Goal: Task Accomplishment & Management: Manage account settings

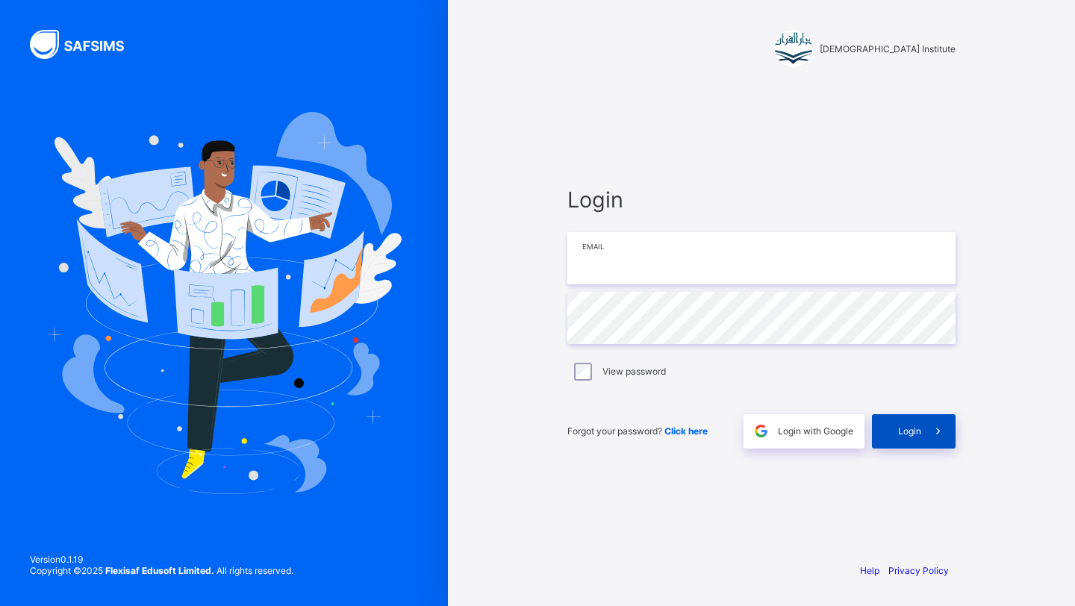
type input "**********"
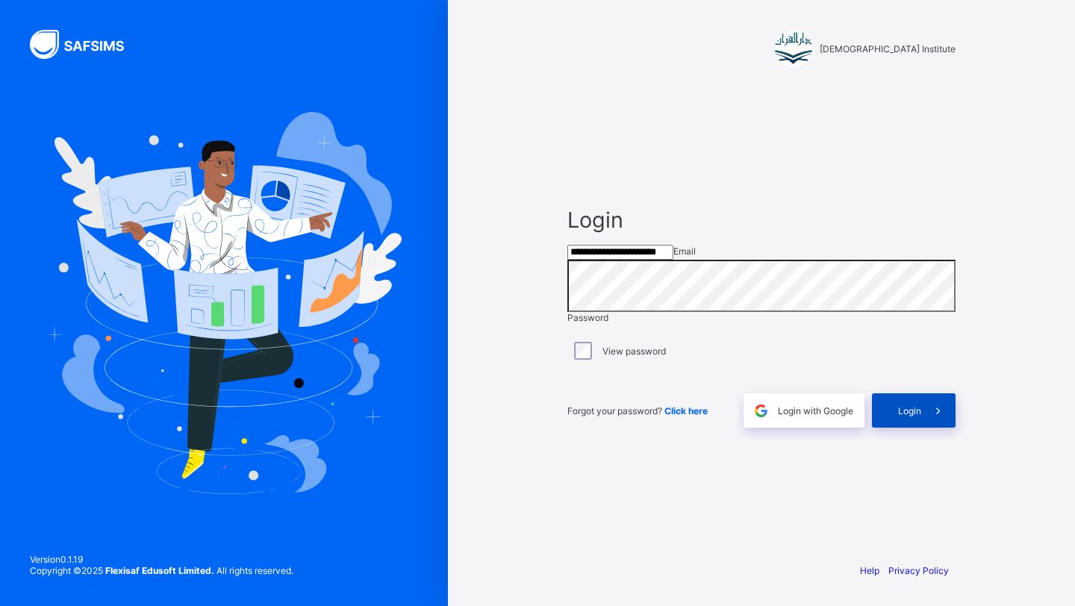
click at [928, 423] on span at bounding box center [938, 410] width 34 height 34
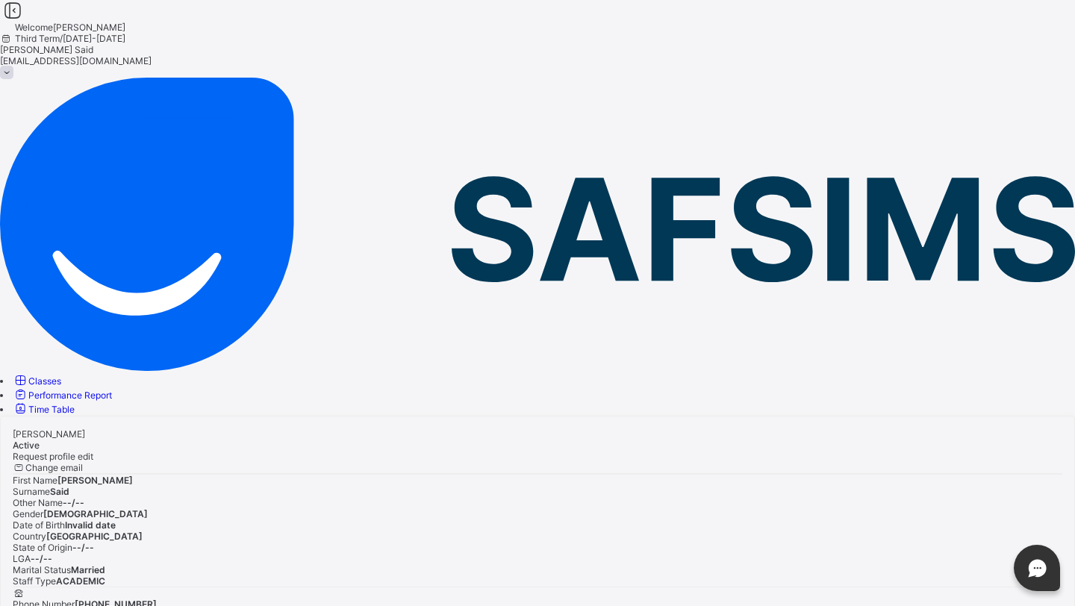
click at [61, 375] on span "Classes" at bounding box center [44, 380] width 33 height 11
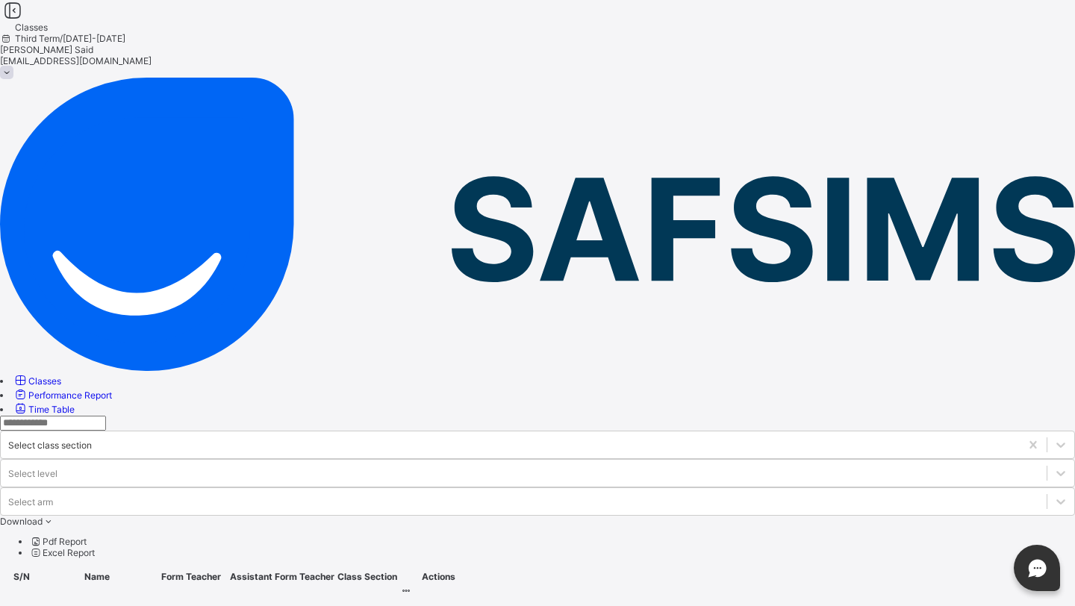
click at [114, 605] on span "Advance Class 1" at bounding box center [79, 611] width 72 height 11
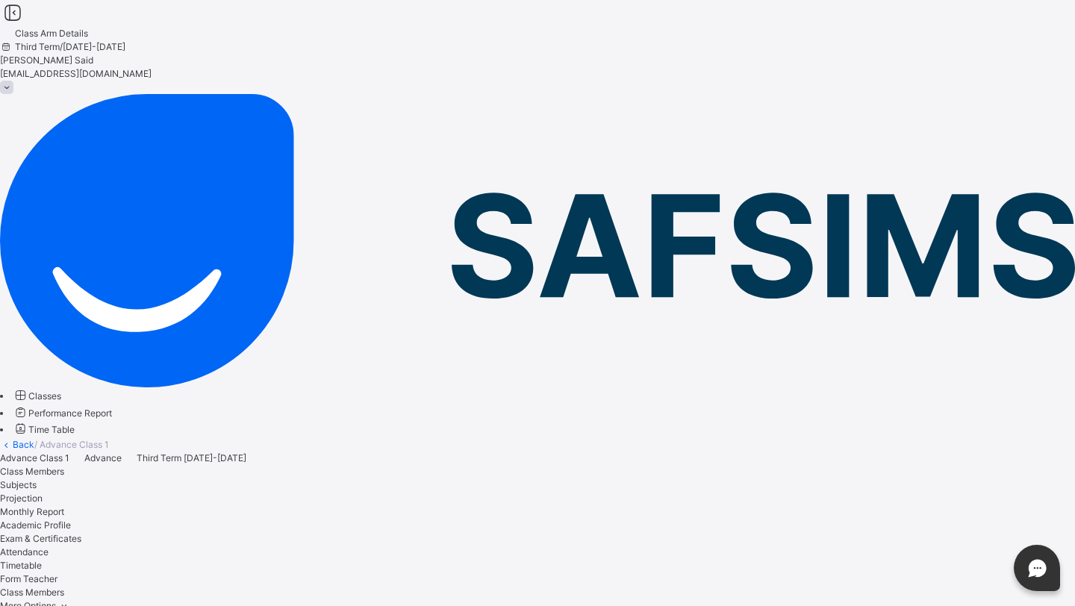
click at [437, 505] on div "Monthly Report" at bounding box center [537, 511] width 1075 height 13
select select "****"
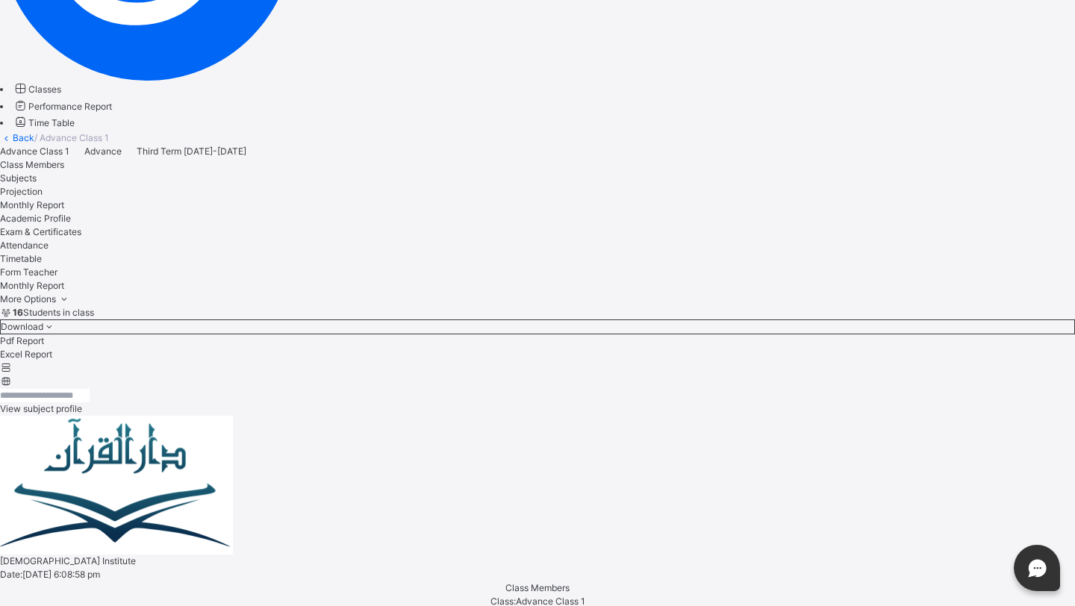
scroll to position [310, 0]
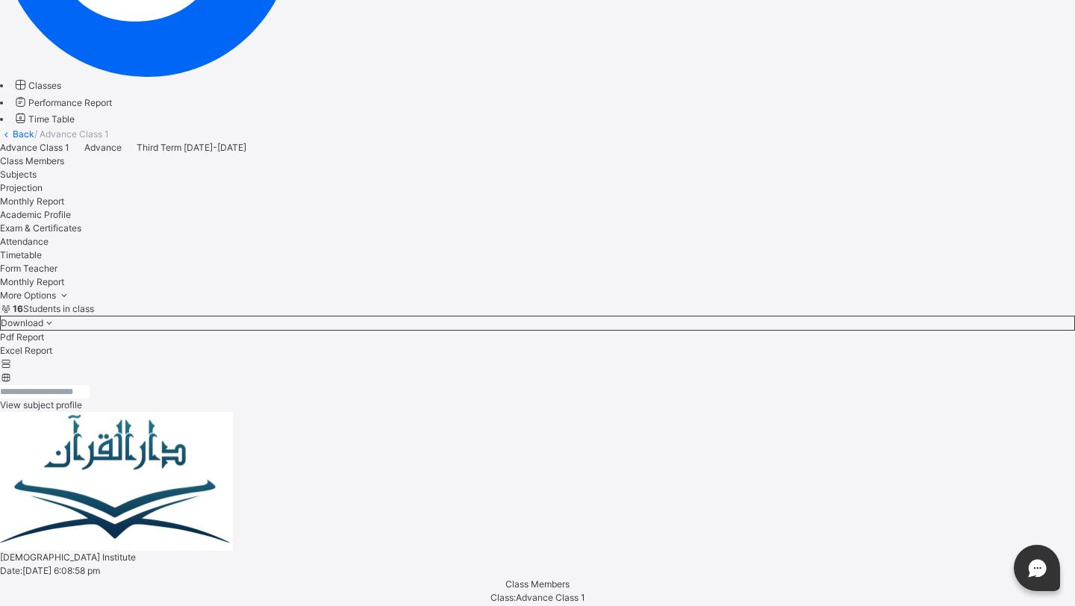
select select "*"
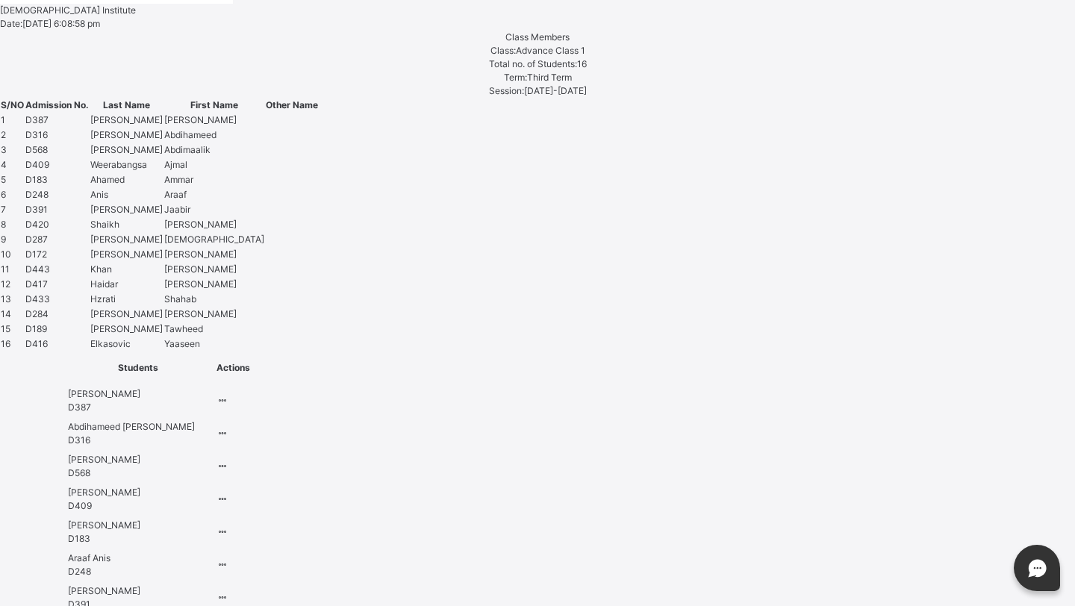
scroll to position [869, 0]
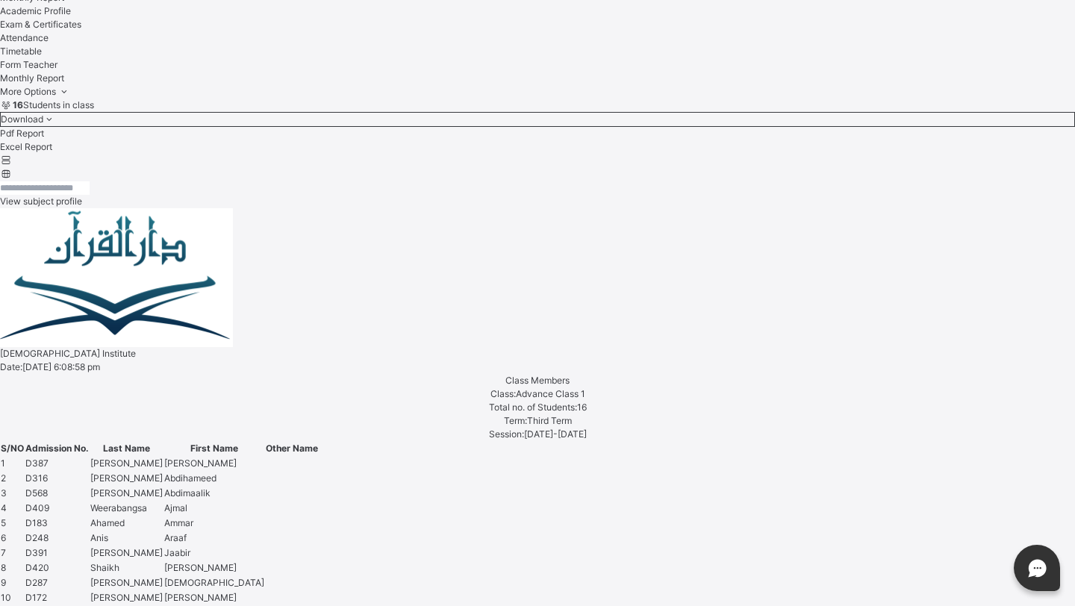
scroll to position [351, 0]
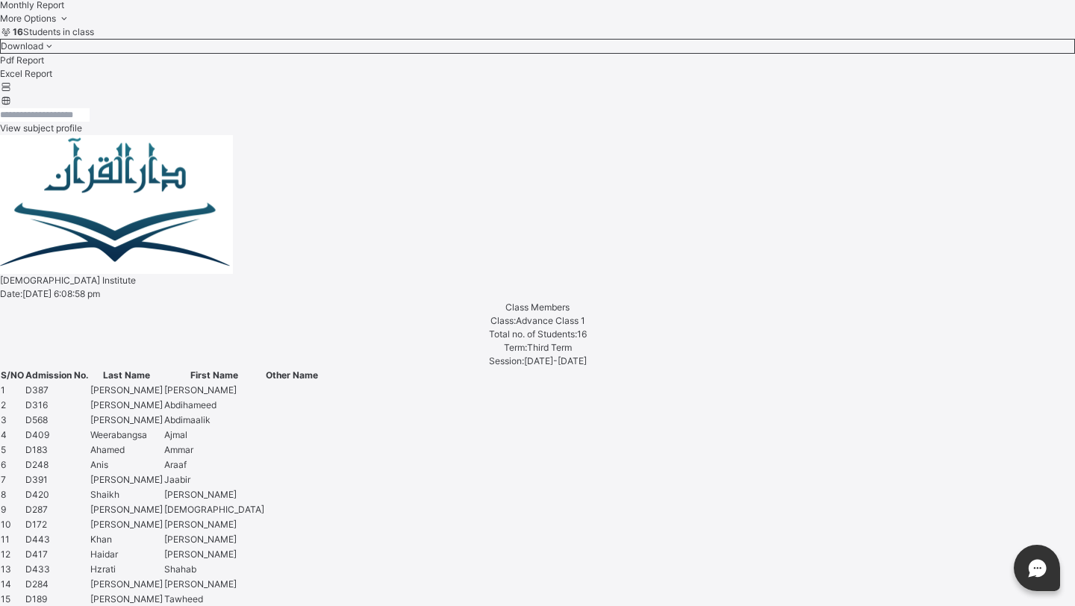
scroll to position [524, 0]
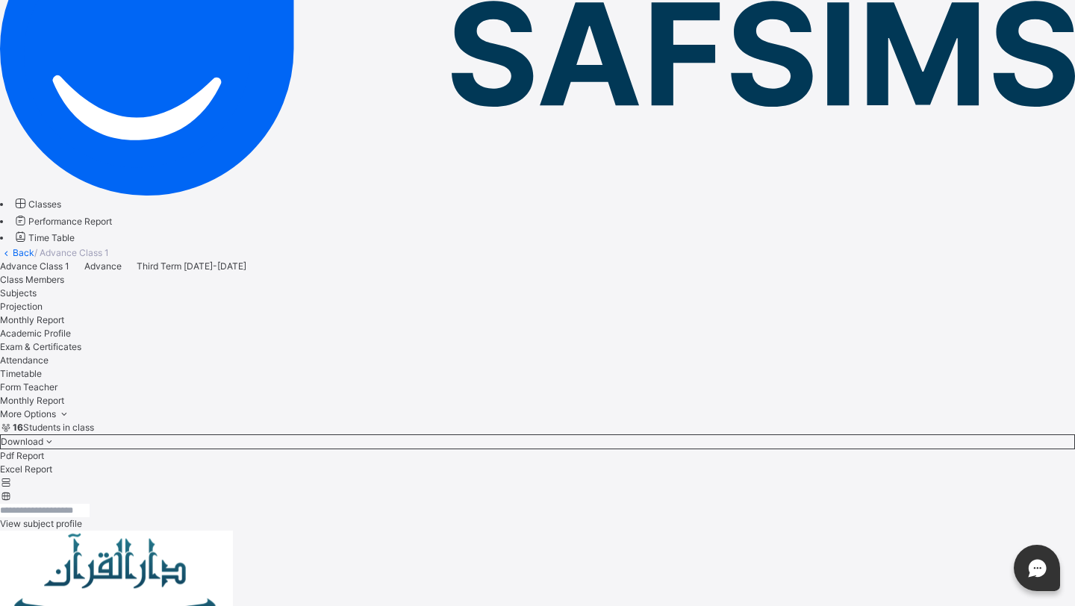
scroll to position [181, 0]
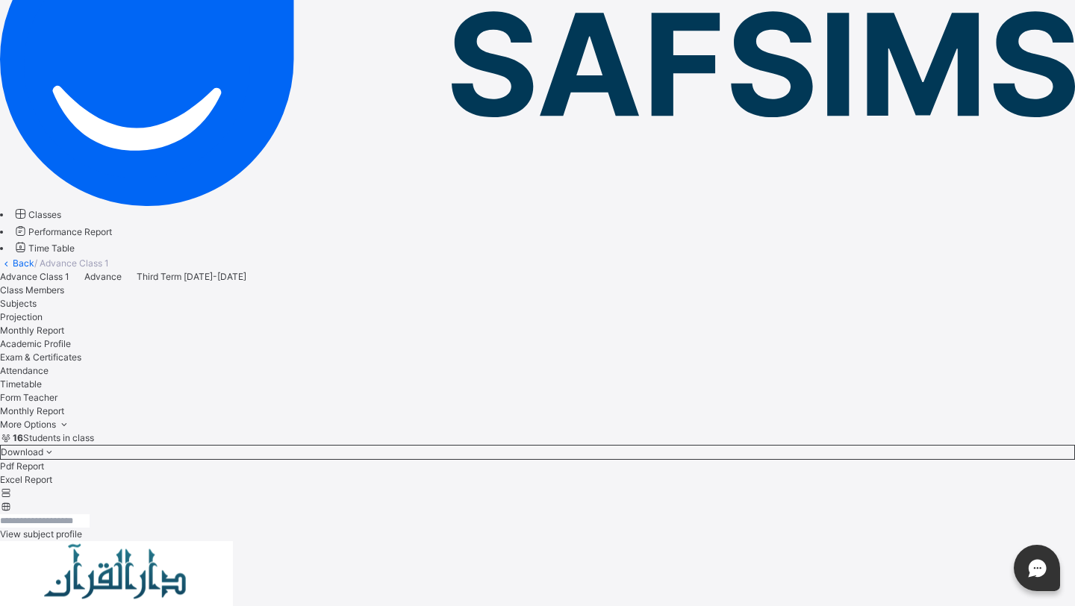
click at [64, 284] on span "Class Members" at bounding box center [32, 289] width 64 height 11
click at [37, 298] on span "Subjects" at bounding box center [18, 303] width 37 height 11
click at [43, 311] on span "Projection" at bounding box center [21, 316] width 43 height 11
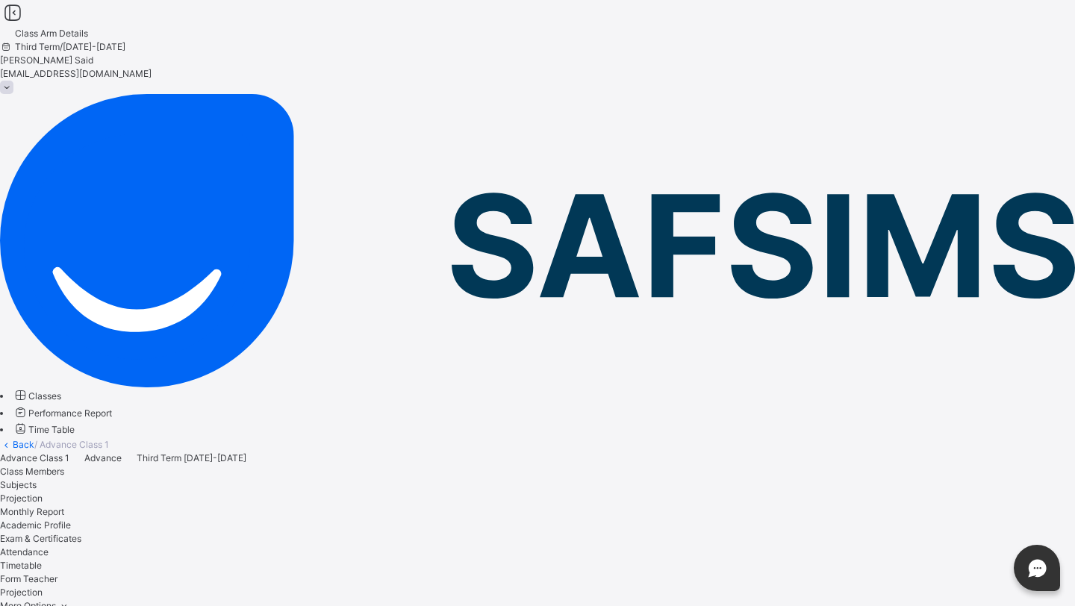
click at [443, 505] on div "Monthly Report" at bounding box center [537, 511] width 1075 height 13
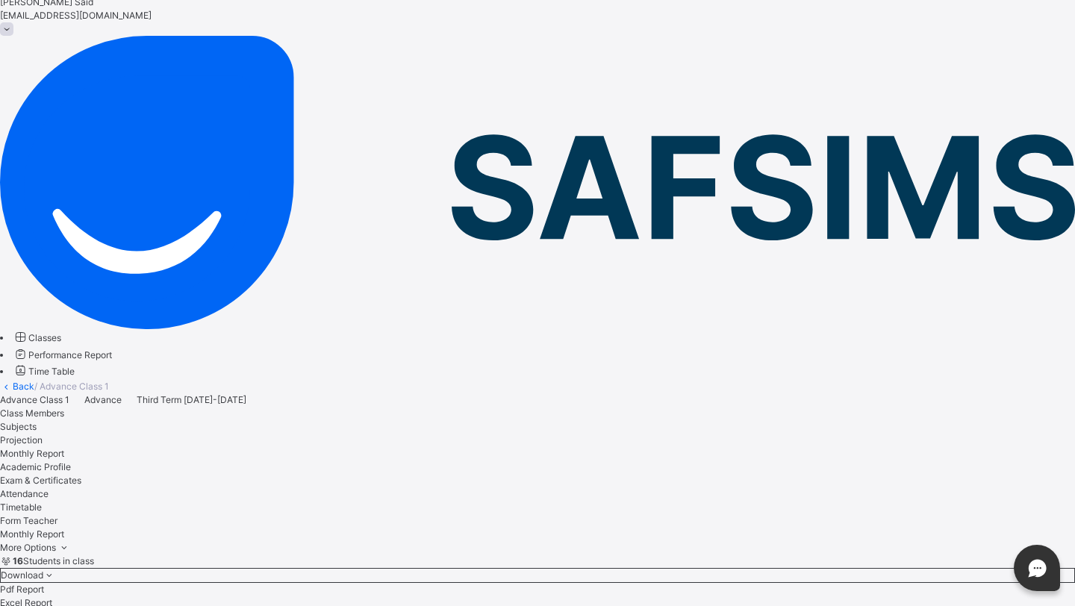
scroll to position [82, 0]
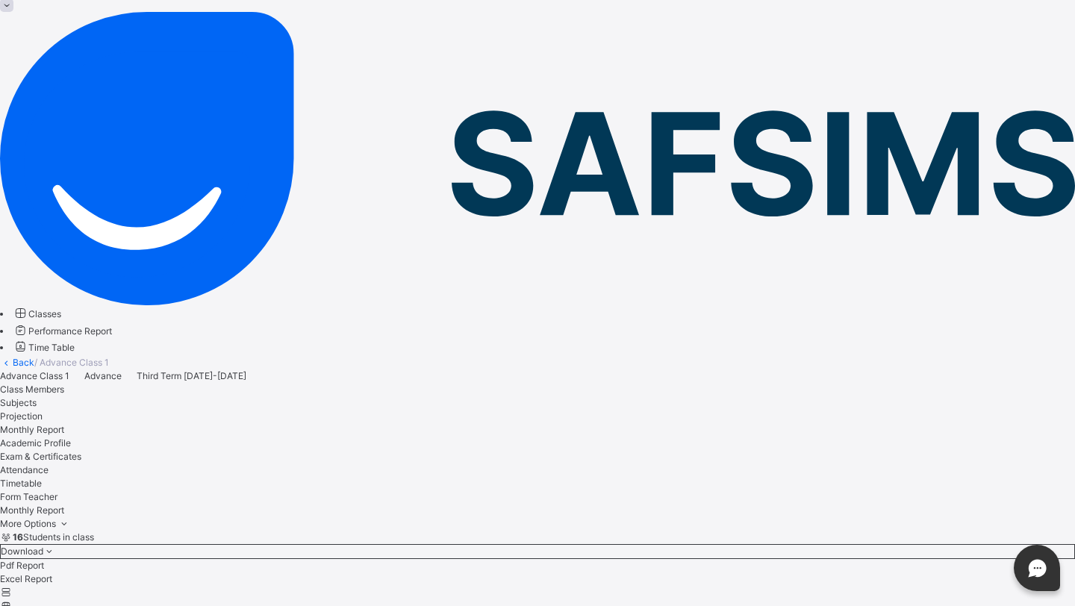
click at [378, 410] on div "Projection" at bounding box center [537, 416] width 1075 height 13
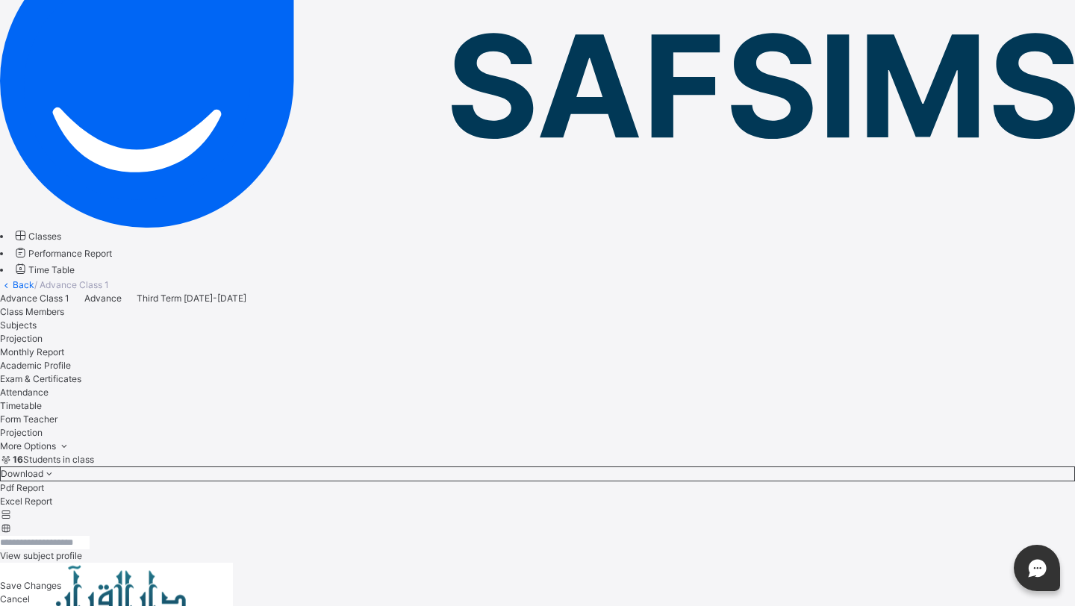
scroll to position [147, 0]
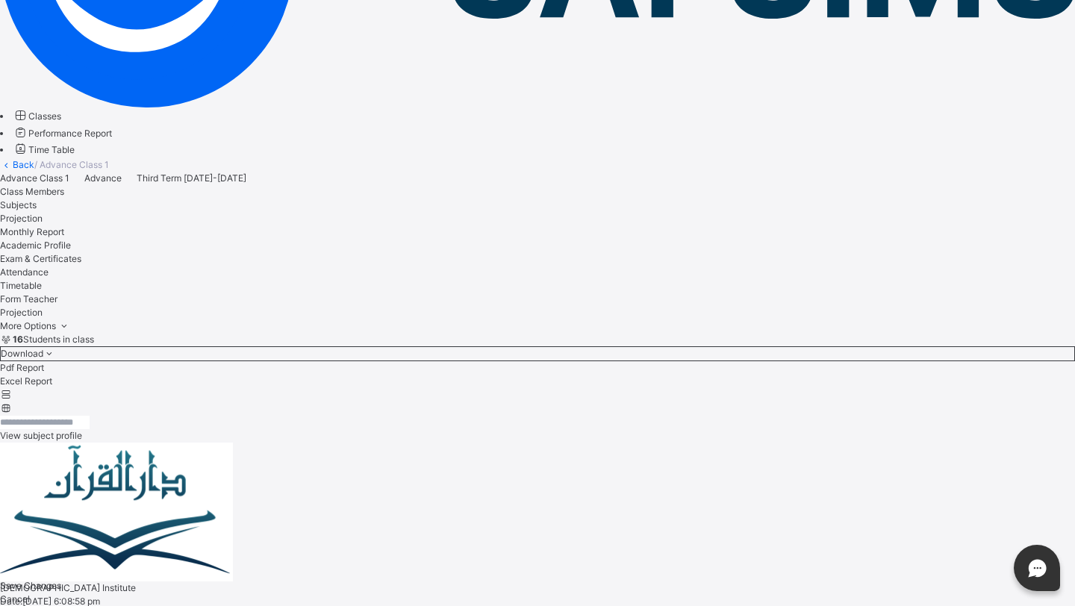
scroll to position [283, 0]
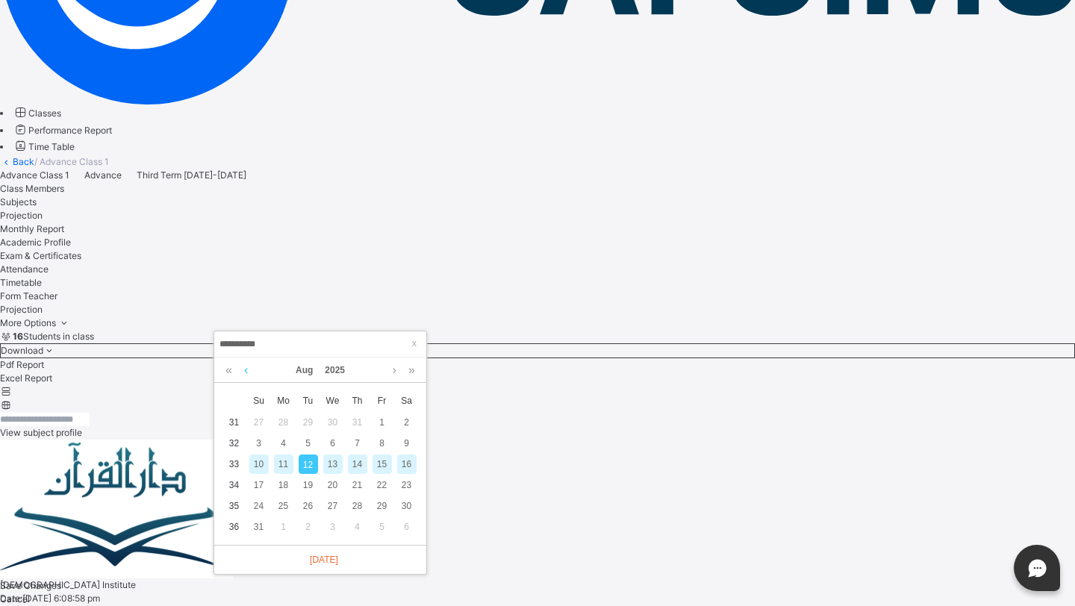
click at [244, 372] on link at bounding box center [245, 369] width 11 height 25
click at [362, 510] on div "31" at bounding box center [357, 505] width 19 height 19
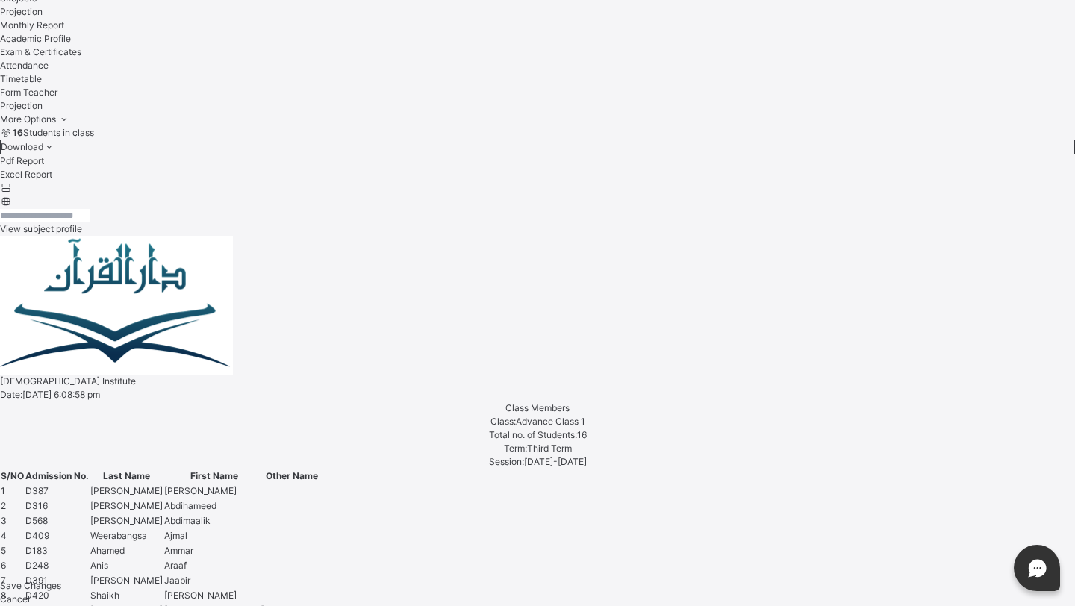
scroll to position [494, 0]
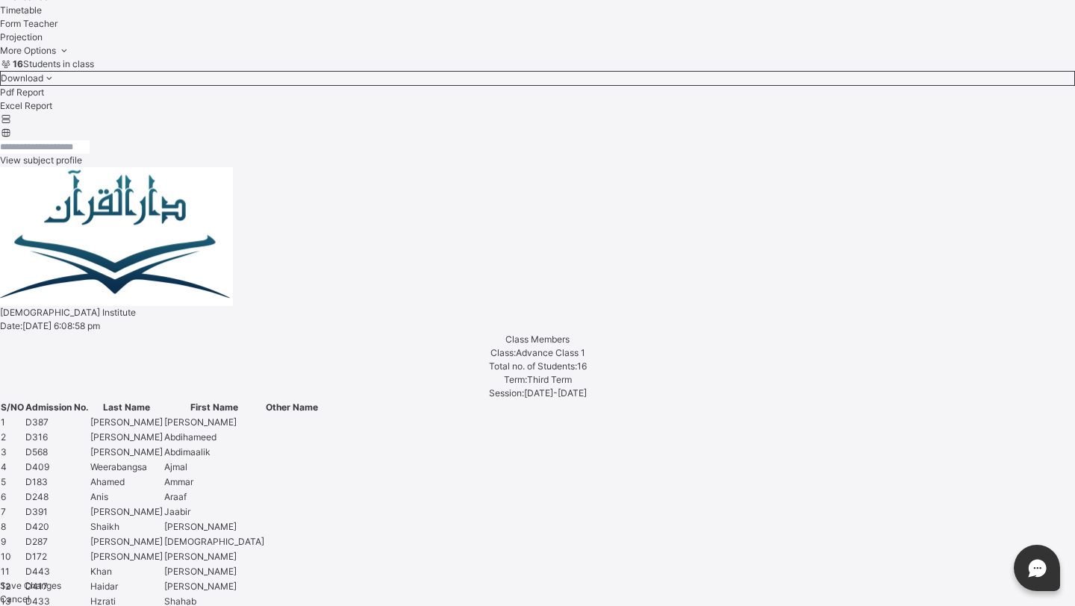
scroll to position [557, 0]
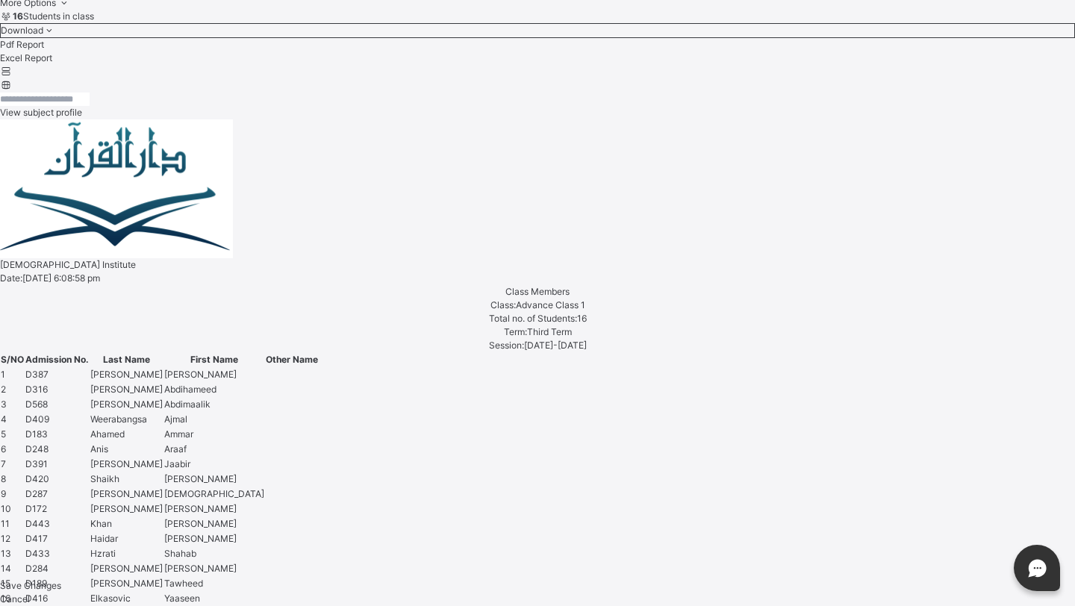
scroll to position [602, 0]
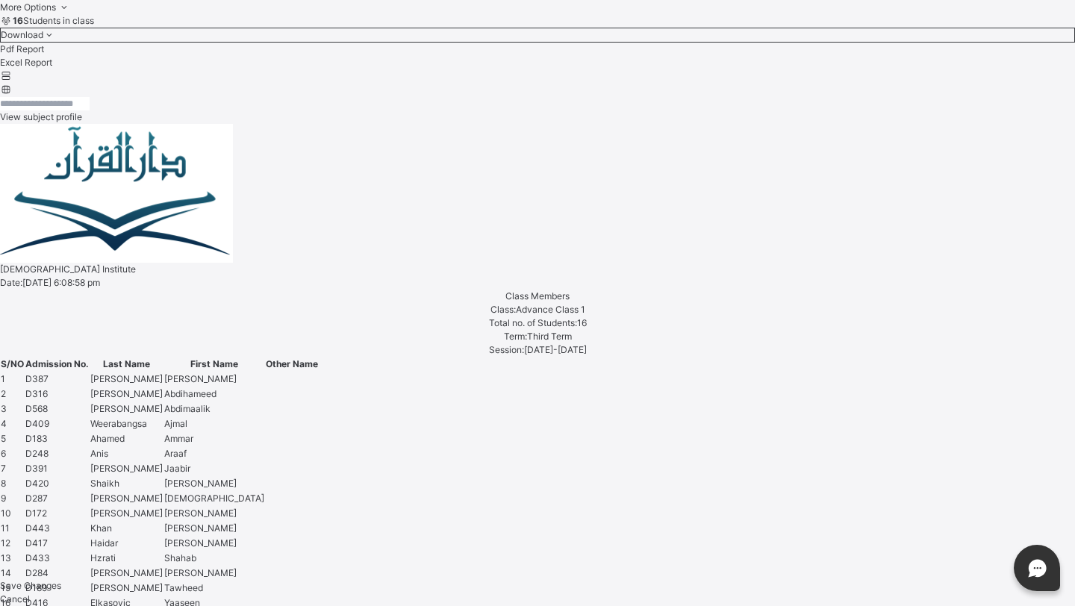
scroll to position [582, 0]
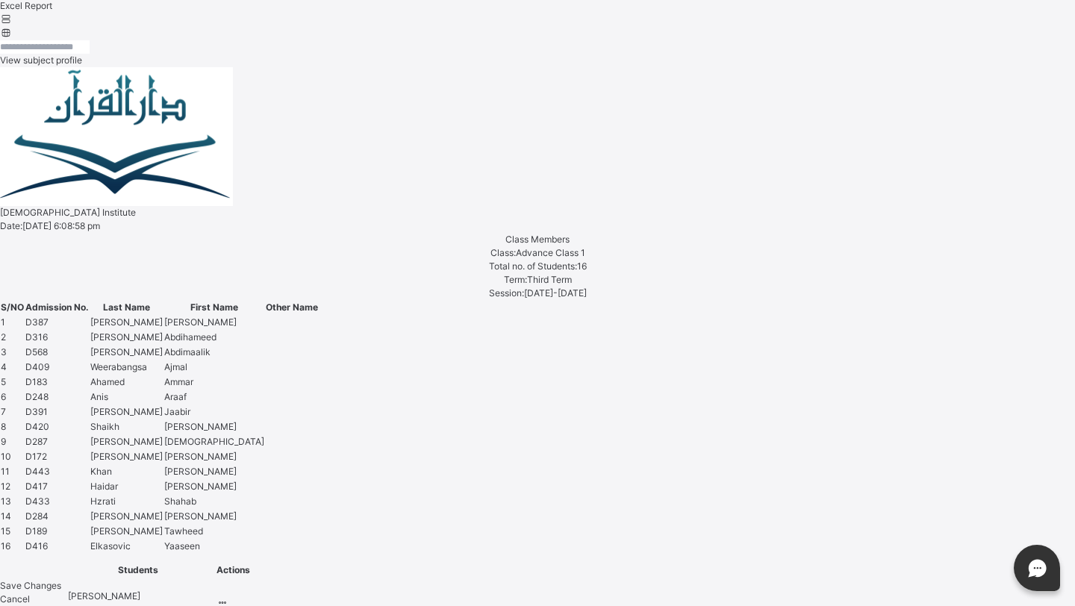
scroll to position [662, 0]
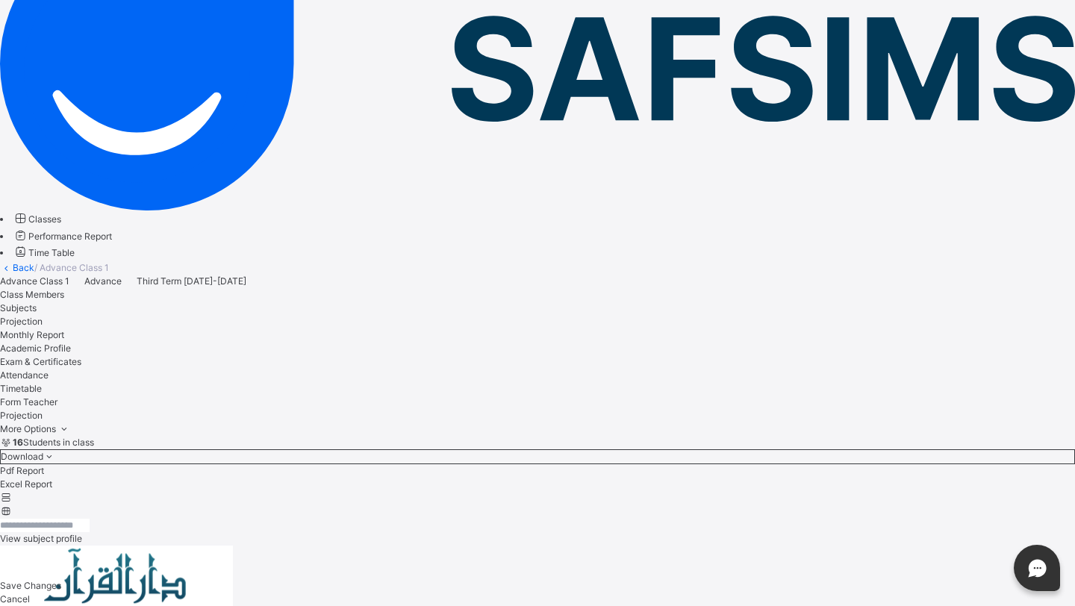
scroll to position [515, 0]
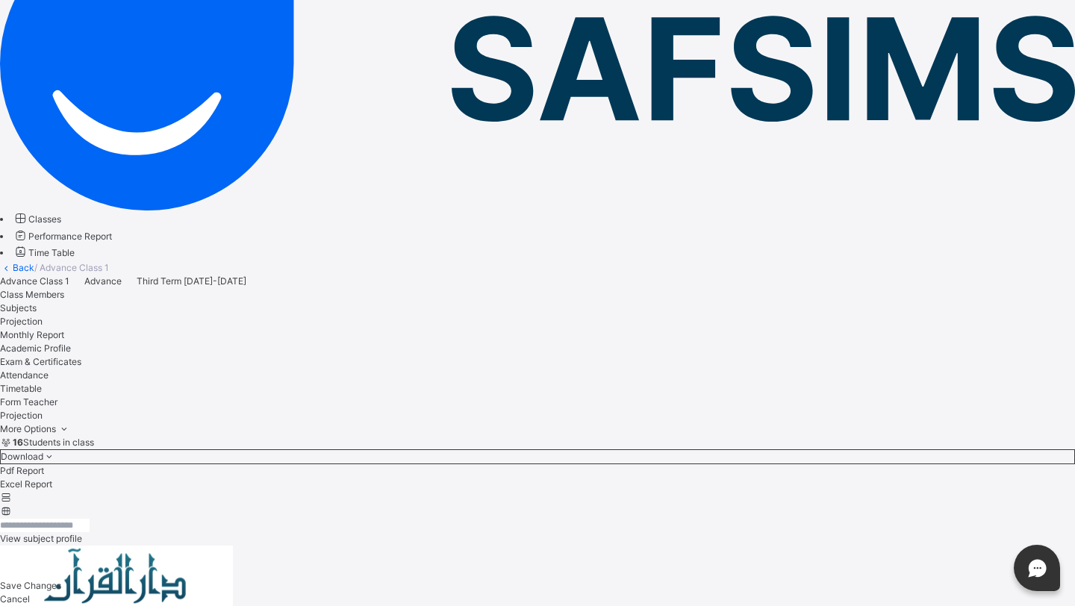
scroll to position [515, 0]
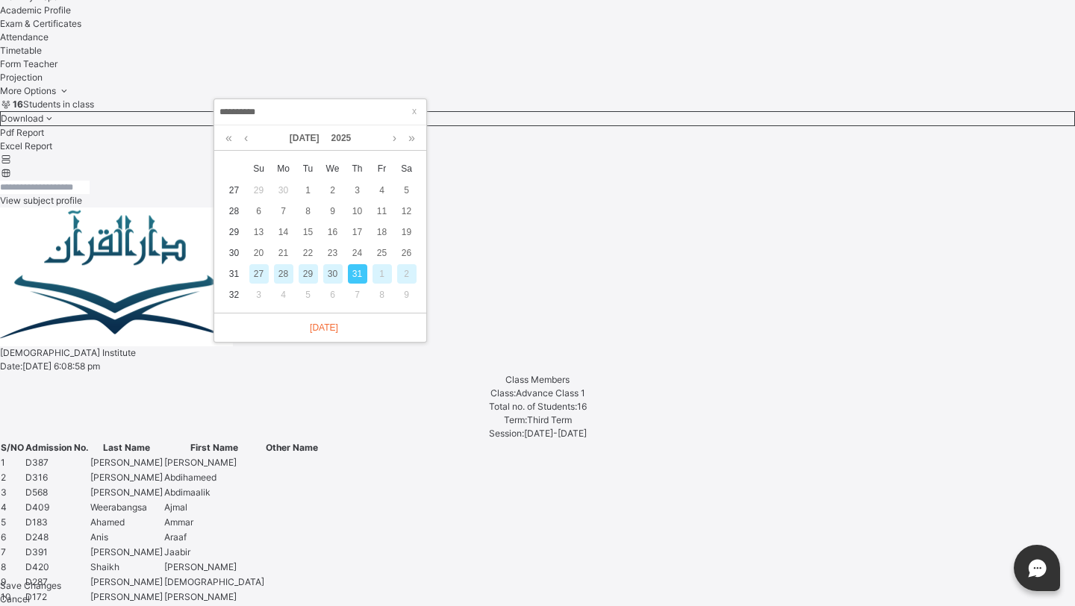
click at [316, 278] on div "29" at bounding box center [308, 273] width 19 height 19
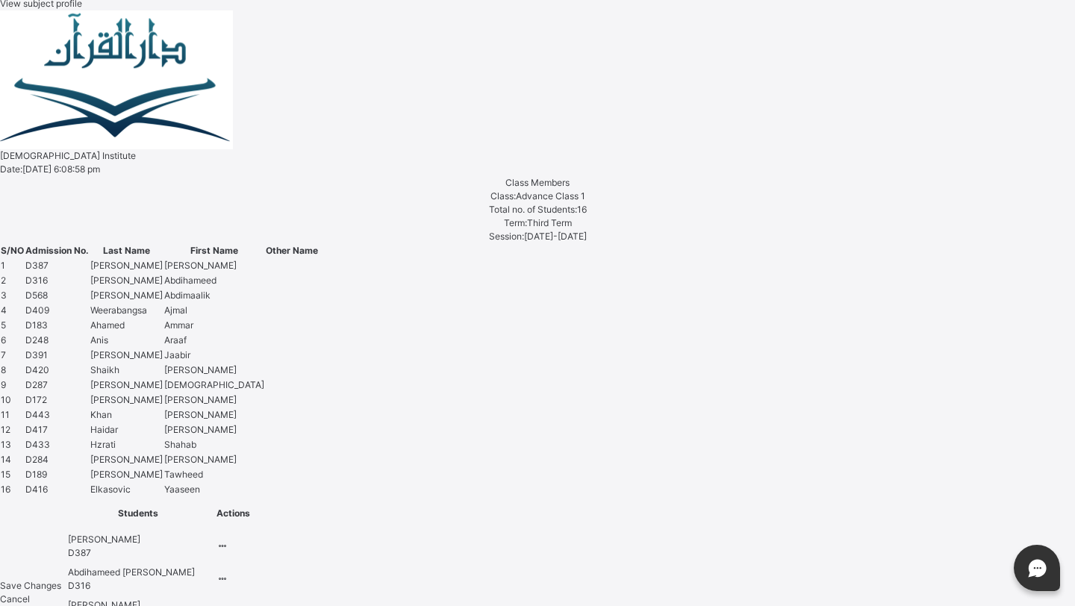
scroll to position [715, 0]
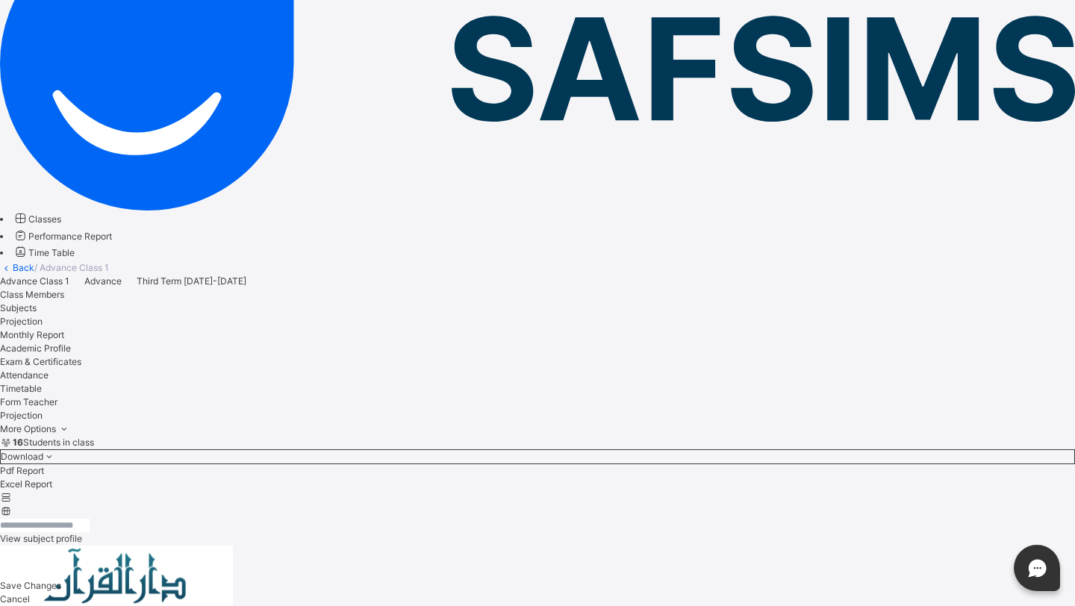
scroll to position [515, 0]
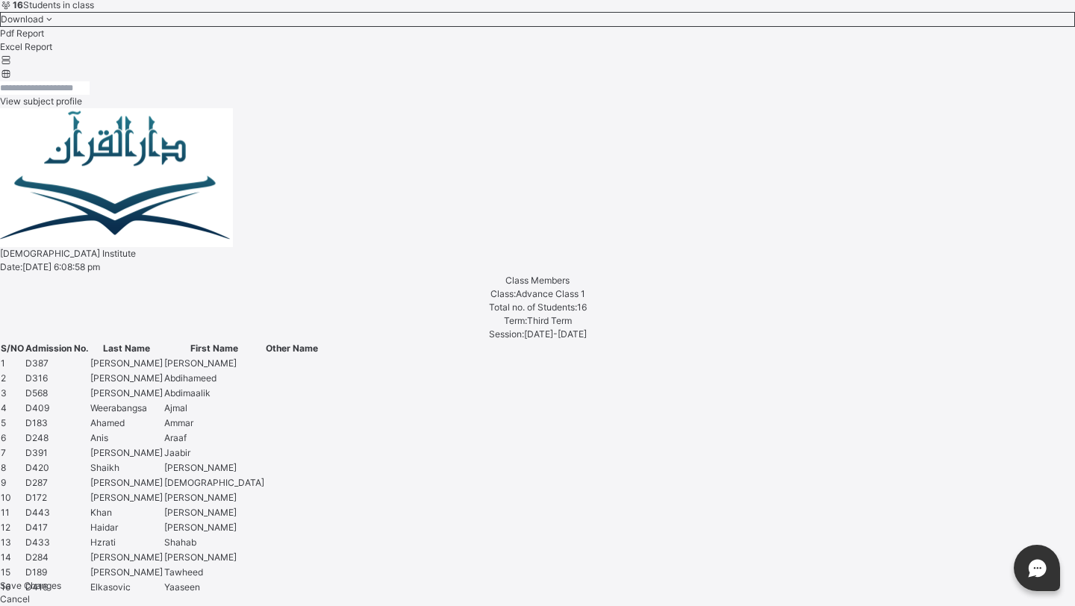
scroll to position [594, 0]
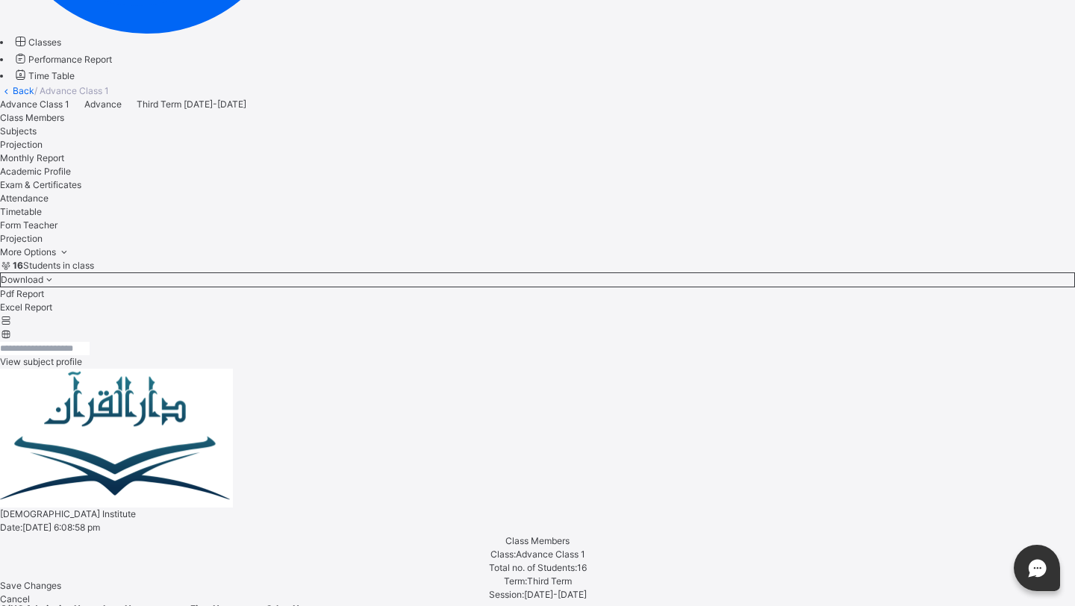
scroll to position [334, 0]
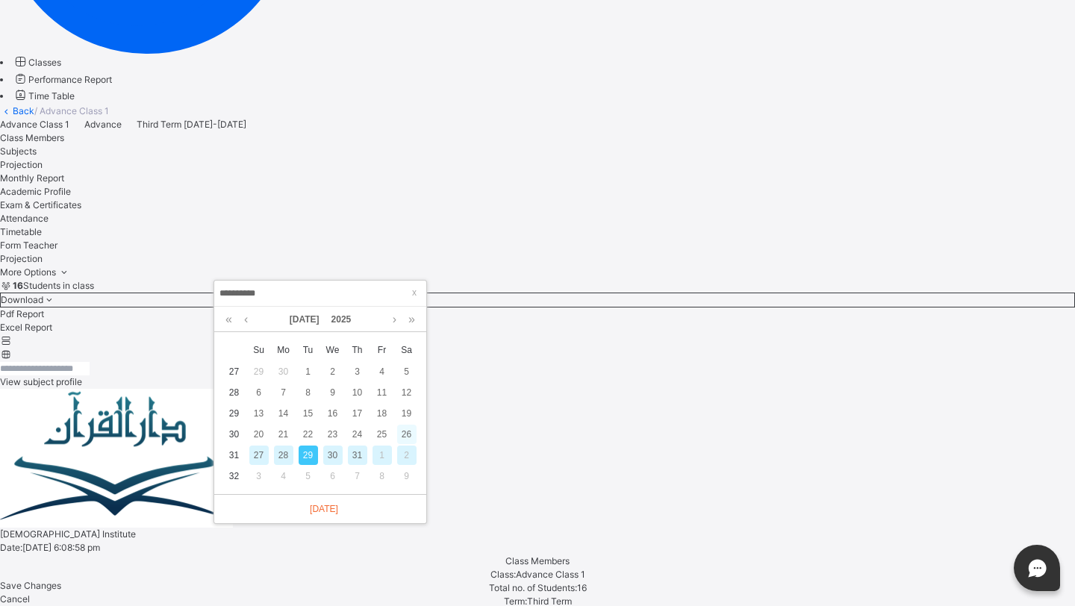
click at [404, 436] on div "26" at bounding box center [406, 434] width 19 height 19
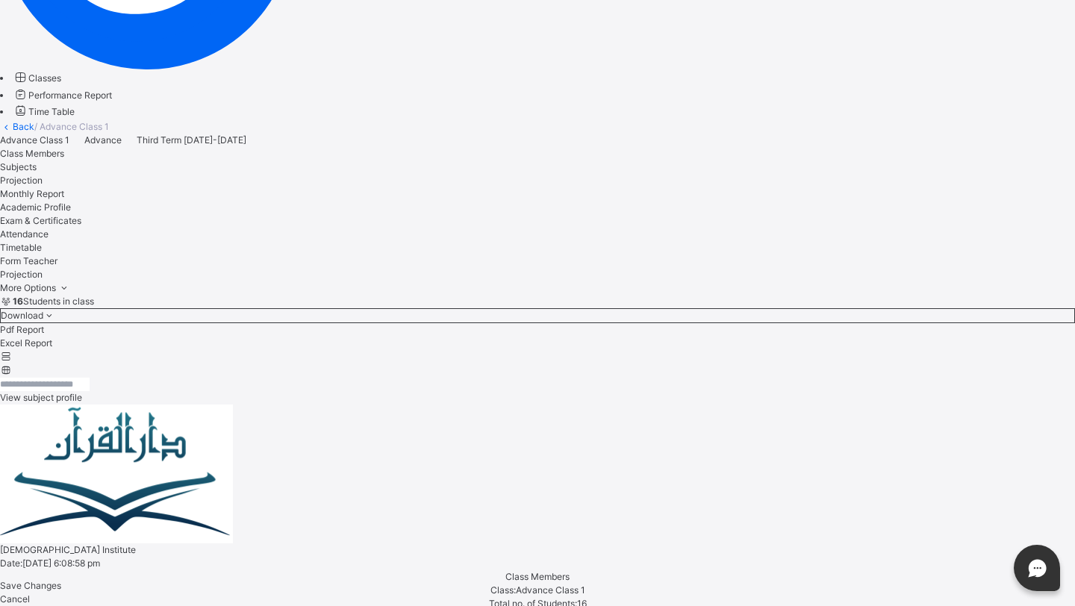
scroll to position [320, 0]
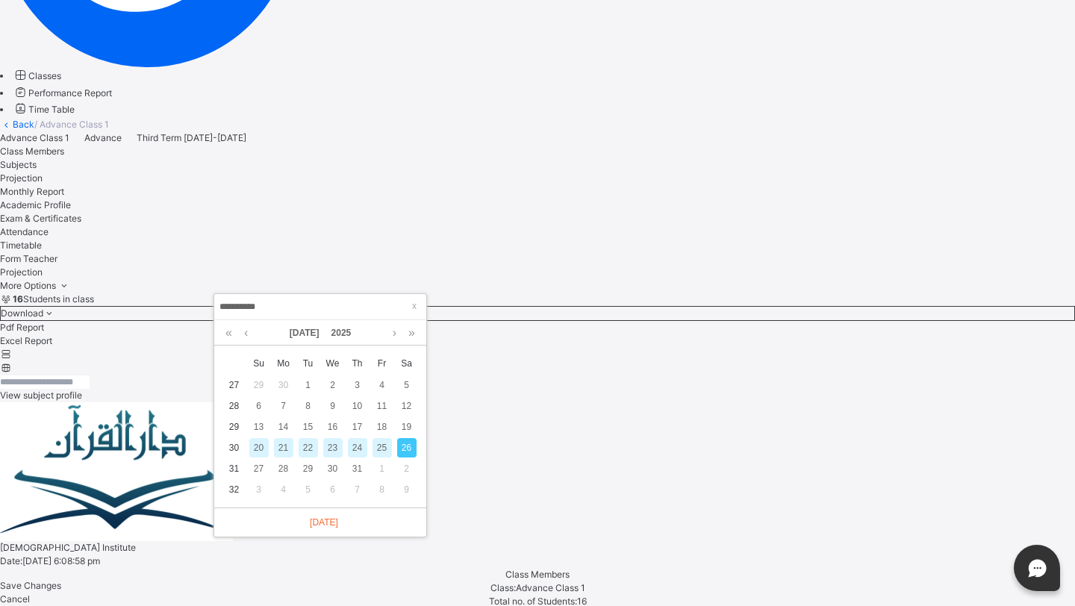
click at [360, 453] on div "24" at bounding box center [357, 447] width 19 height 19
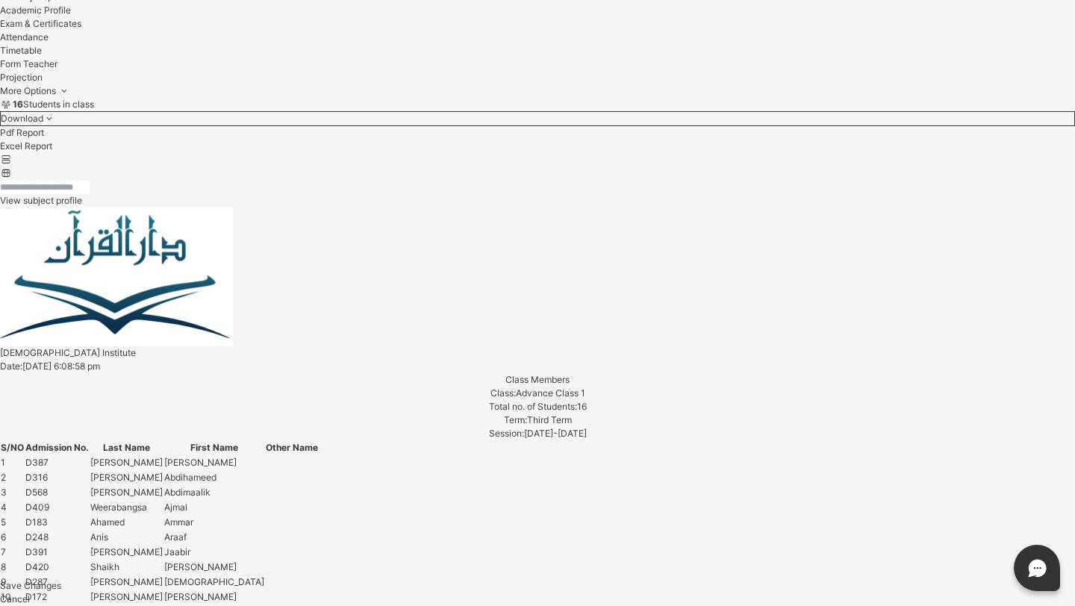
scroll to position [149, 0]
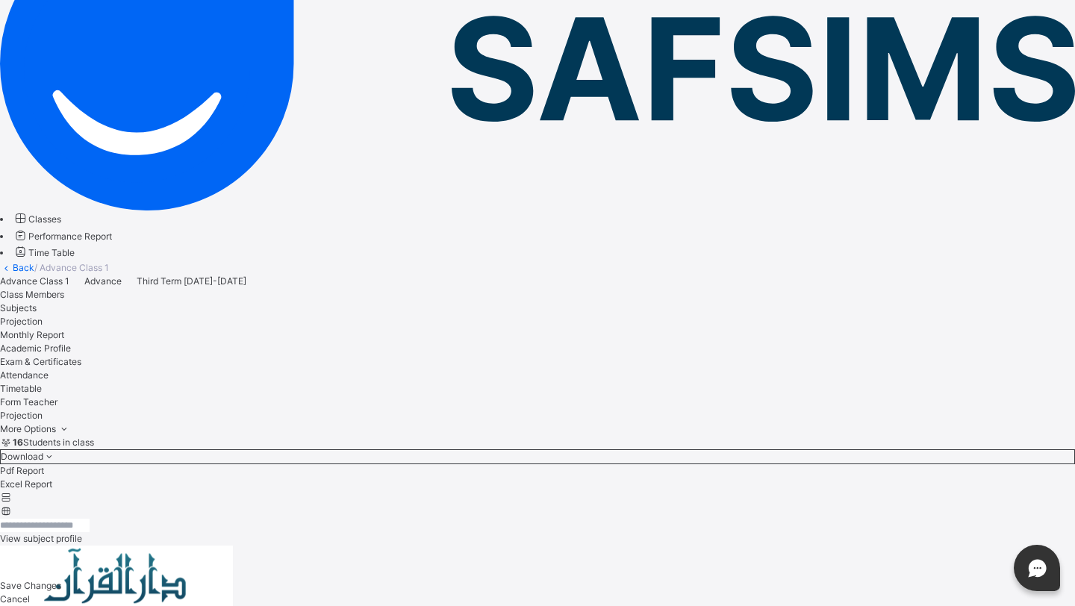
scroll to position [515, 0]
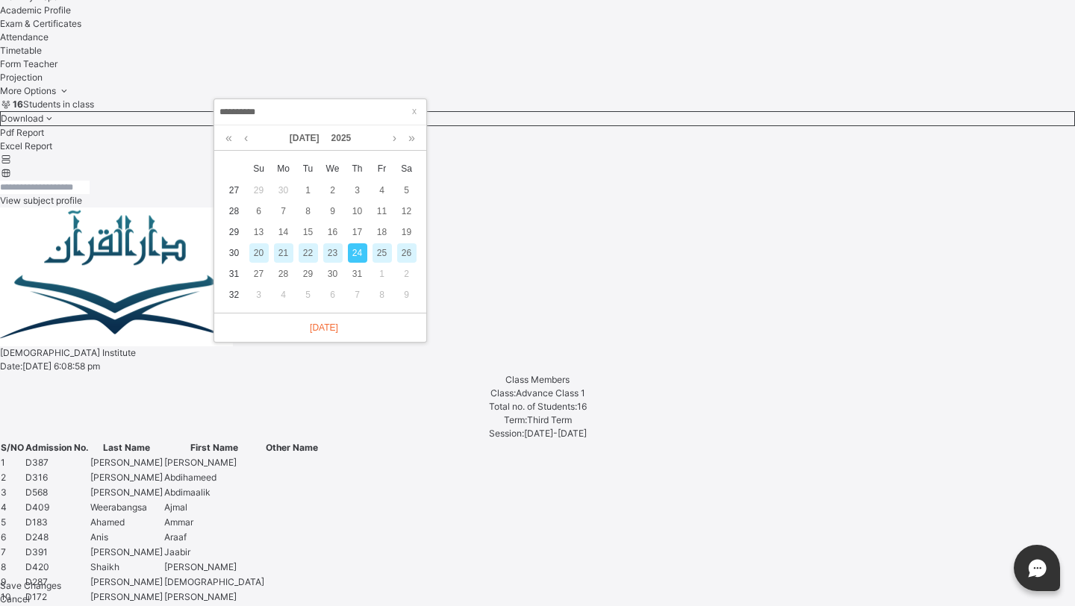
click at [311, 253] on div "22" at bounding box center [308, 252] width 19 height 19
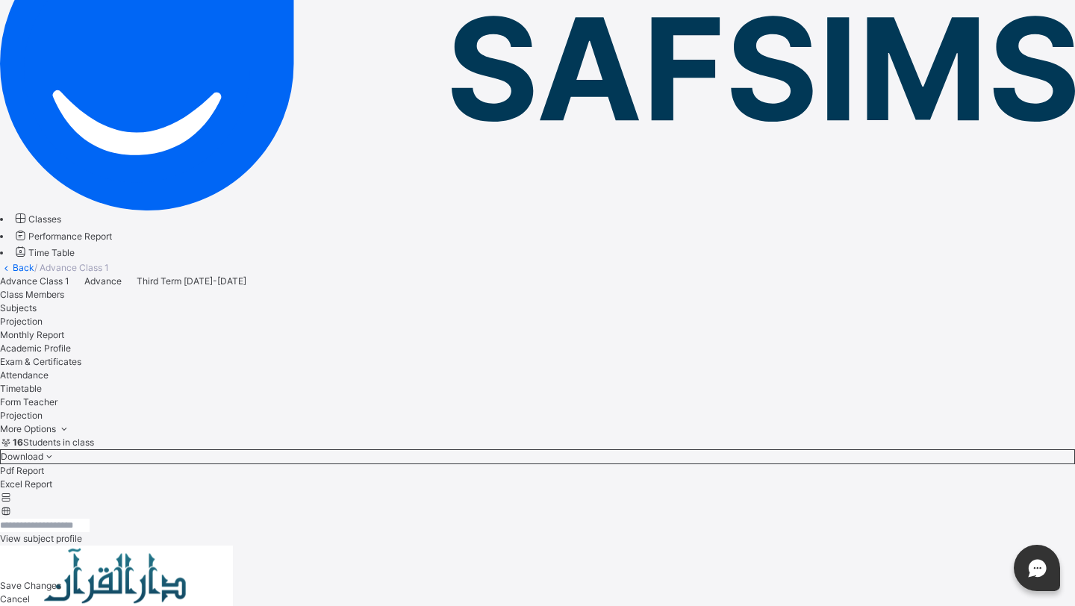
scroll to position [515, 0]
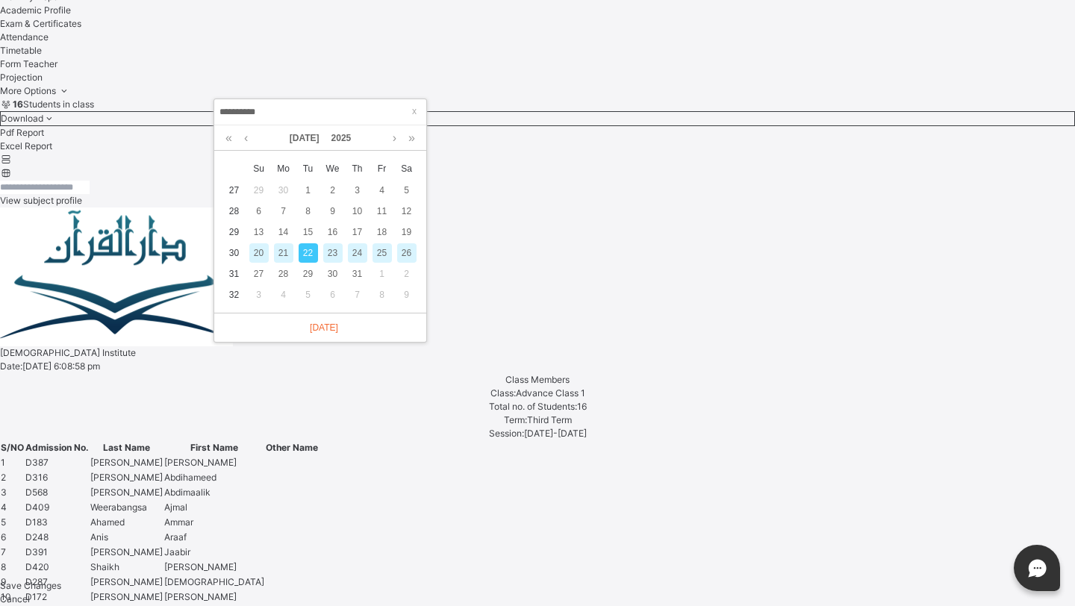
click at [261, 258] on div "20" at bounding box center [258, 252] width 19 height 19
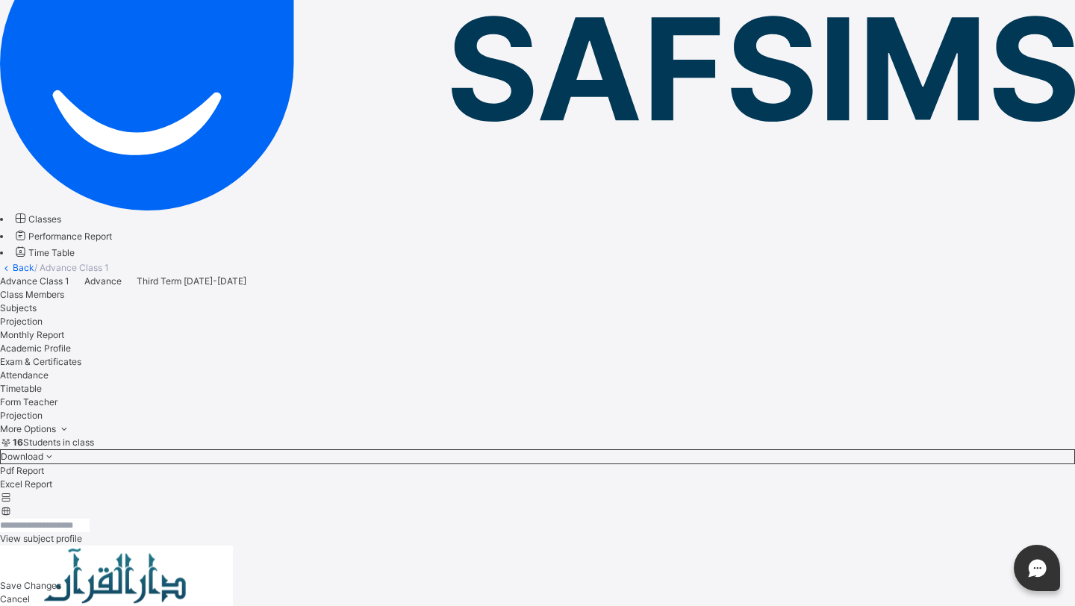
scroll to position [515, 0]
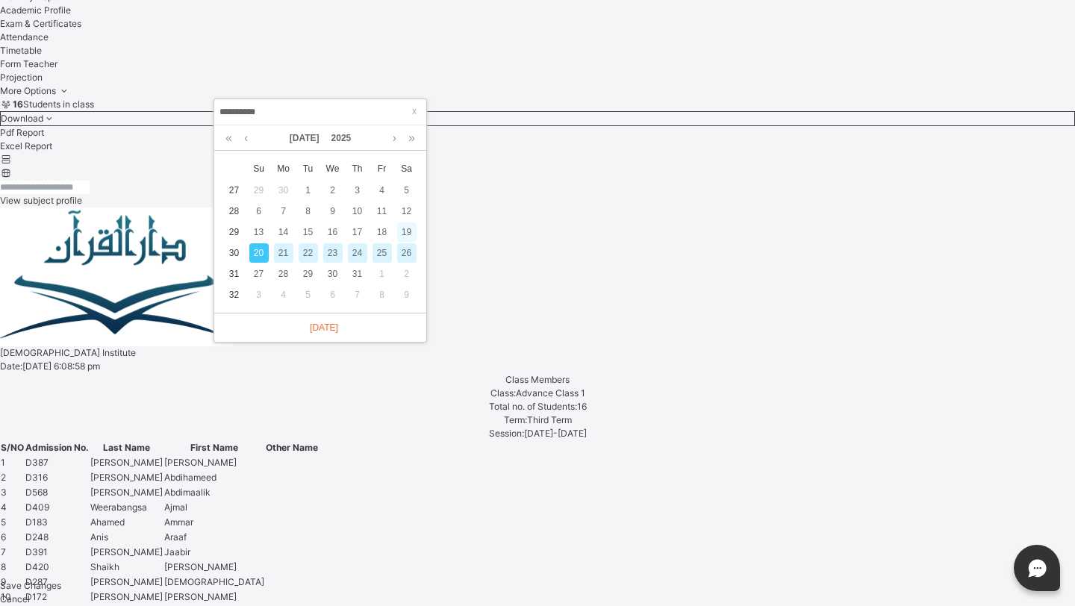
click at [407, 238] on div "19" at bounding box center [406, 231] width 19 height 19
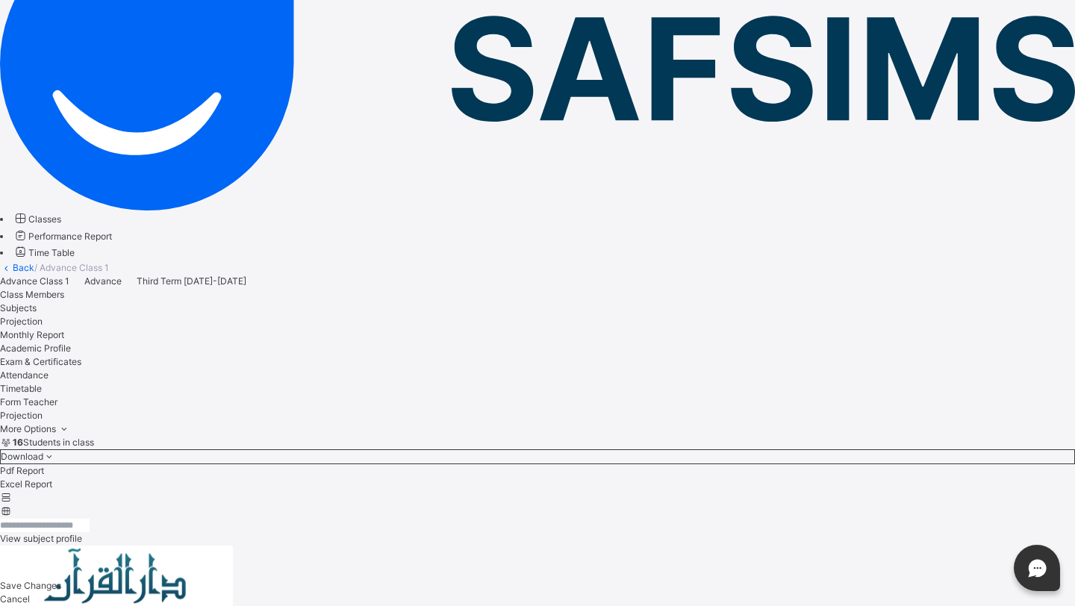
scroll to position [515, 0]
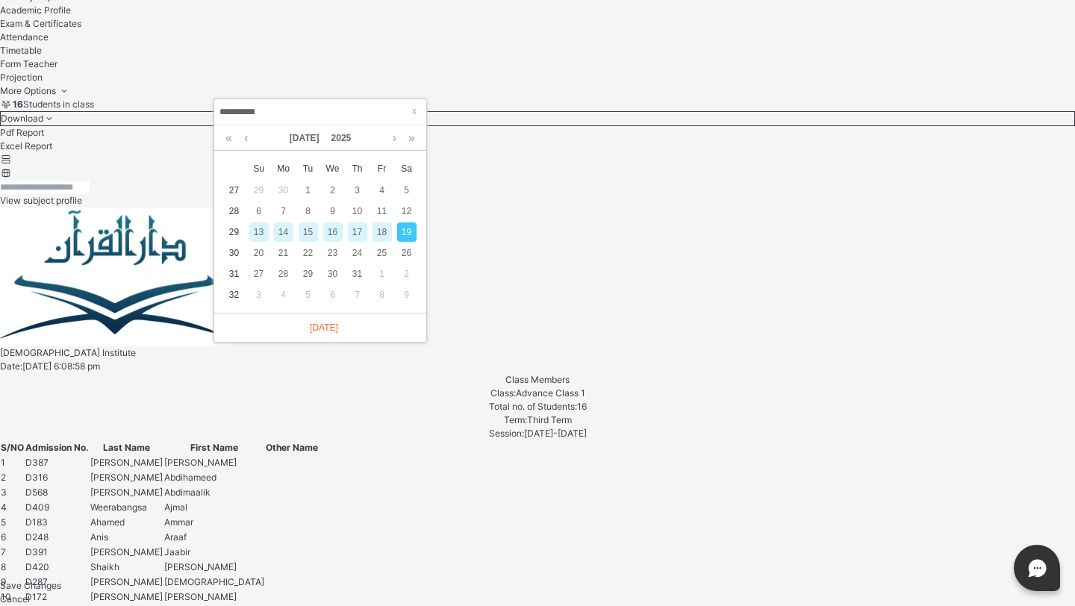
click at [363, 236] on div "17" at bounding box center [357, 231] width 19 height 19
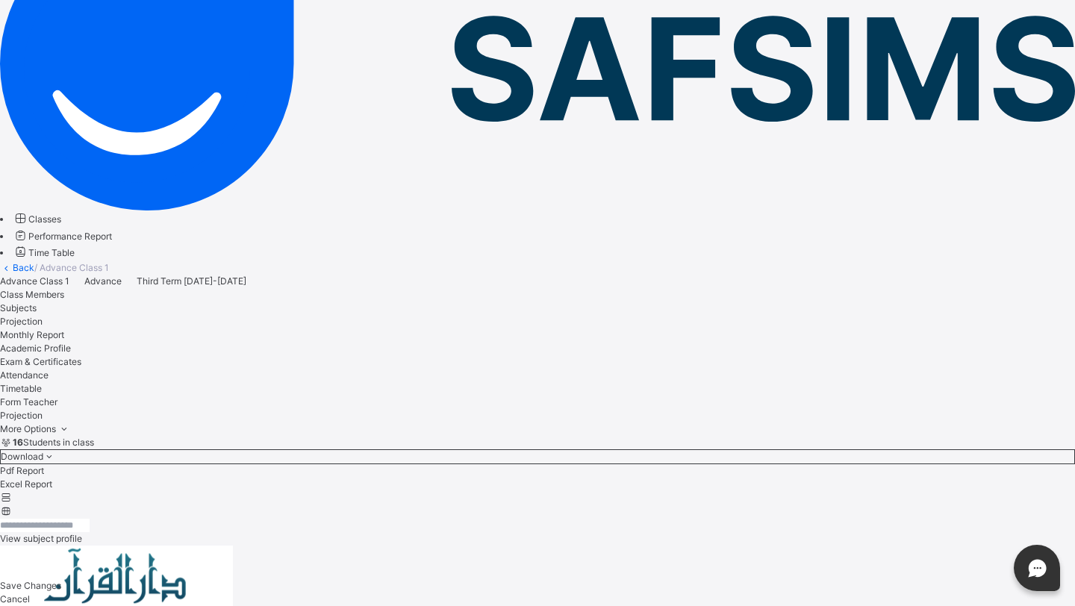
scroll to position [515, 0]
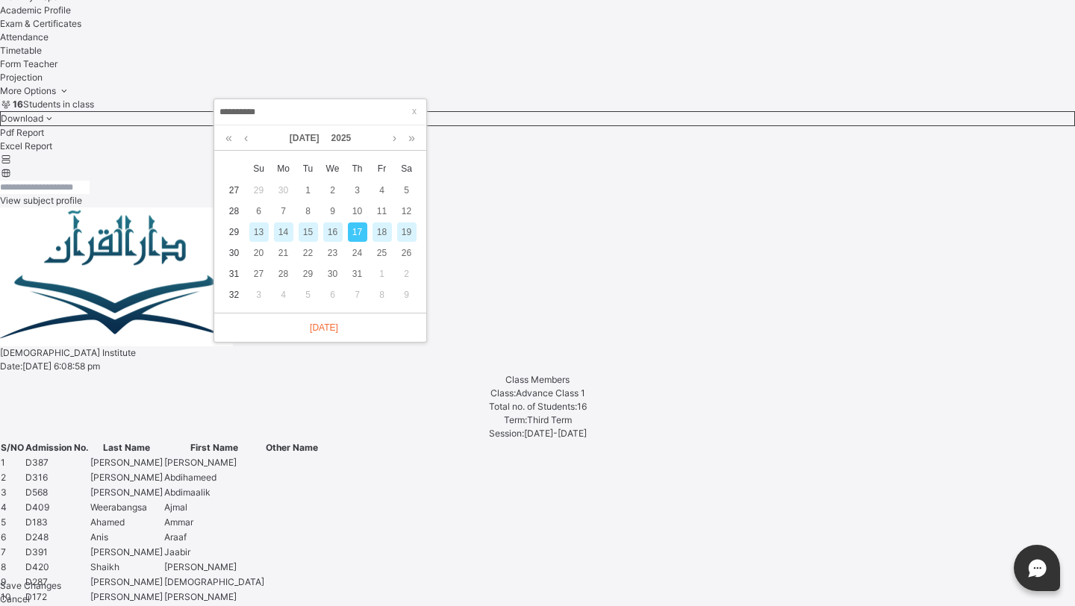
click at [313, 238] on div "15" at bounding box center [308, 231] width 19 height 19
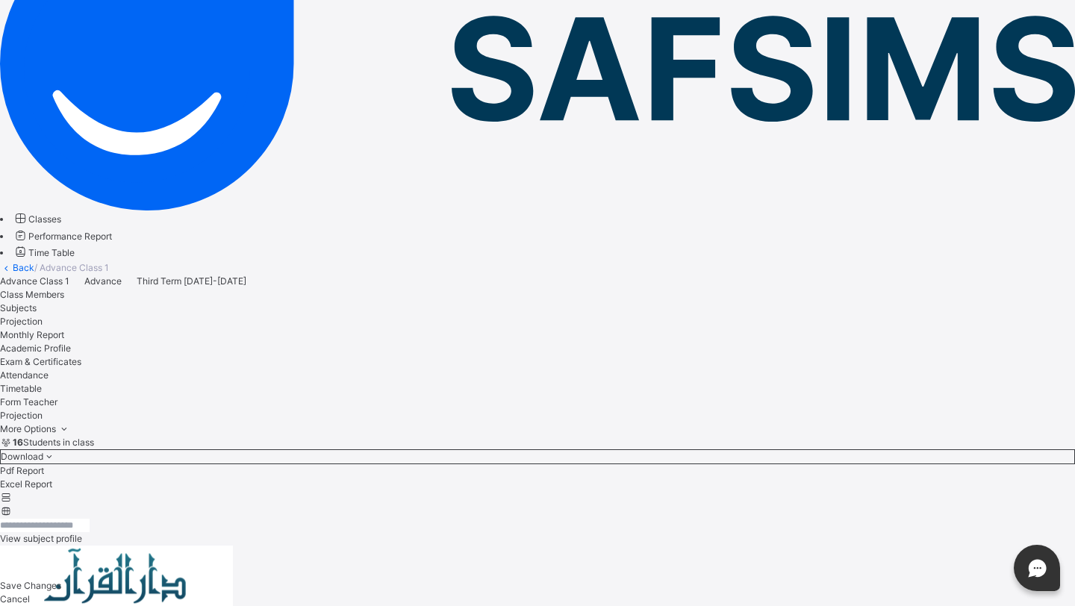
scroll to position [515, 0]
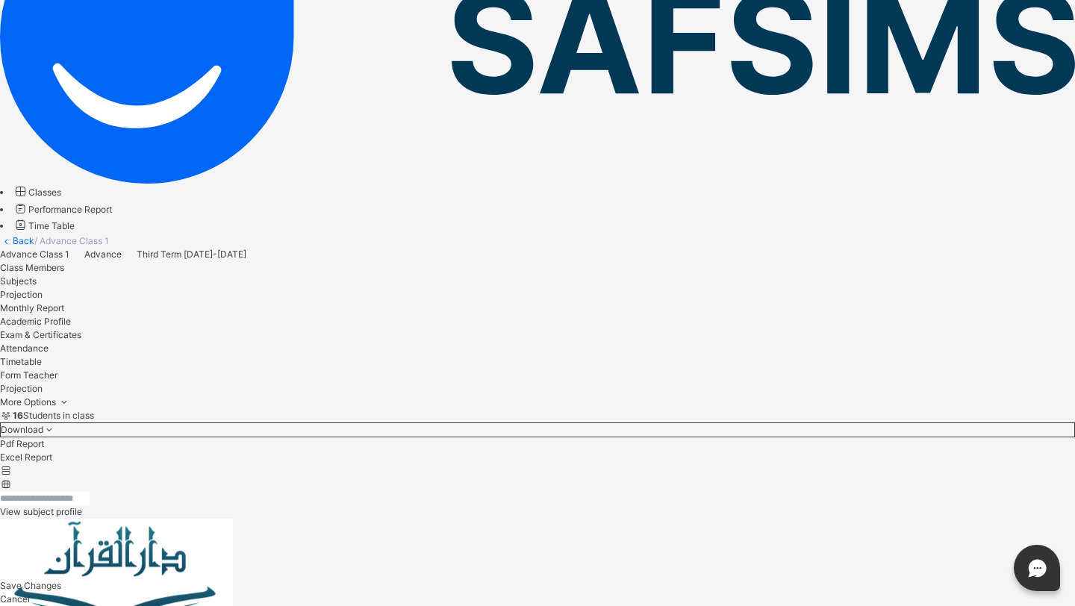
scroll to position [169, 0]
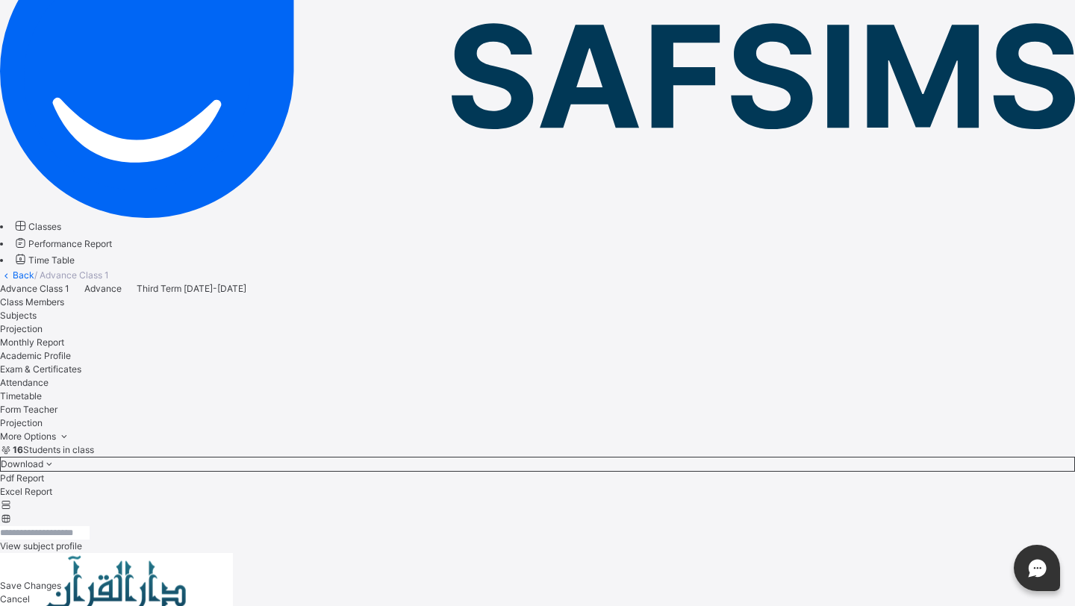
click at [444, 336] on div "Monthly Report" at bounding box center [537, 342] width 1075 height 13
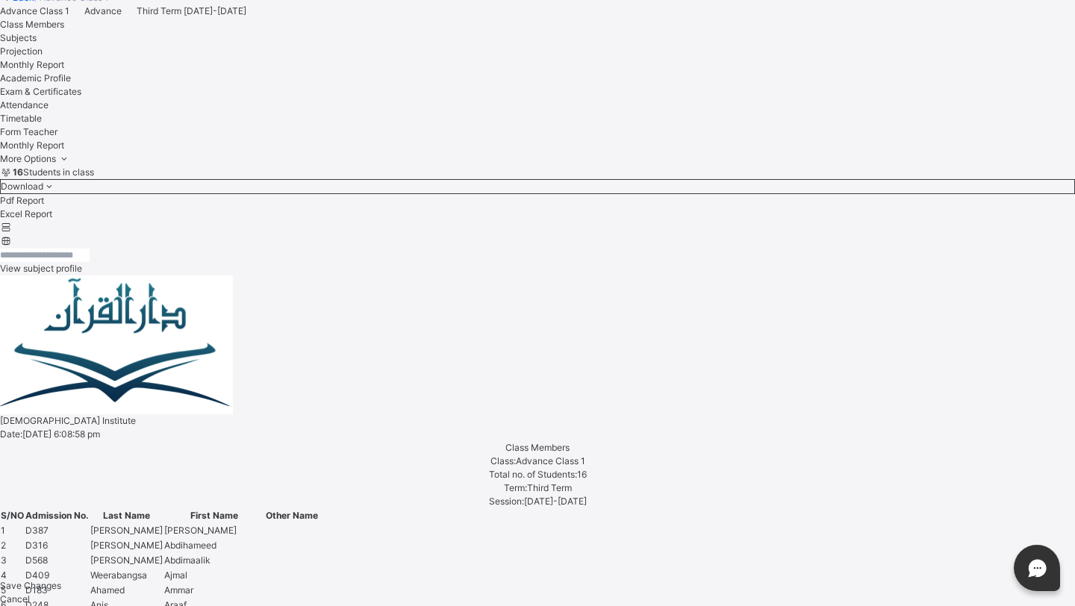
scroll to position [443, 0]
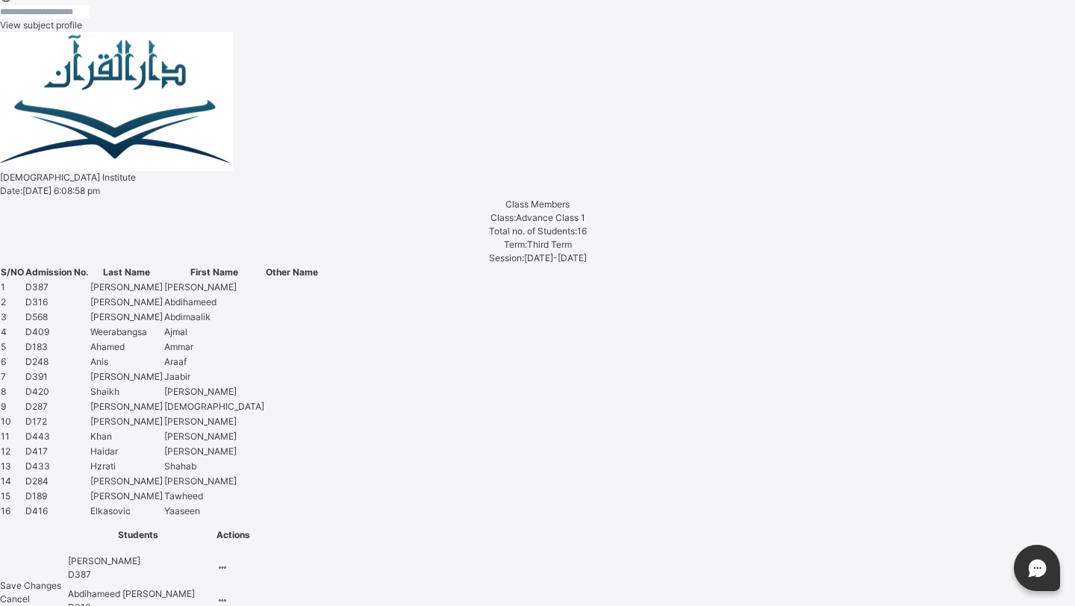
scroll to position [697, 0]
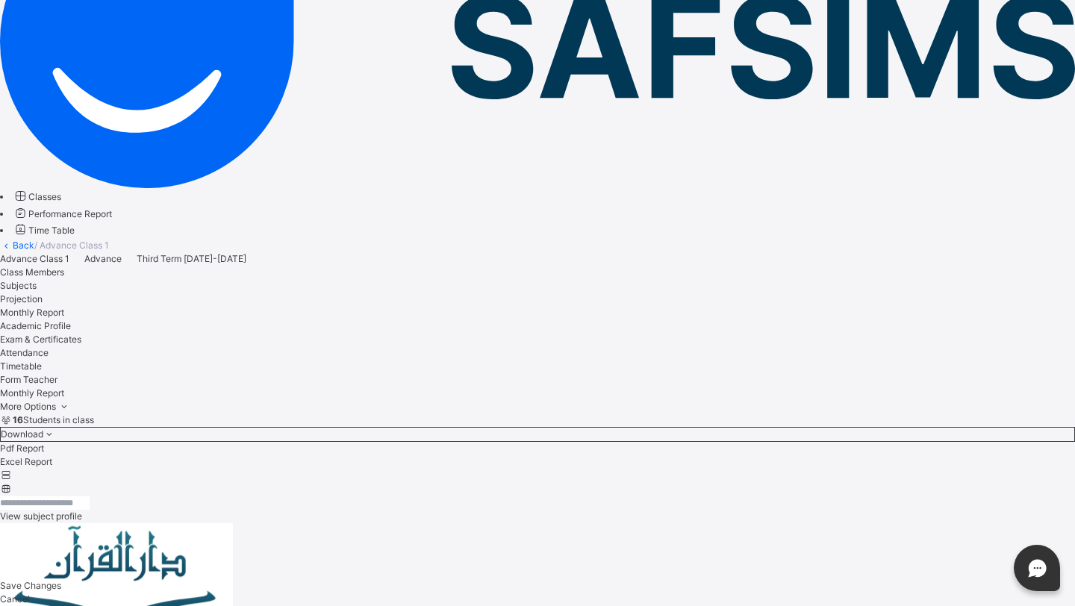
scroll to position [198, 0]
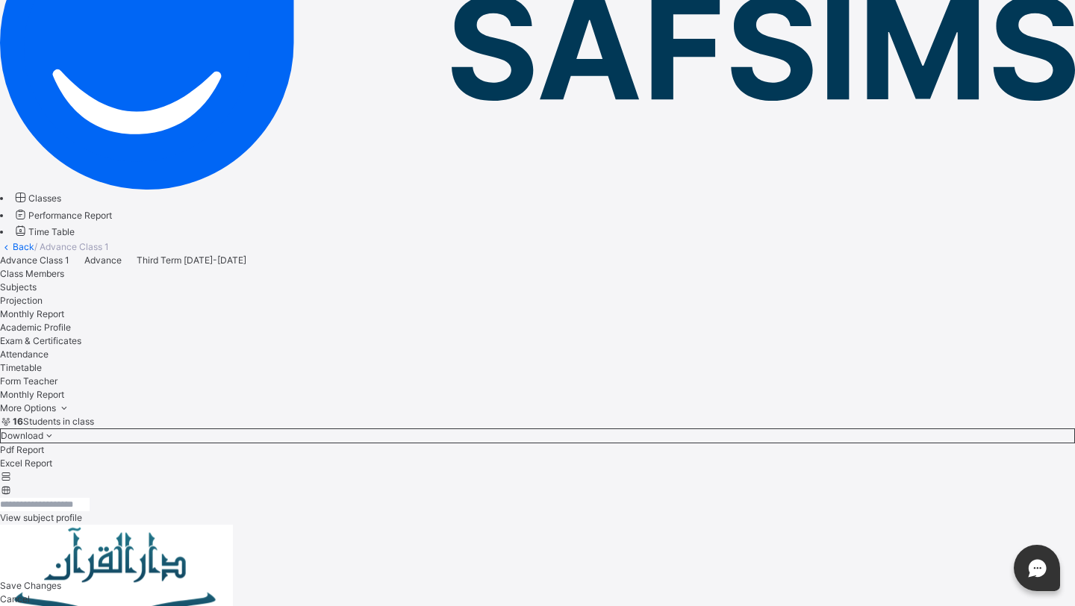
click at [383, 294] on div "Projection" at bounding box center [537, 300] width 1075 height 13
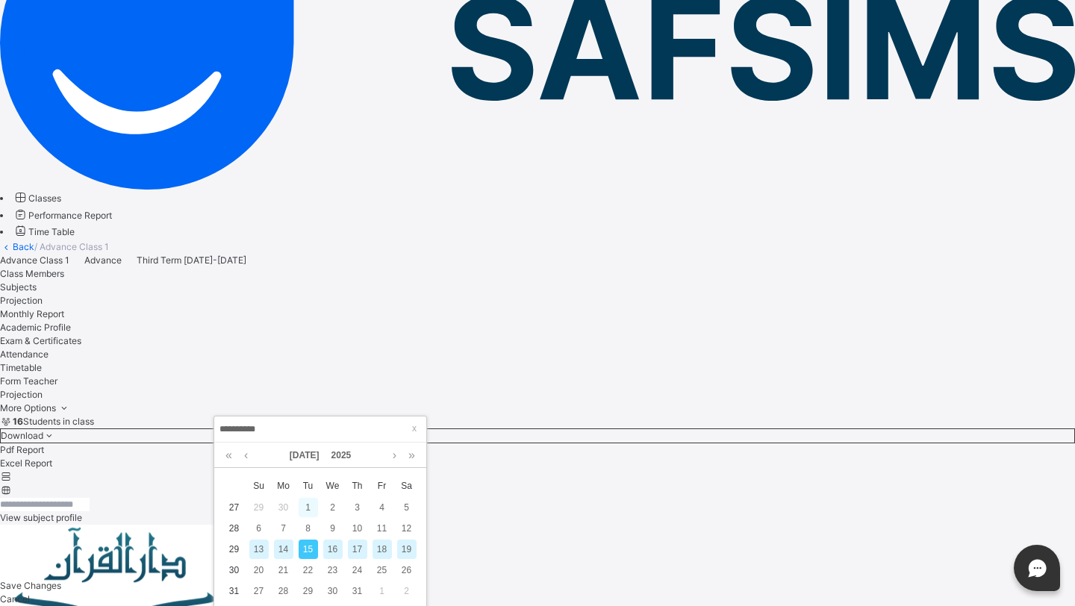
click at [306, 506] on div "1" at bounding box center [308, 507] width 19 height 19
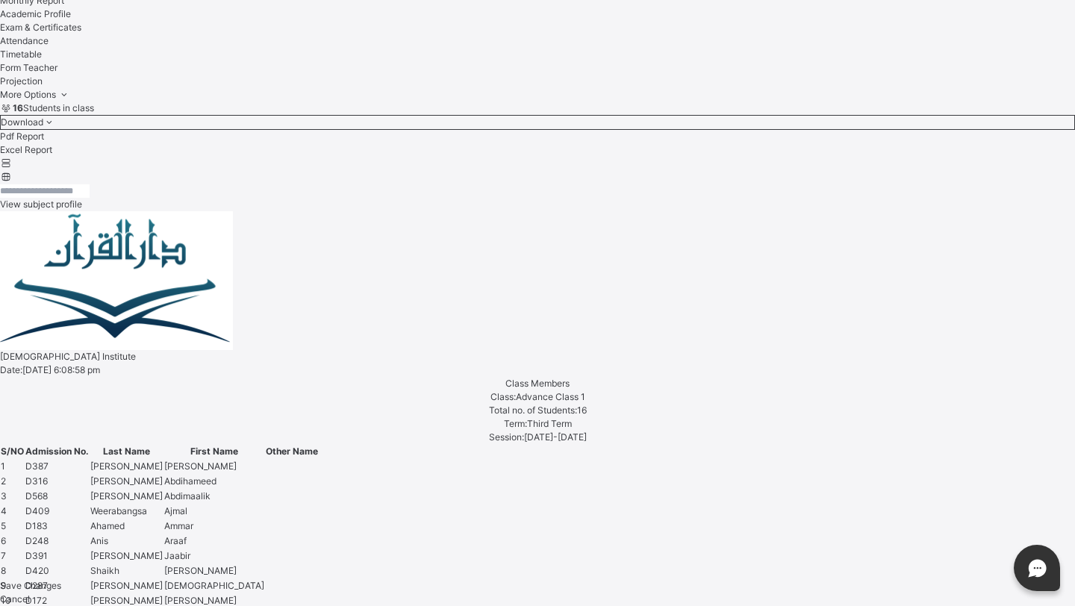
scroll to position [515, 0]
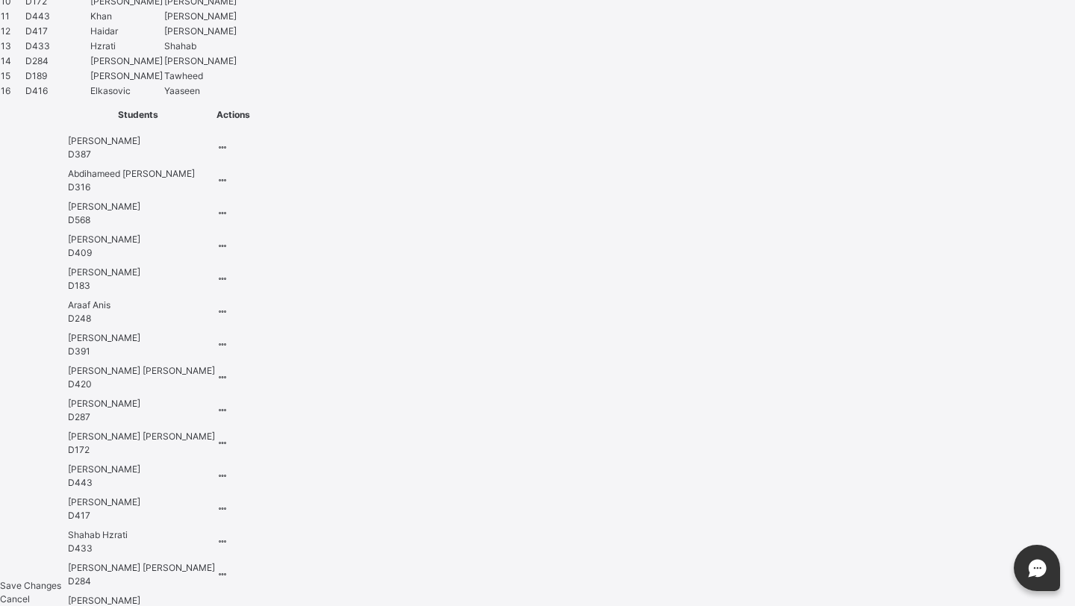
scroll to position [1146, 0]
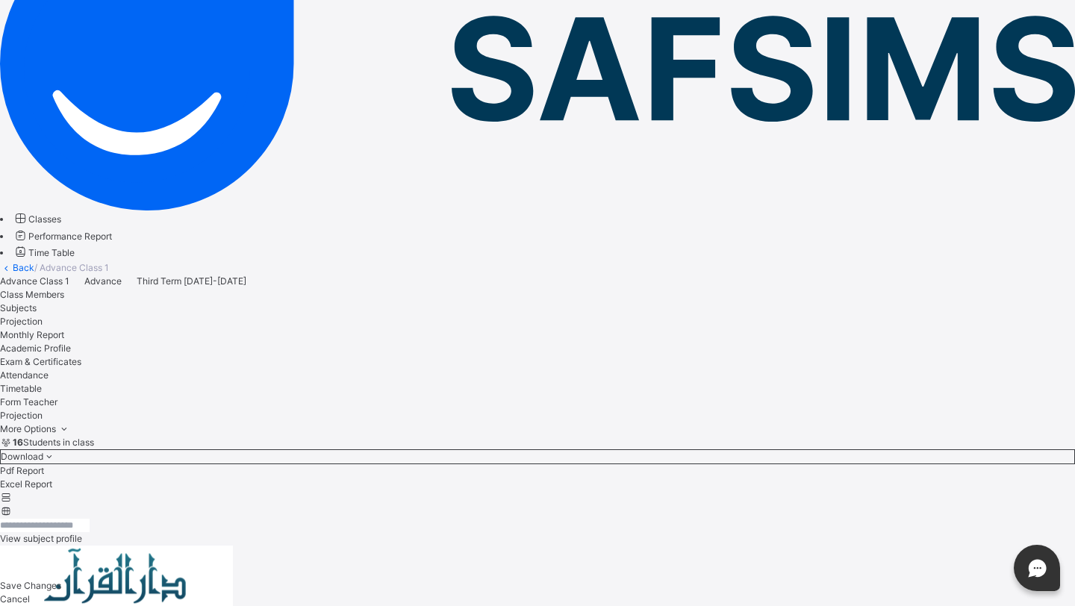
scroll to position [515, 0]
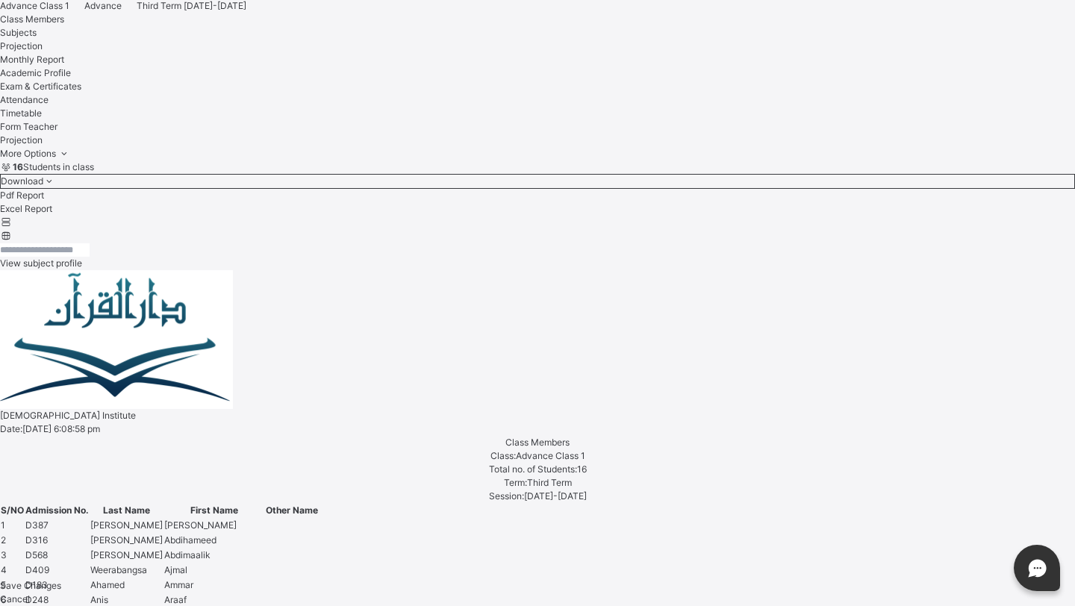
scroll to position [450, 0]
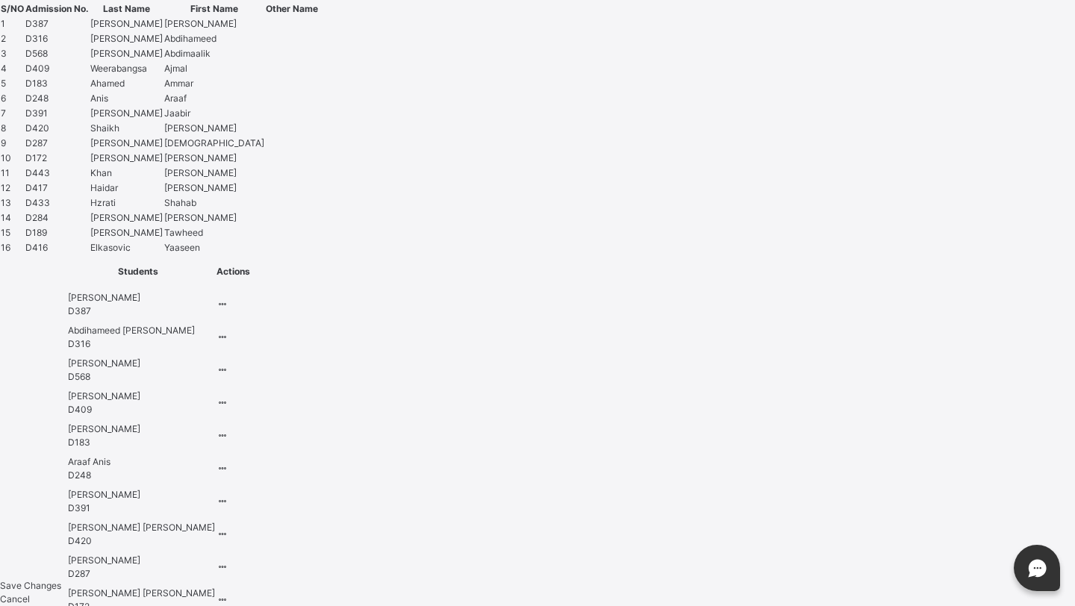
scroll to position [955, 0]
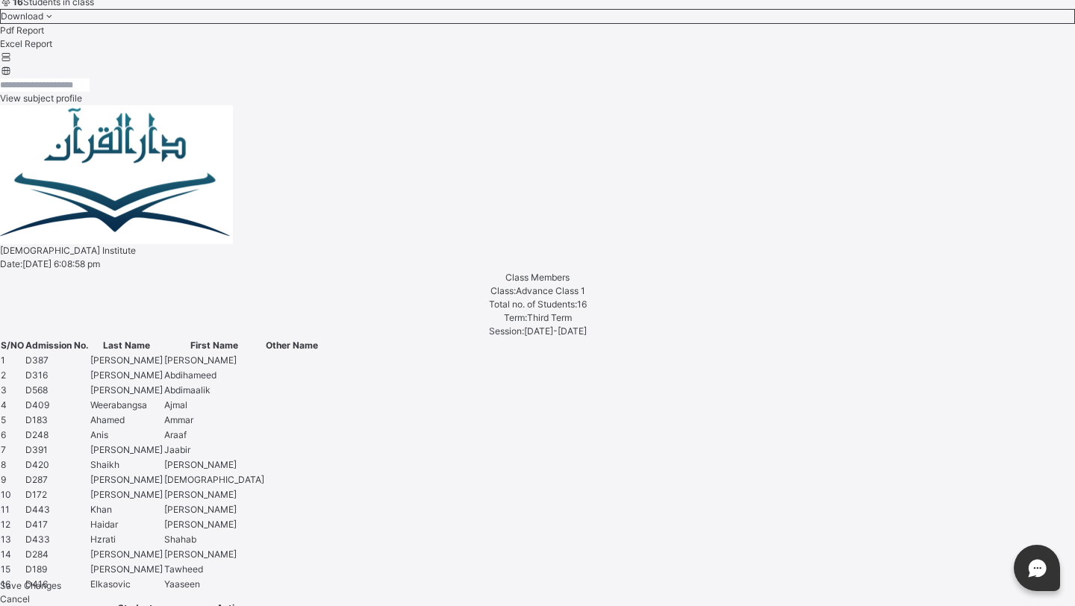
scroll to position [531, 0]
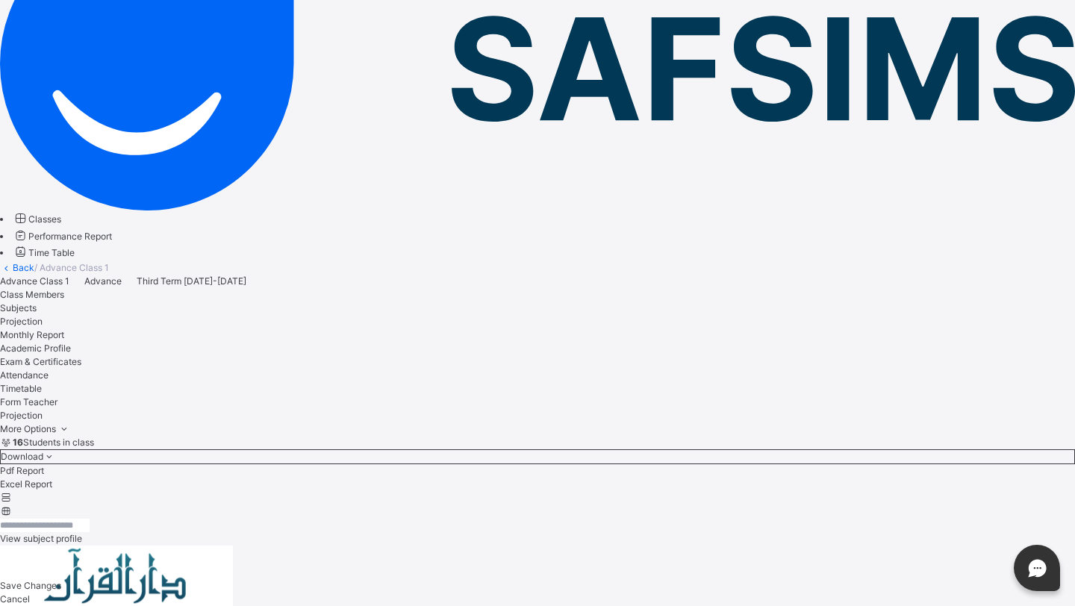
scroll to position [515, 0]
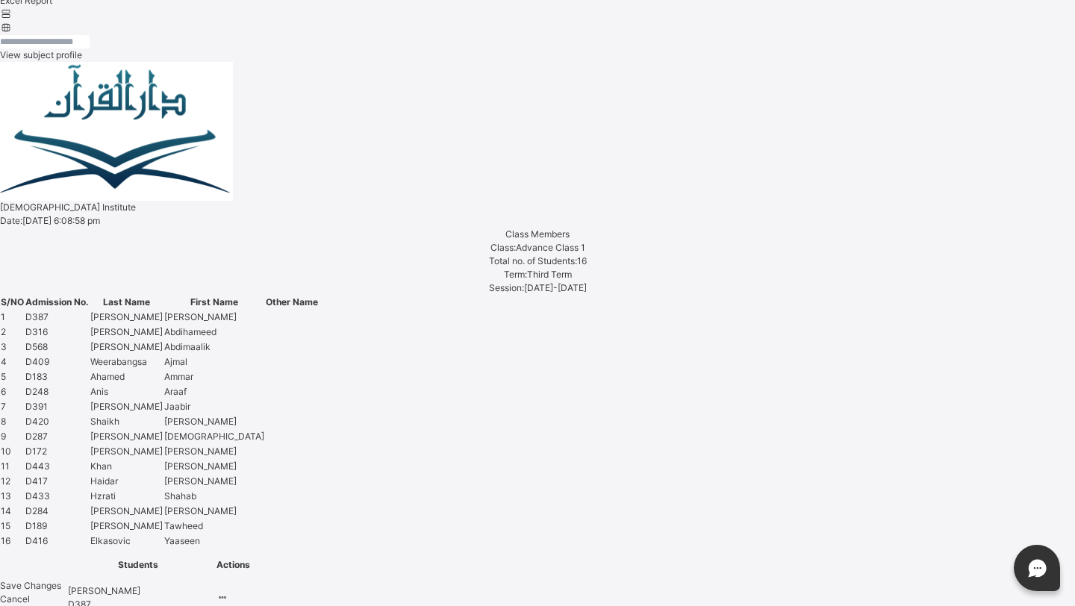
scroll to position [666, 0]
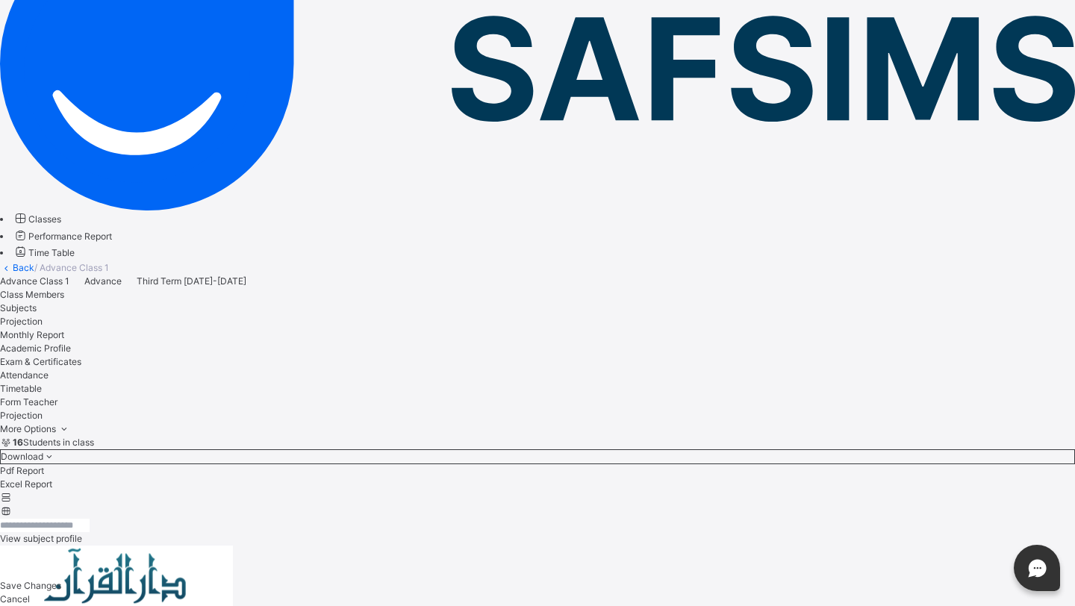
scroll to position [515, 0]
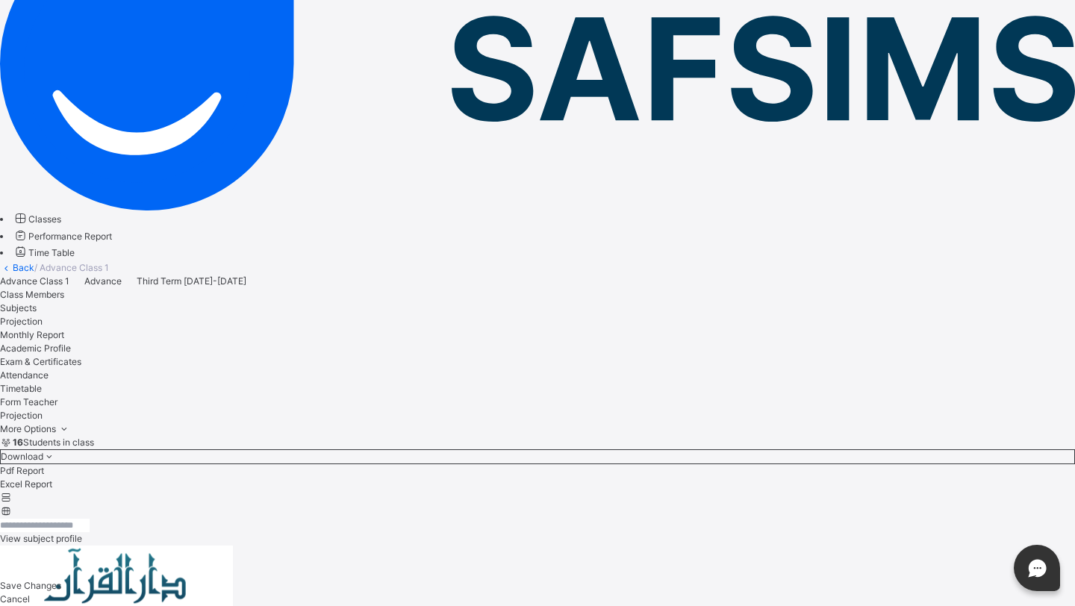
scroll to position [515, 0]
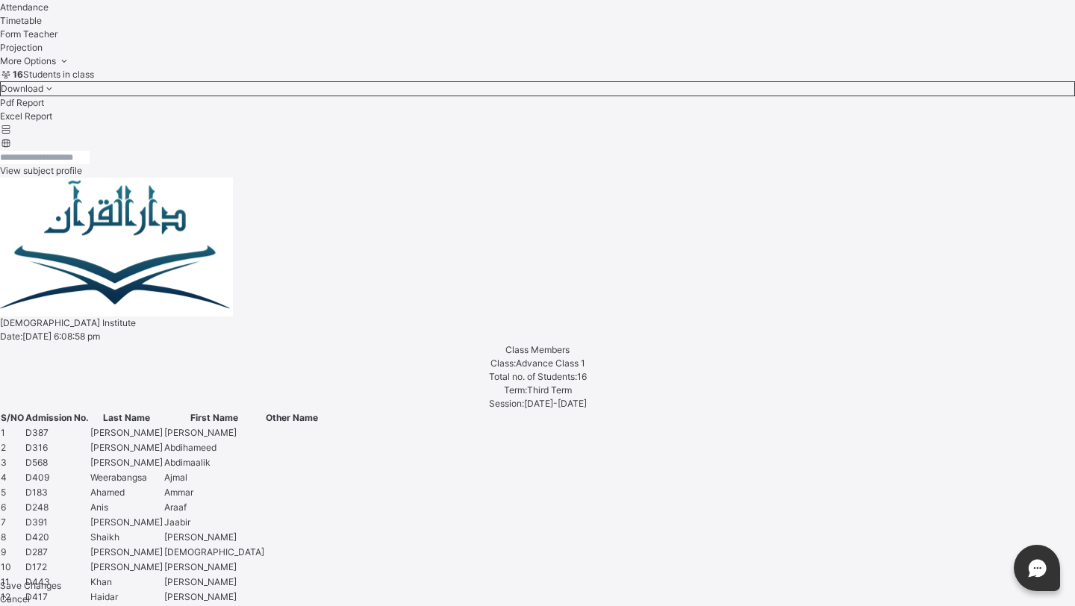
scroll to position [175, 0]
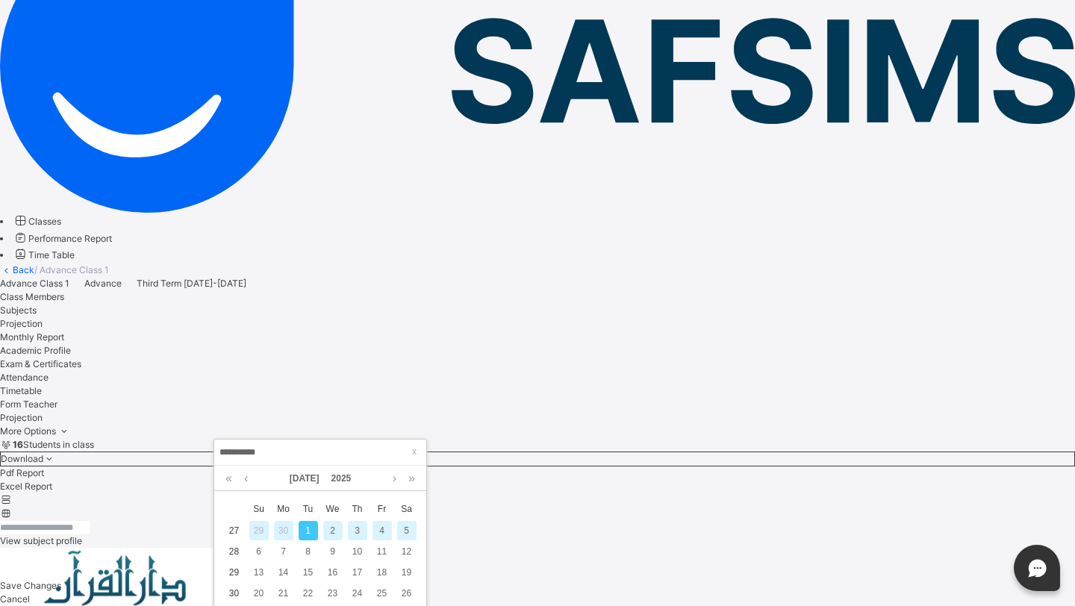
click at [349, 530] on div "3" at bounding box center [357, 530] width 19 height 19
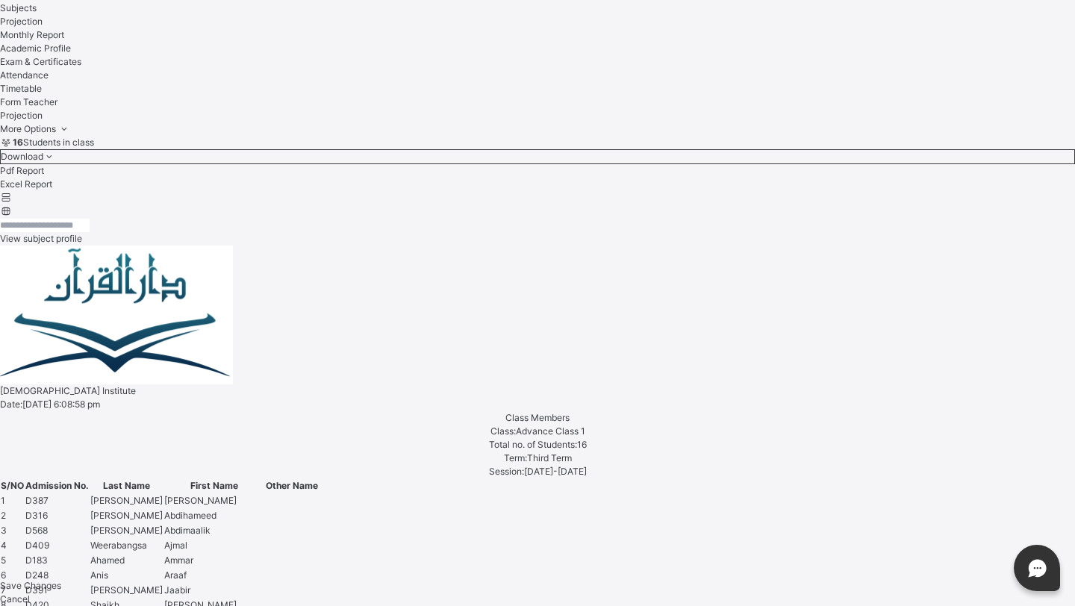
scroll to position [489, 0]
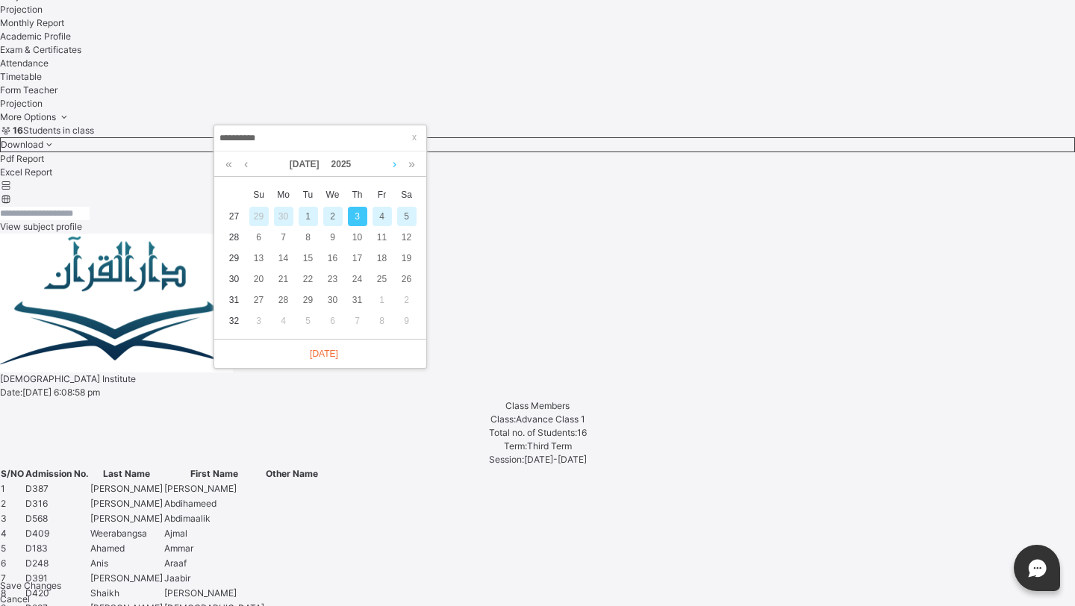
click at [393, 175] on link at bounding box center [394, 163] width 11 height 25
click at [398, 213] on div "2" at bounding box center [406, 216] width 19 height 19
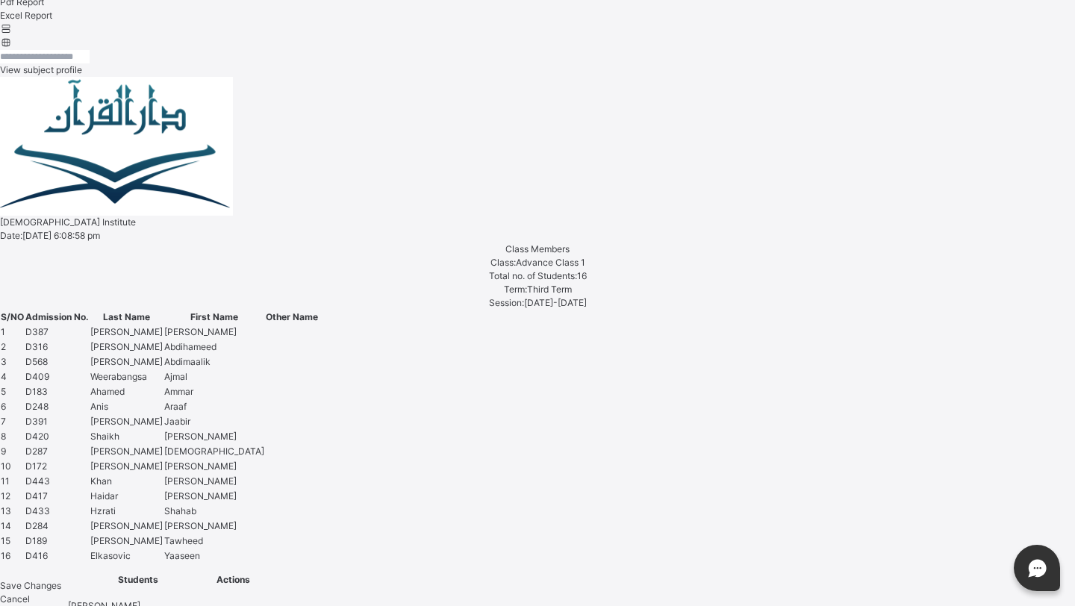
scroll to position [613, 0]
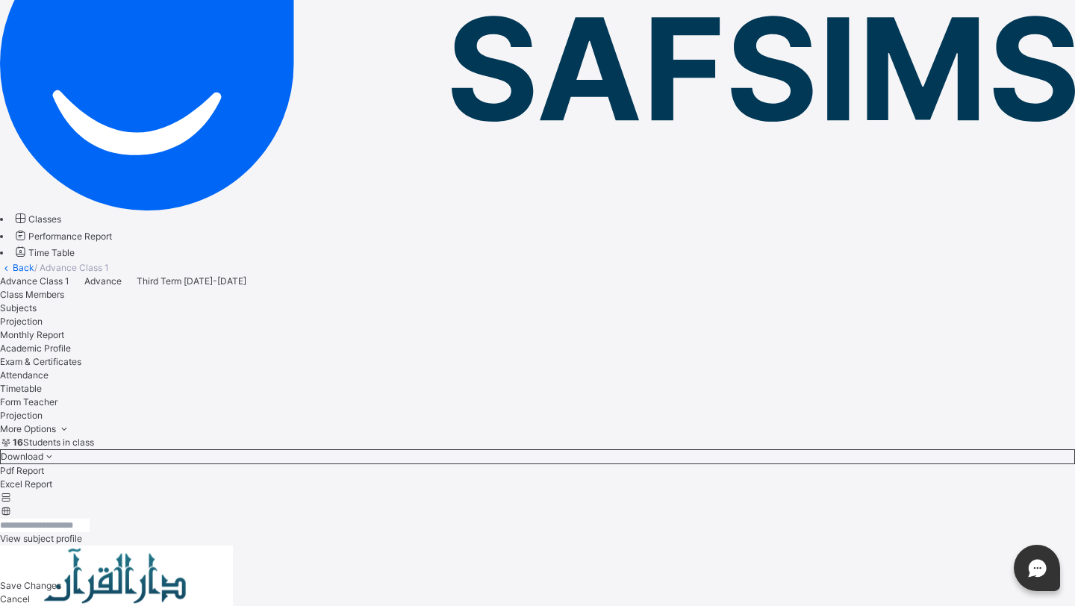
scroll to position [515, 0]
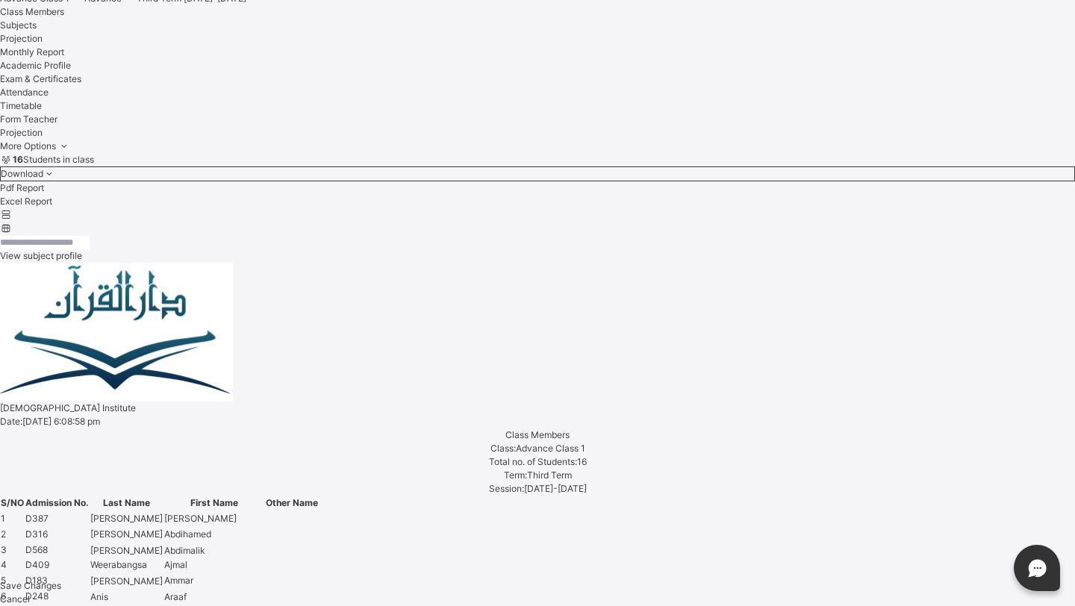
scroll to position [499, 0]
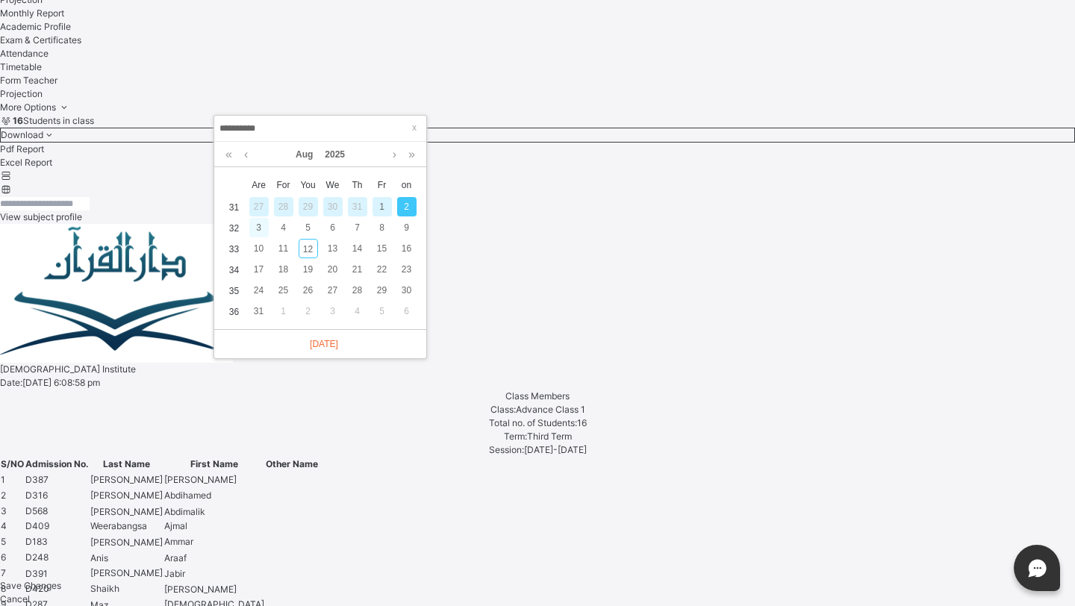
click at [263, 232] on div "3" at bounding box center [258, 227] width 19 height 19
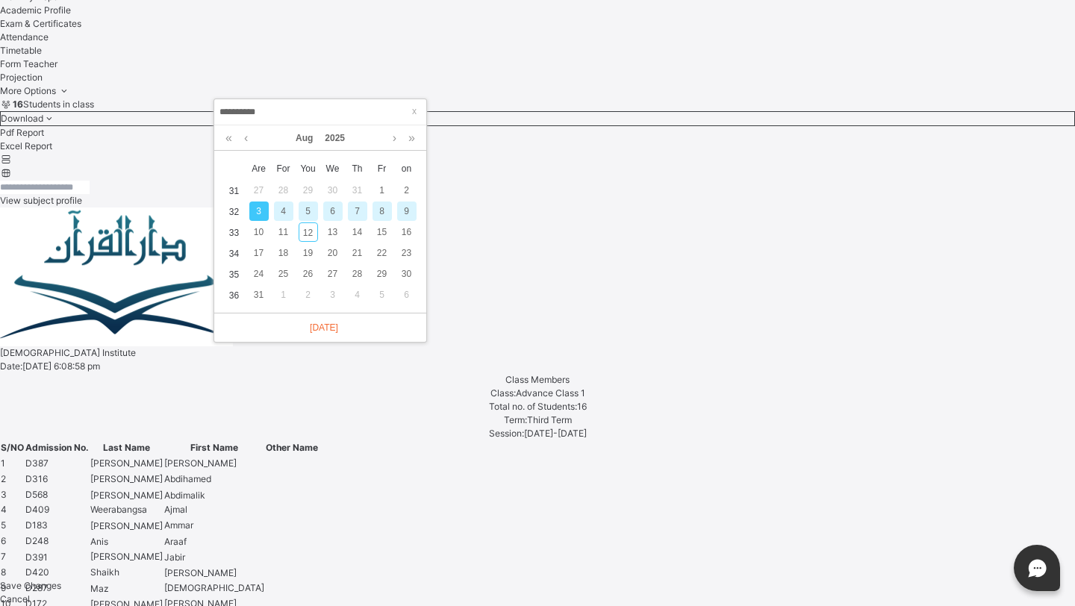
click at [301, 210] on div "5" at bounding box center [308, 211] width 19 height 19
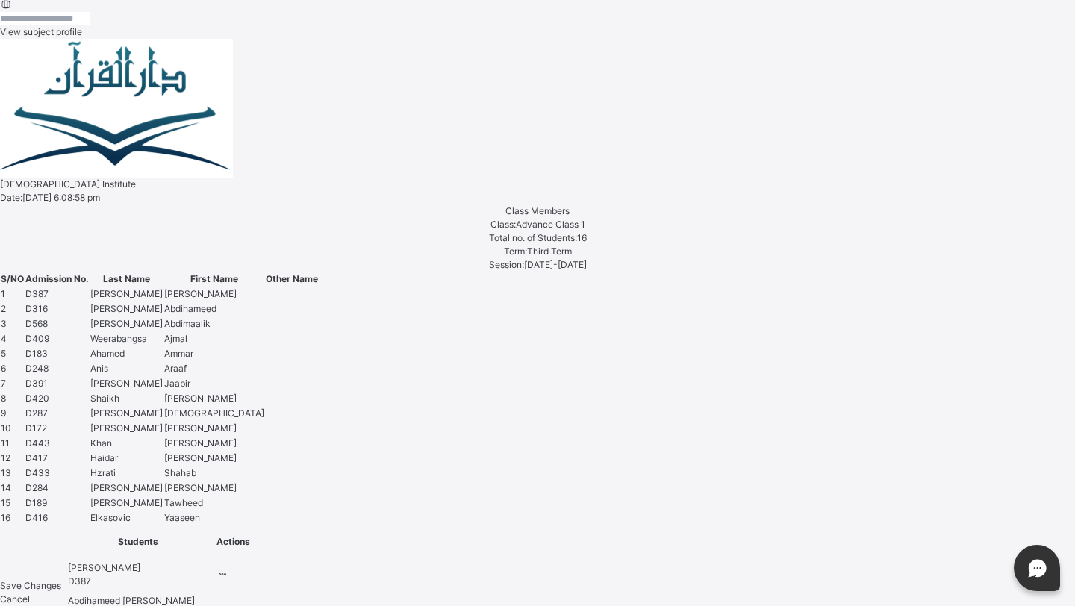
scroll to position [762, 0]
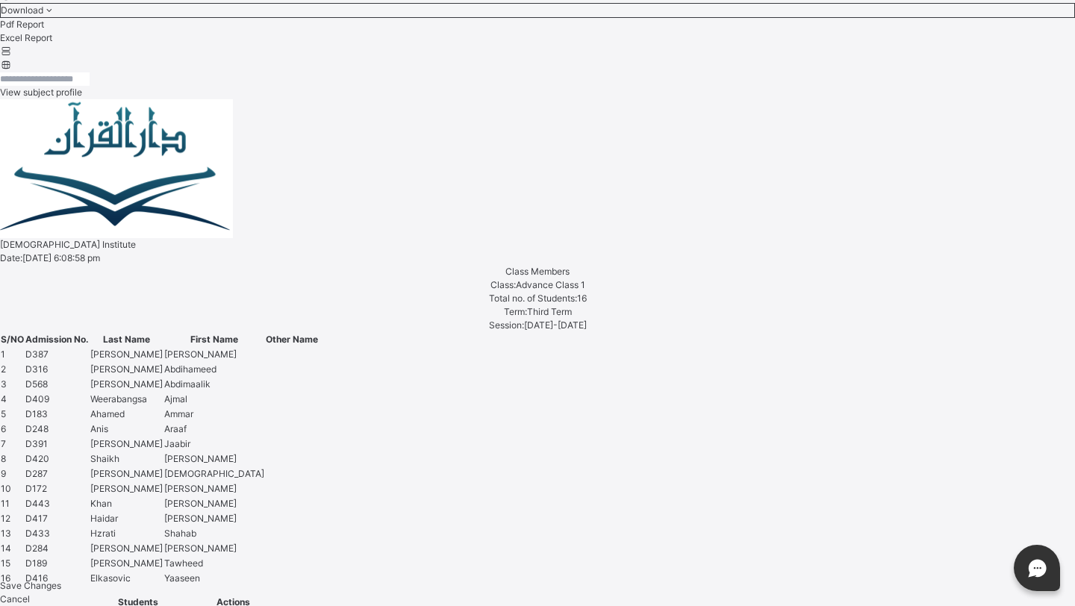
scroll to position [434, 0]
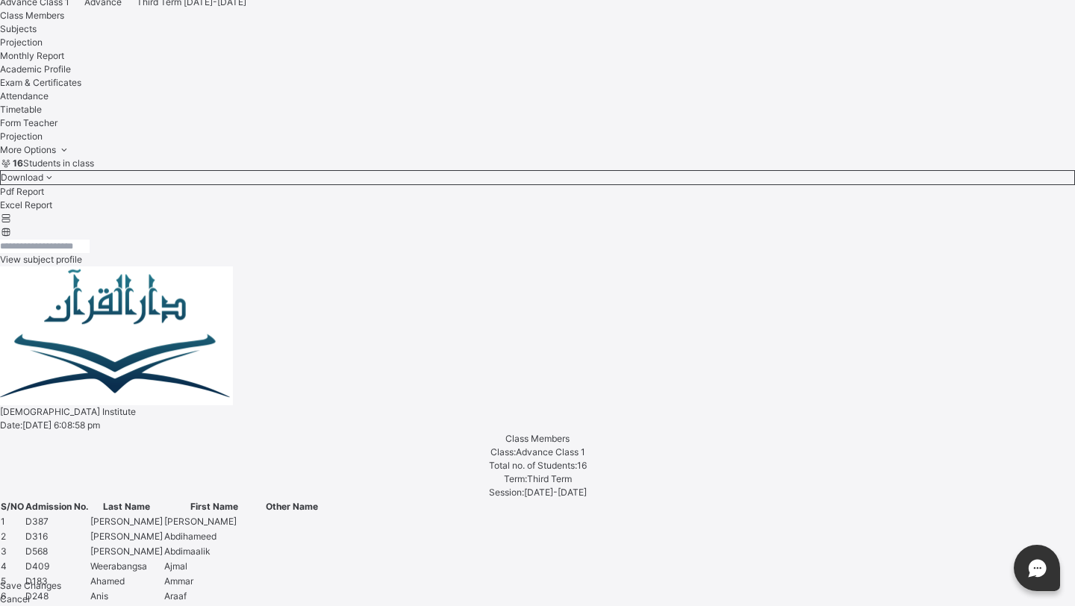
scroll to position [446, 0]
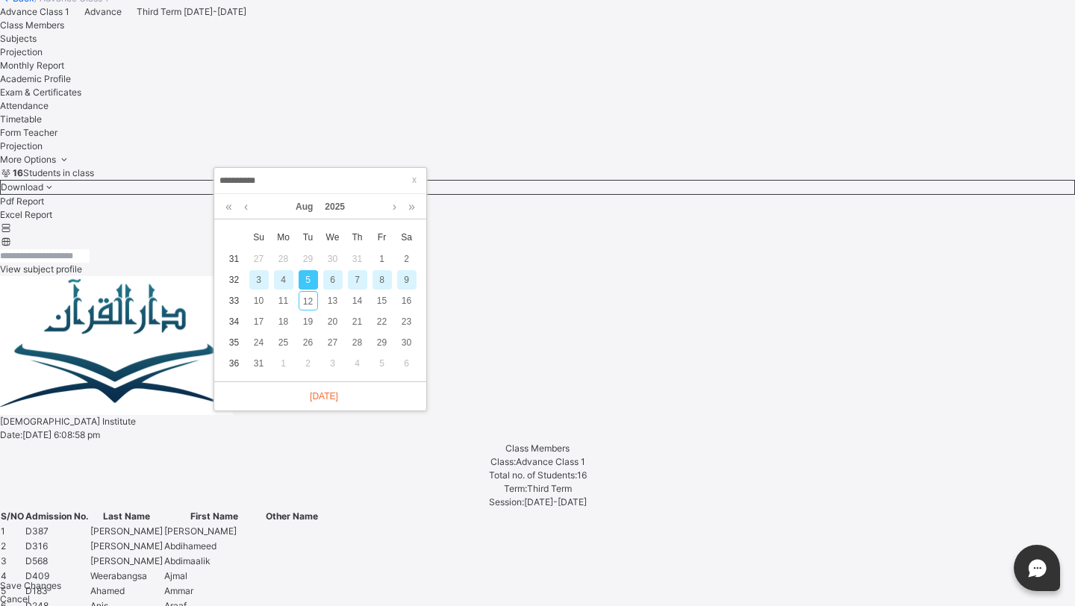
click at [358, 285] on div "7" at bounding box center [357, 279] width 19 height 19
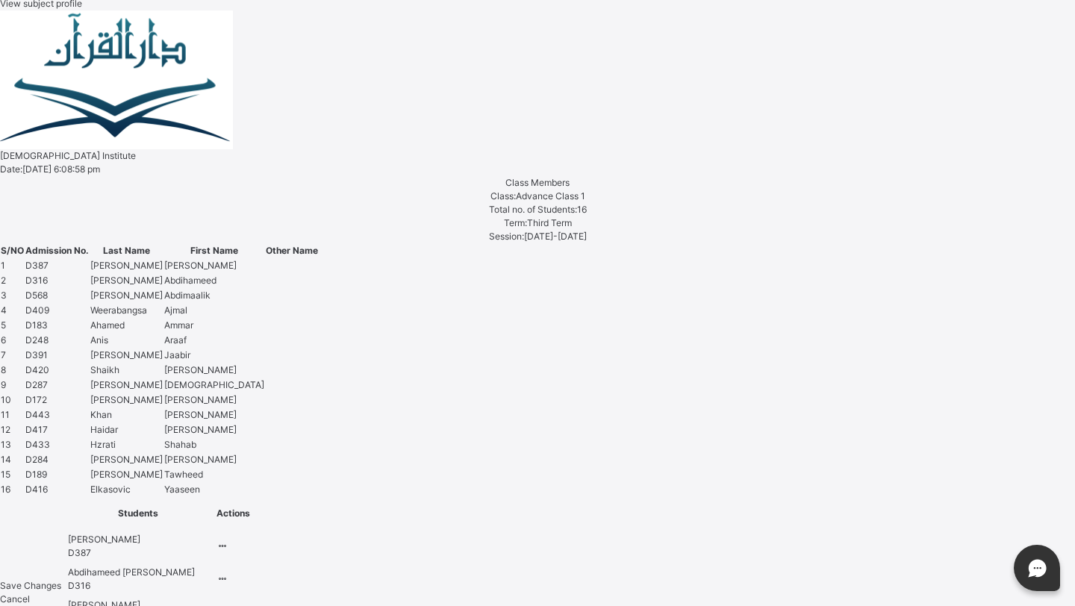
scroll to position [536, 0]
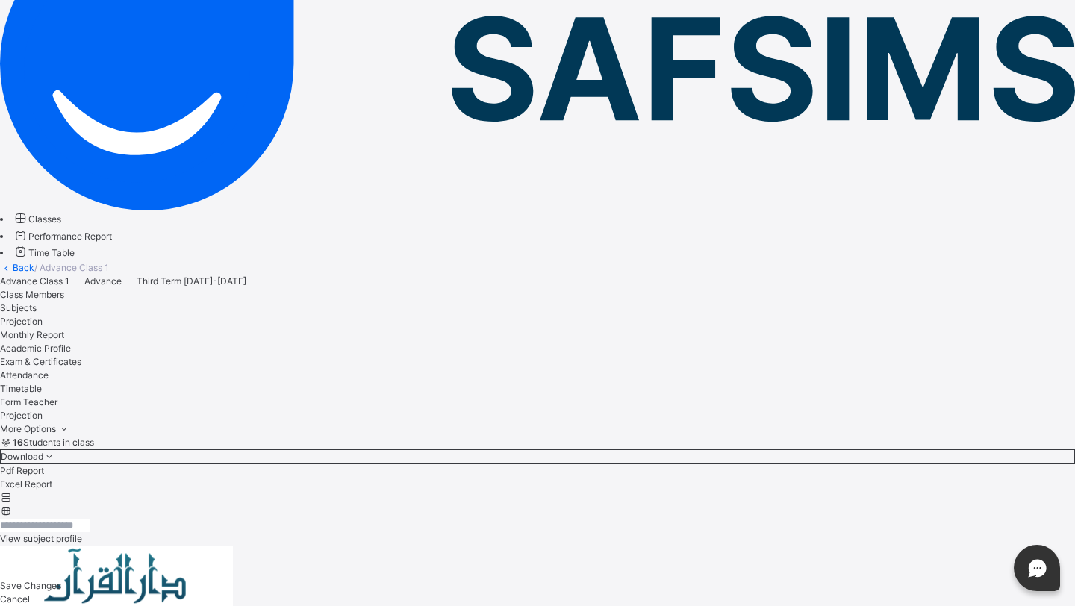
scroll to position [515, 0]
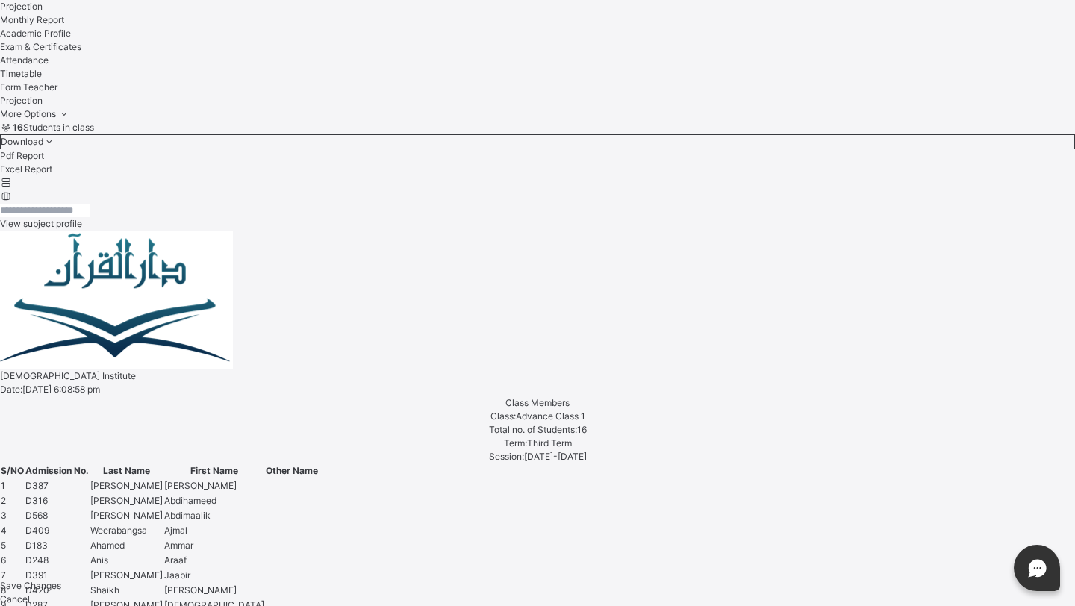
scroll to position [329, 0]
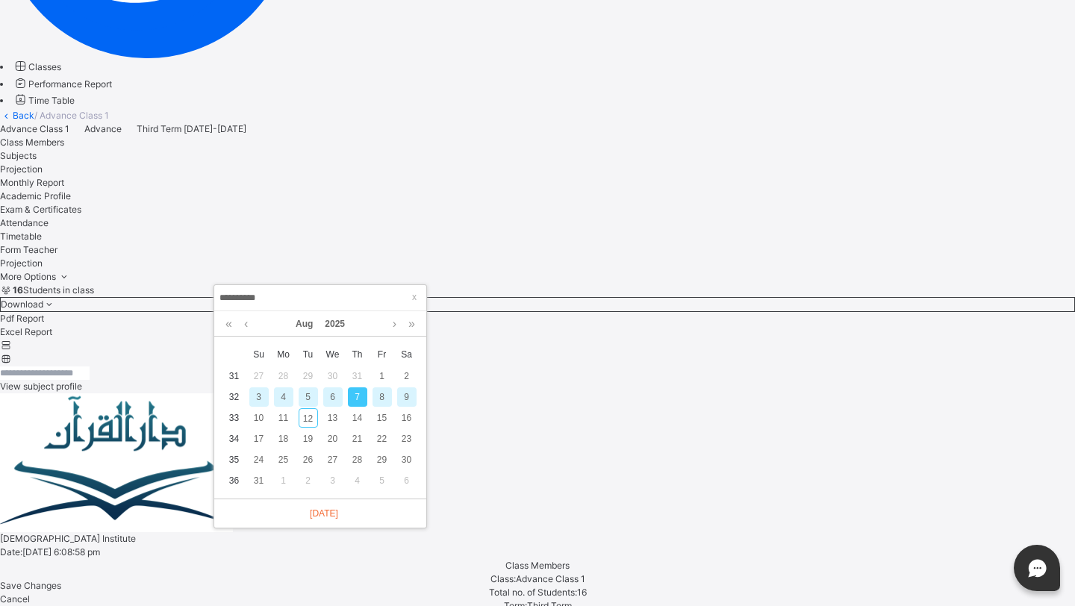
click at [403, 407] on td "9" at bounding box center [406, 397] width 25 height 21
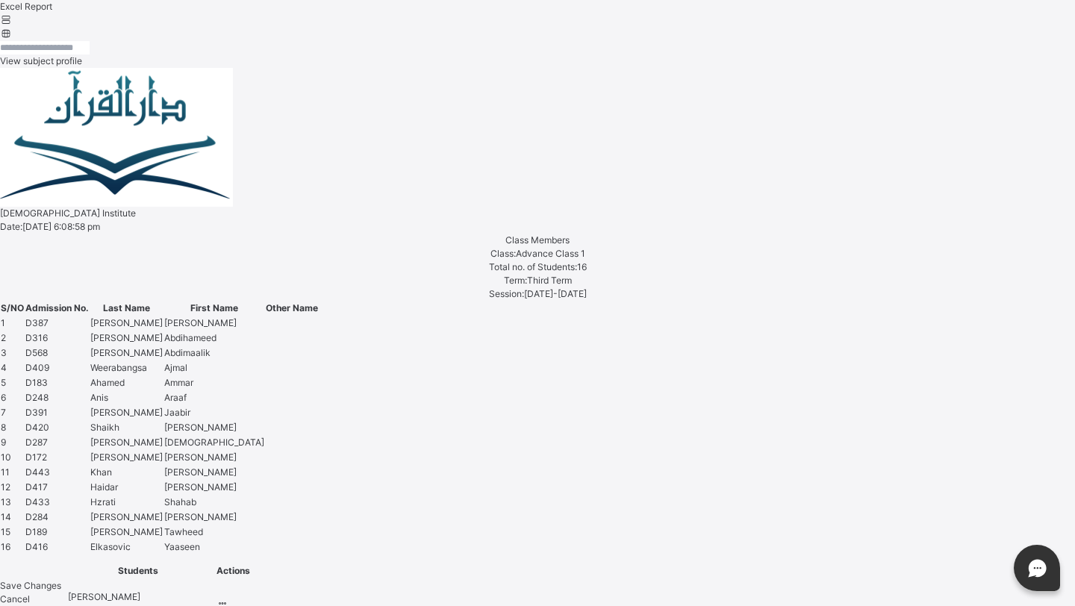
scroll to position [610, 0]
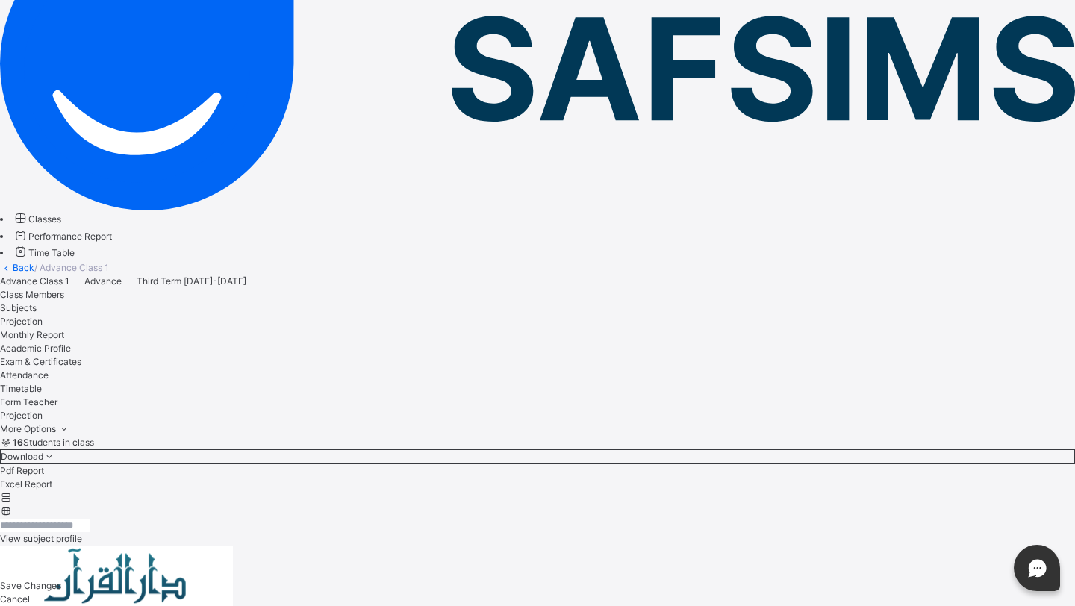
scroll to position [515, 0]
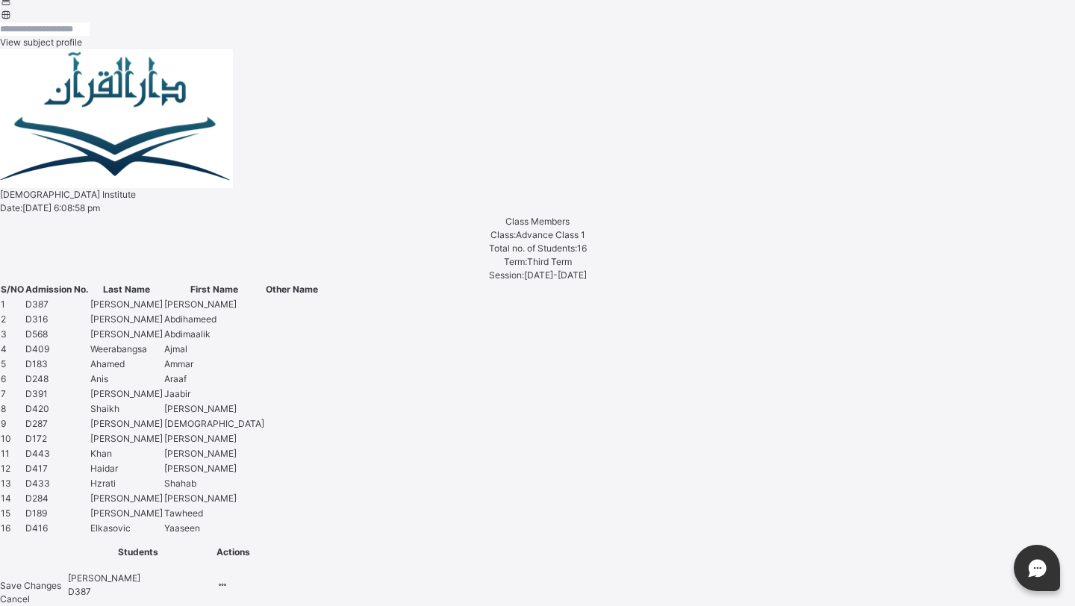
scroll to position [553, 0]
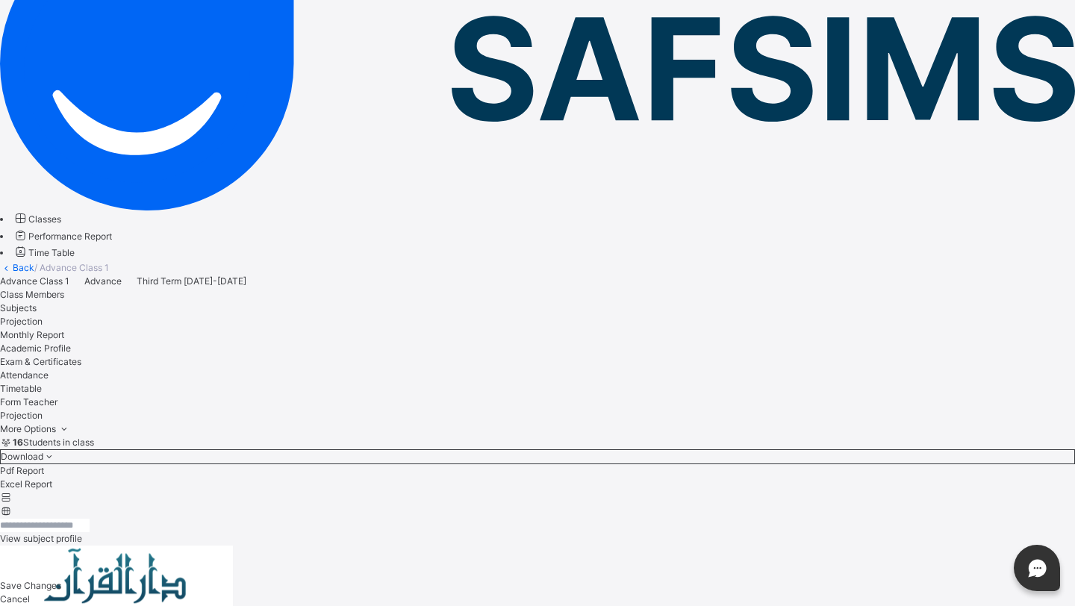
scroll to position [515, 0]
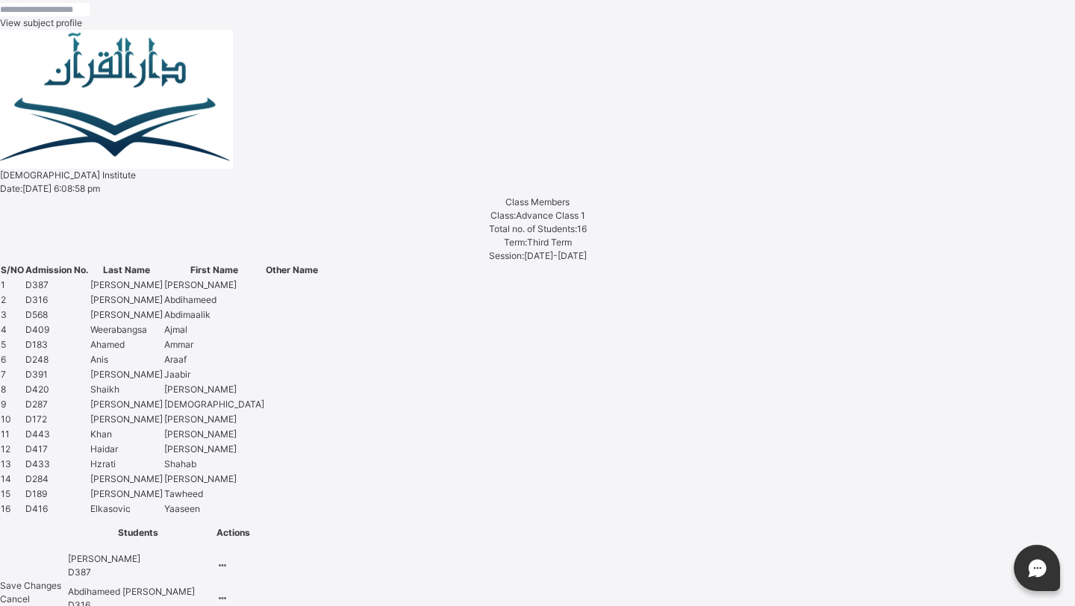
scroll to position [666, 0]
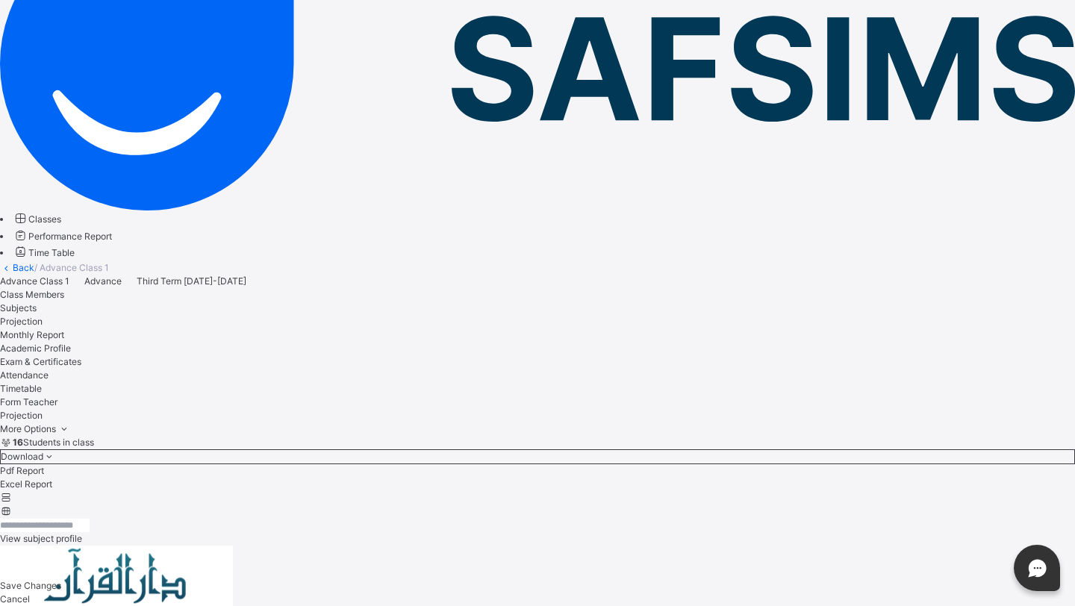
scroll to position [515, 0]
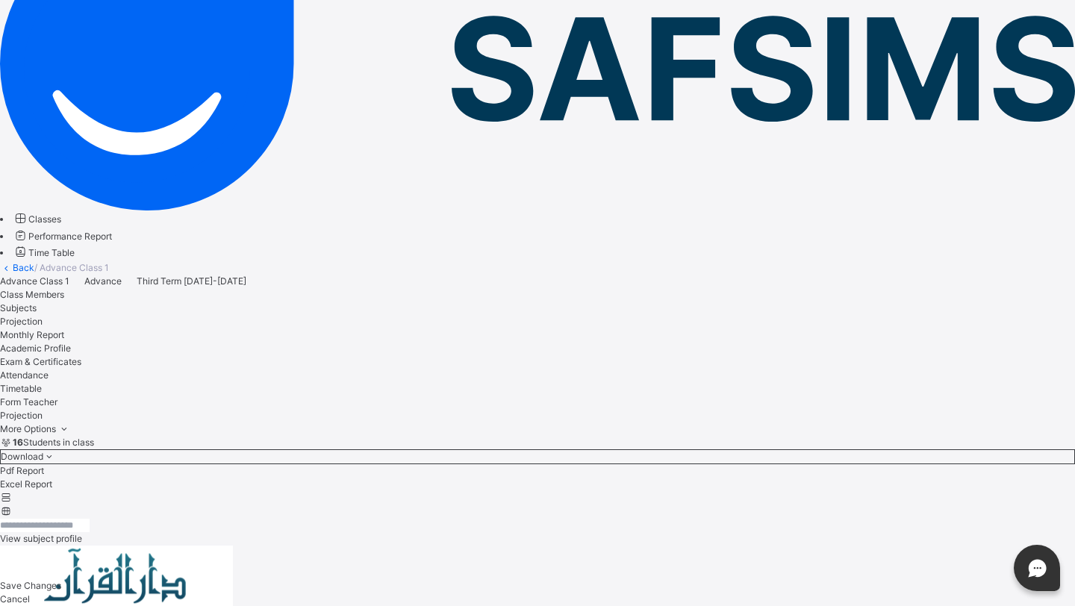
scroll to position [515, 0]
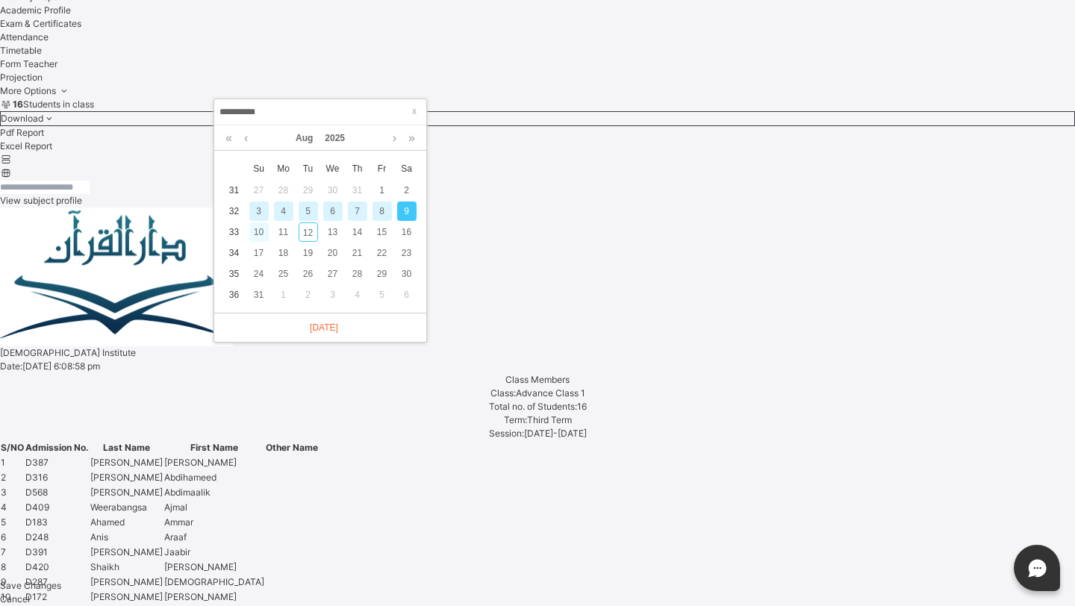
click at [261, 231] on div "10" at bounding box center [258, 231] width 19 height 19
type input "**********"
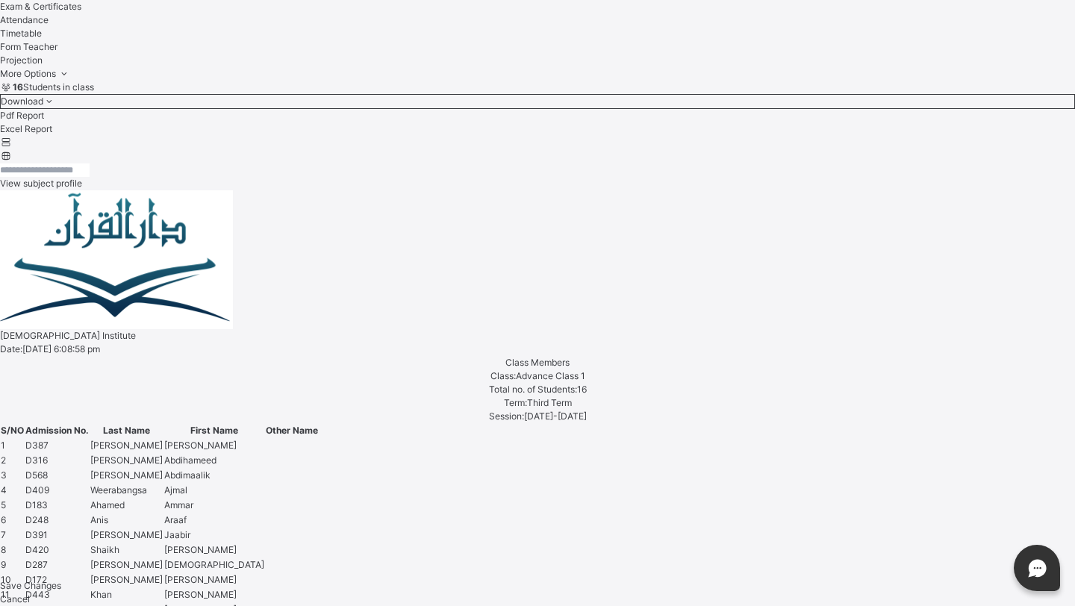
scroll to position [501, 0]
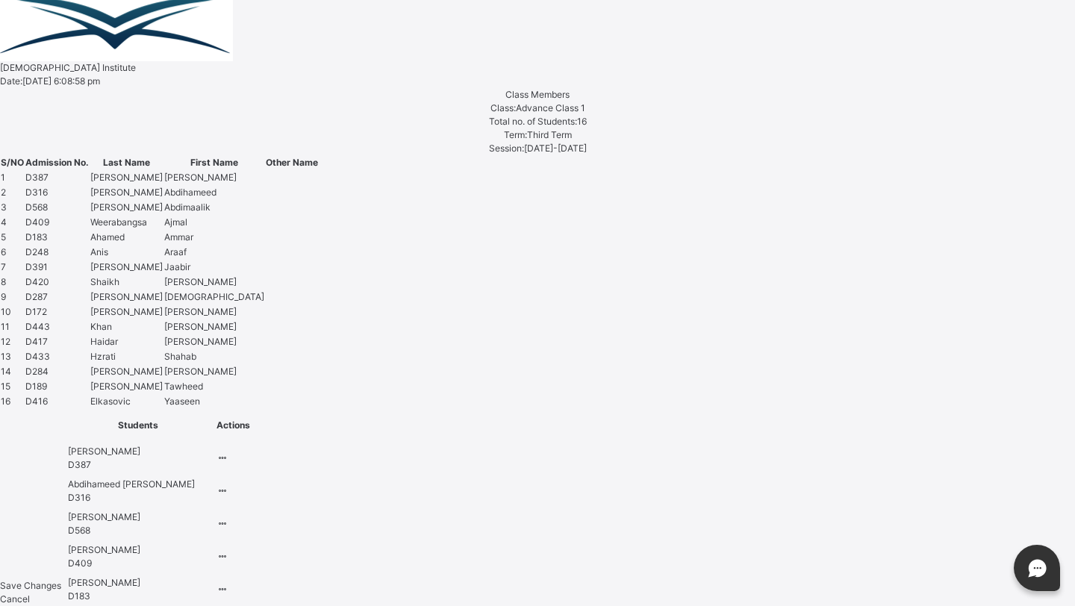
scroll to position [583, 0]
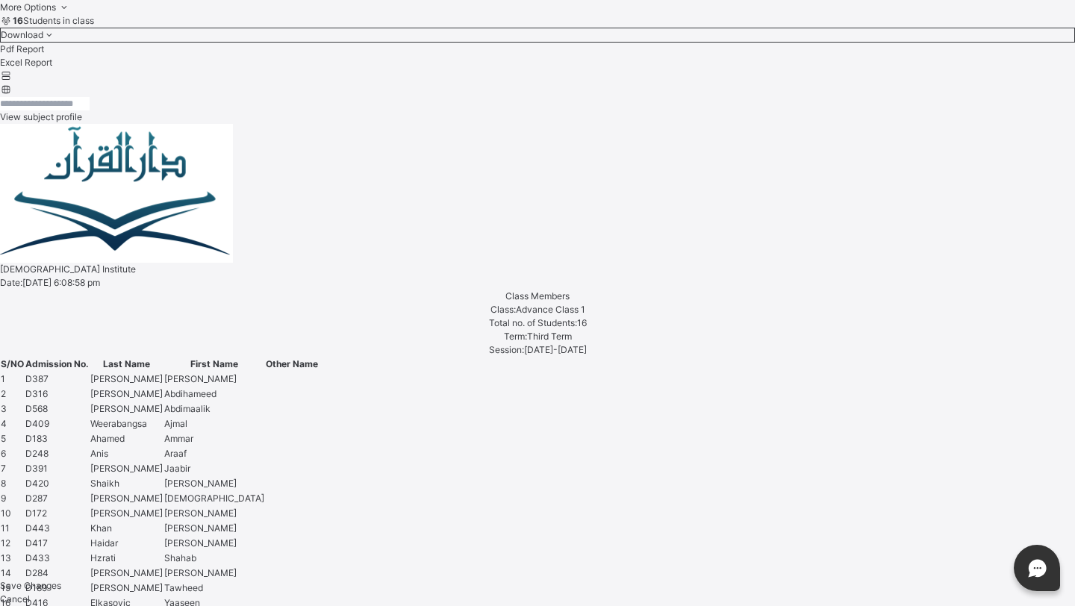
scroll to position [574, 0]
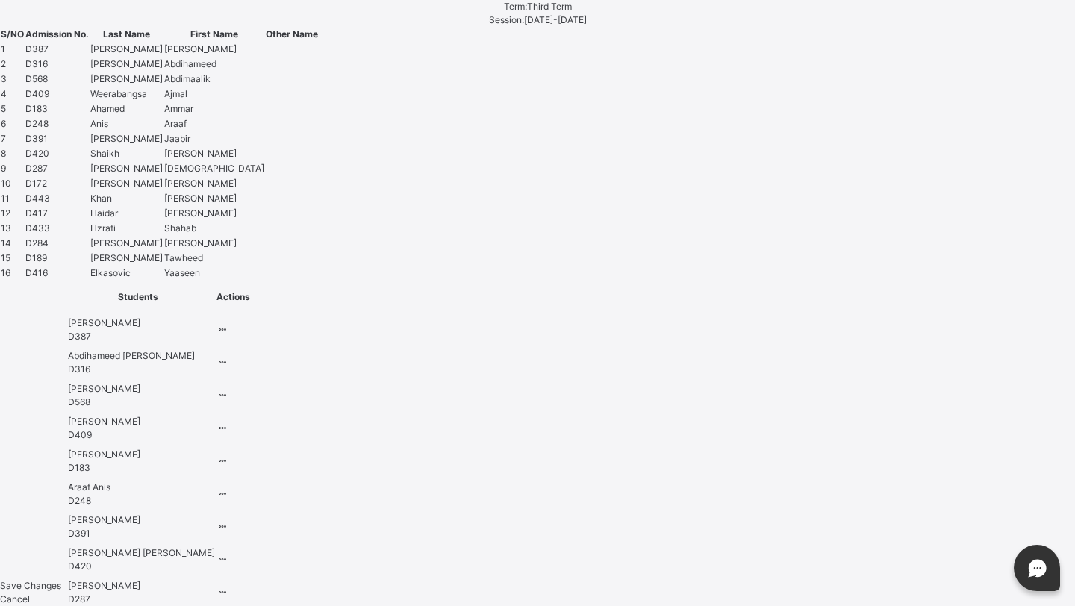
scroll to position [471, 0]
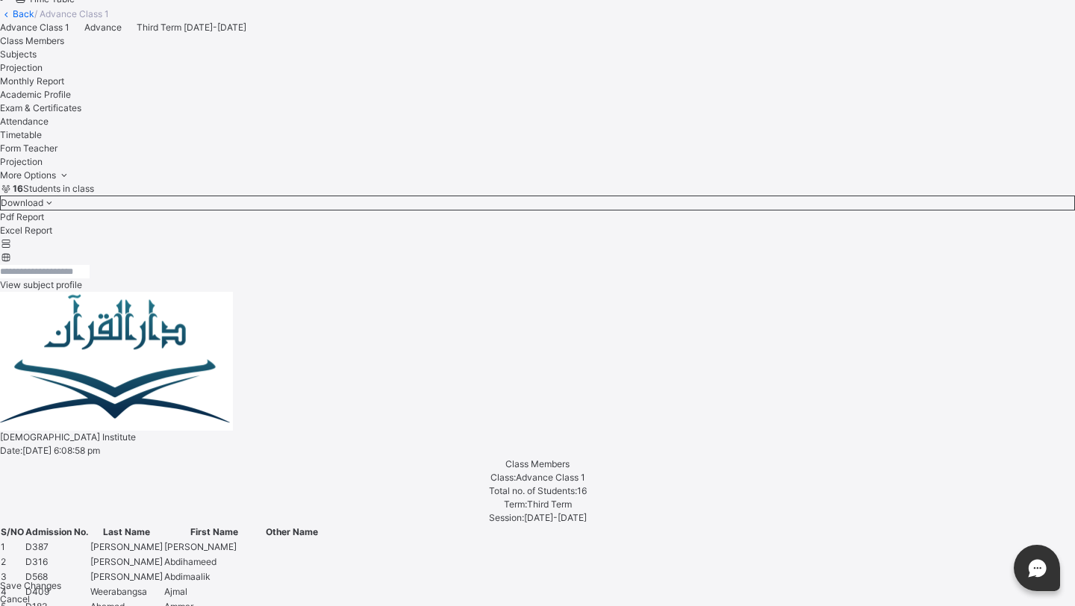
scroll to position [415, 0]
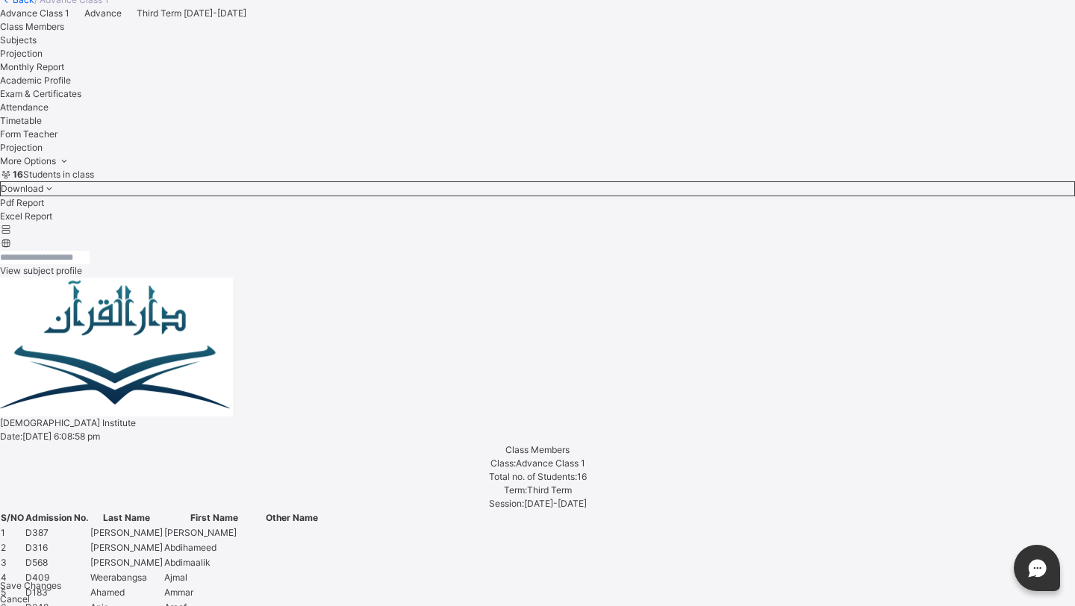
scroll to position [187, 0]
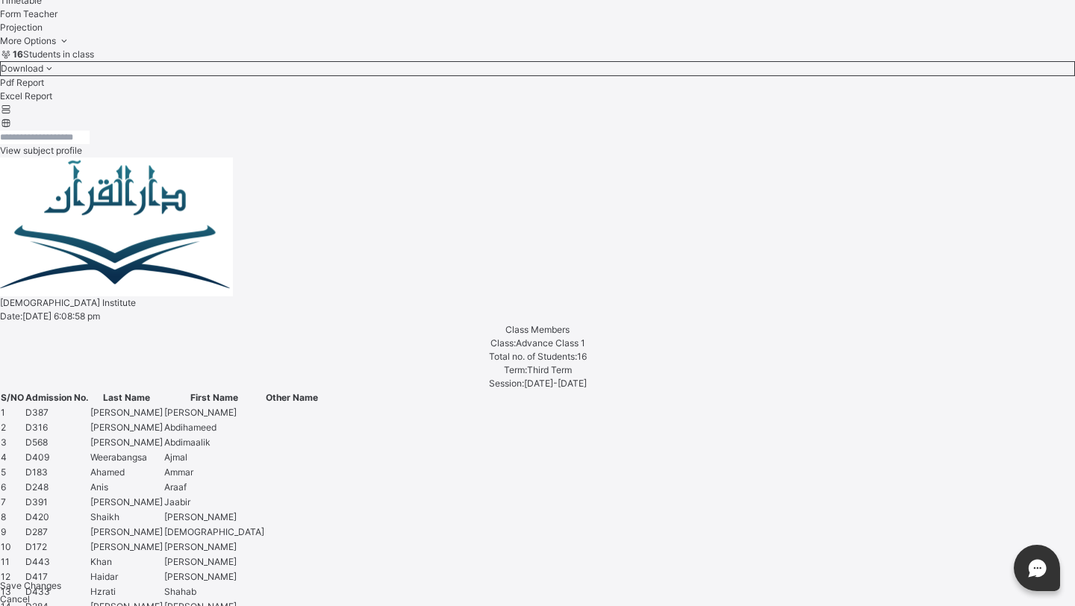
scroll to position [576, 0]
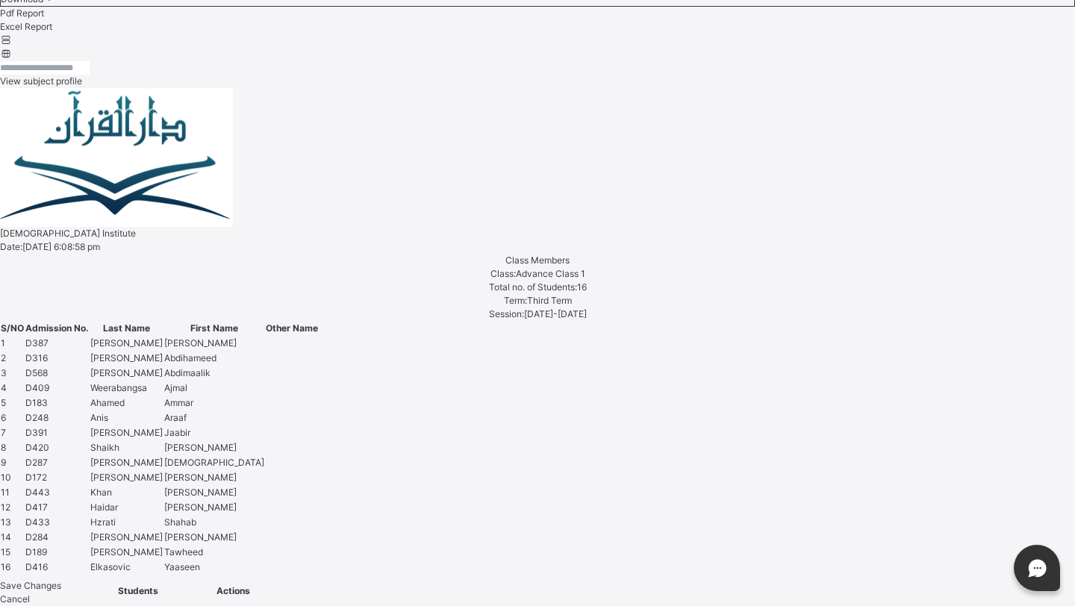
scroll to position [640, 0]
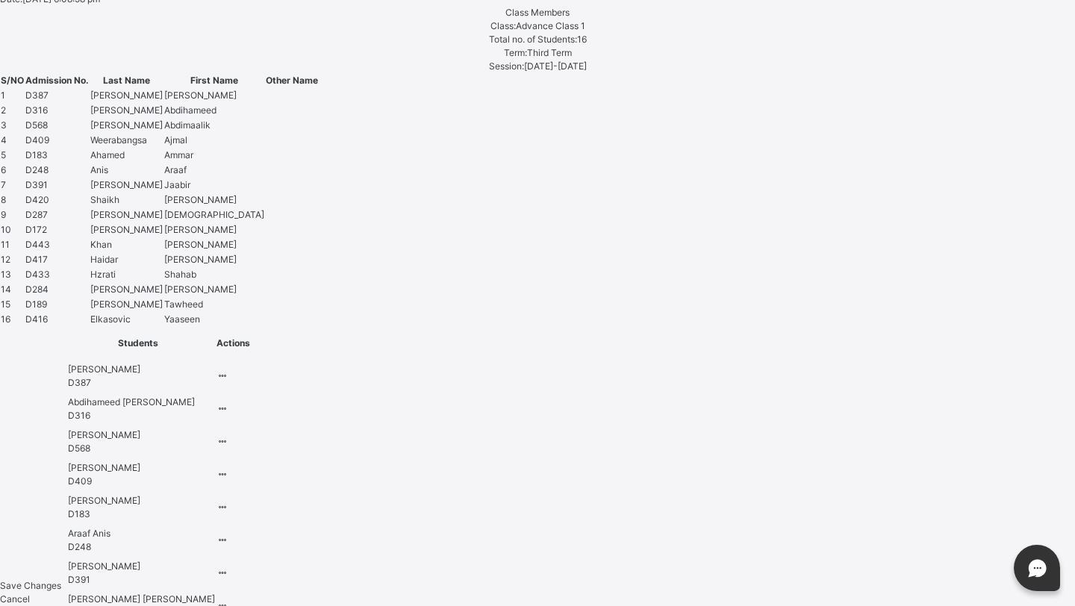
scroll to position [1173, 0]
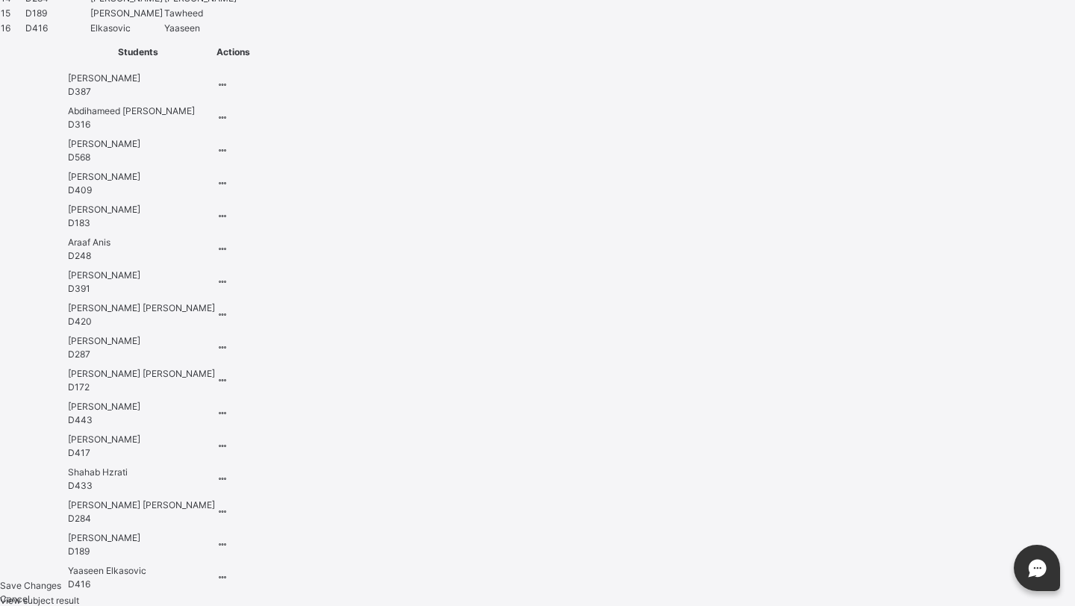
type input "****"
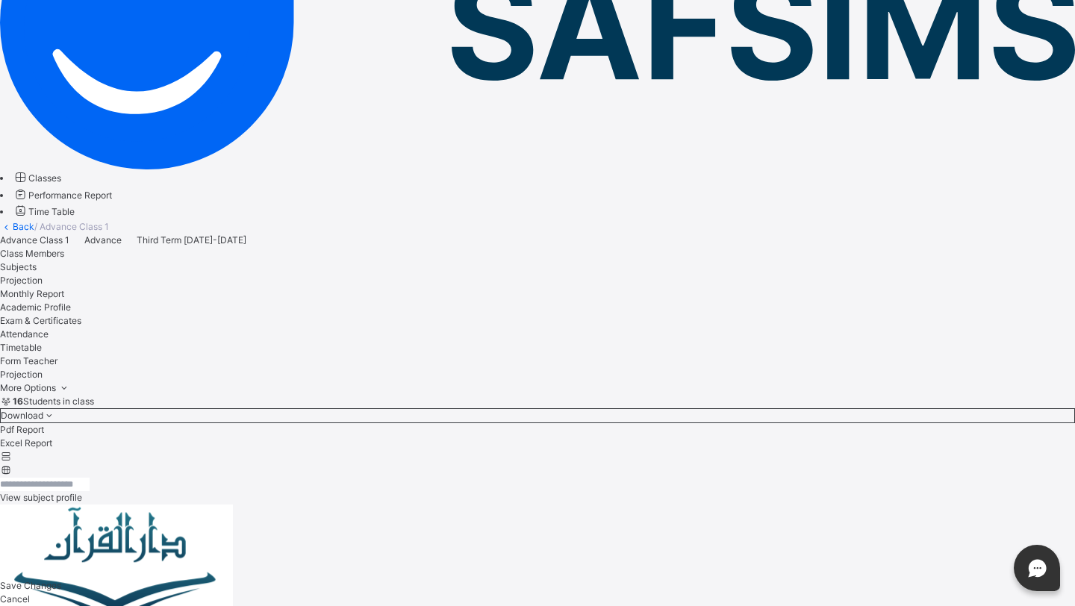
scroll to position [216, 0]
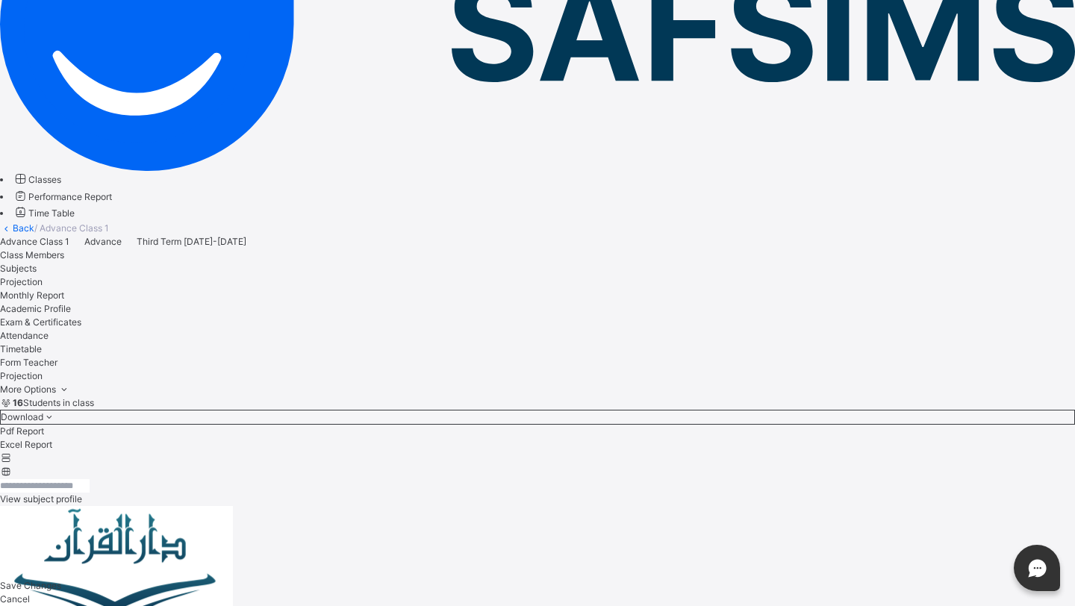
click at [64, 290] on span "Monthly Report" at bounding box center [32, 295] width 64 height 11
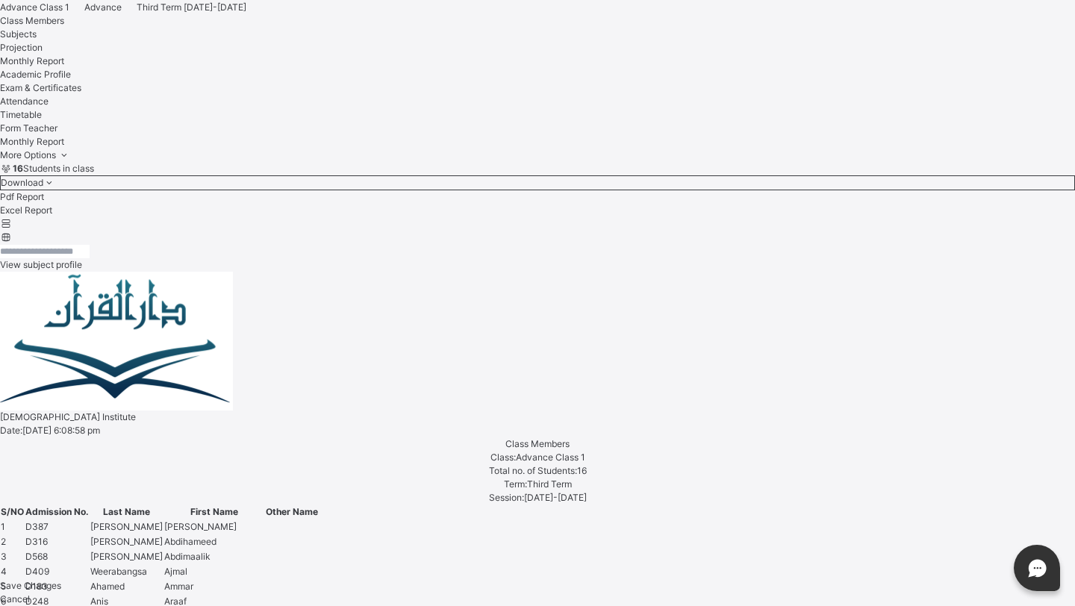
scroll to position [413, 0]
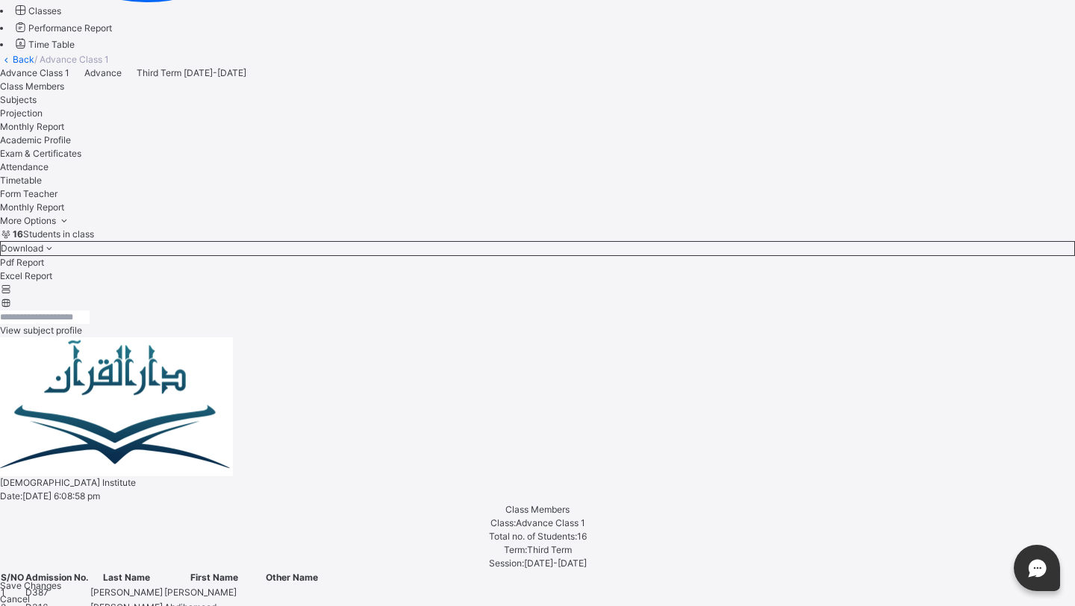
scroll to position [364, 0]
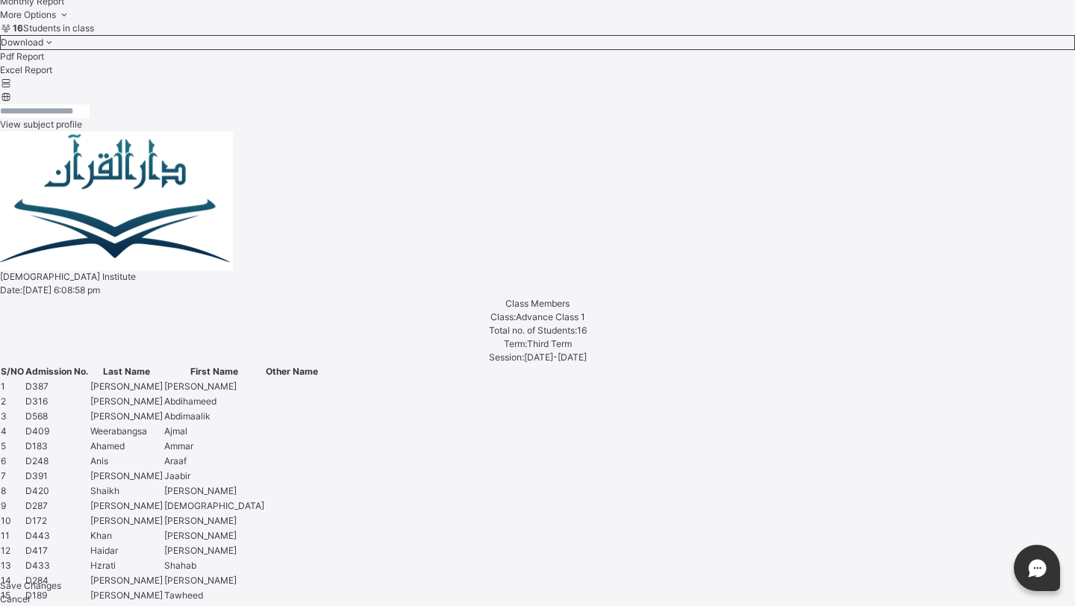
scroll to position [588, 0]
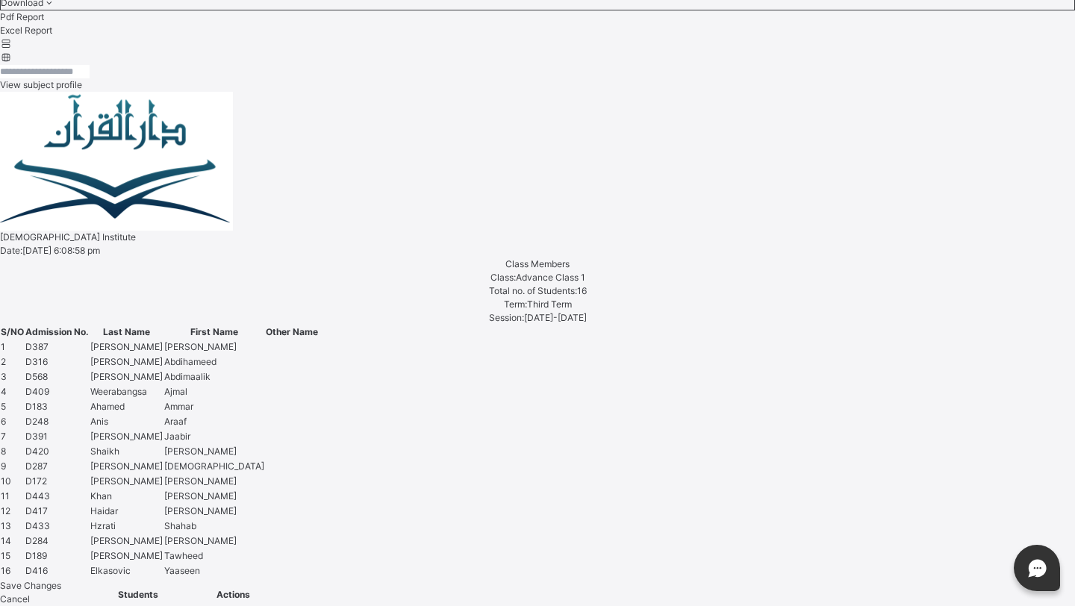
scroll to position [636, 0]
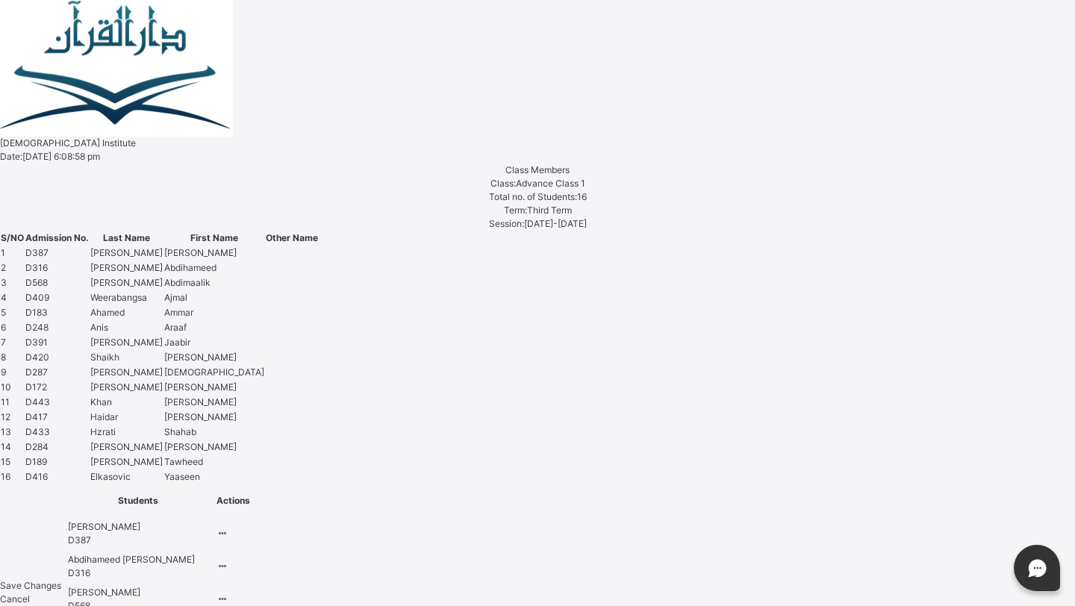
scroll to position [731, 0]
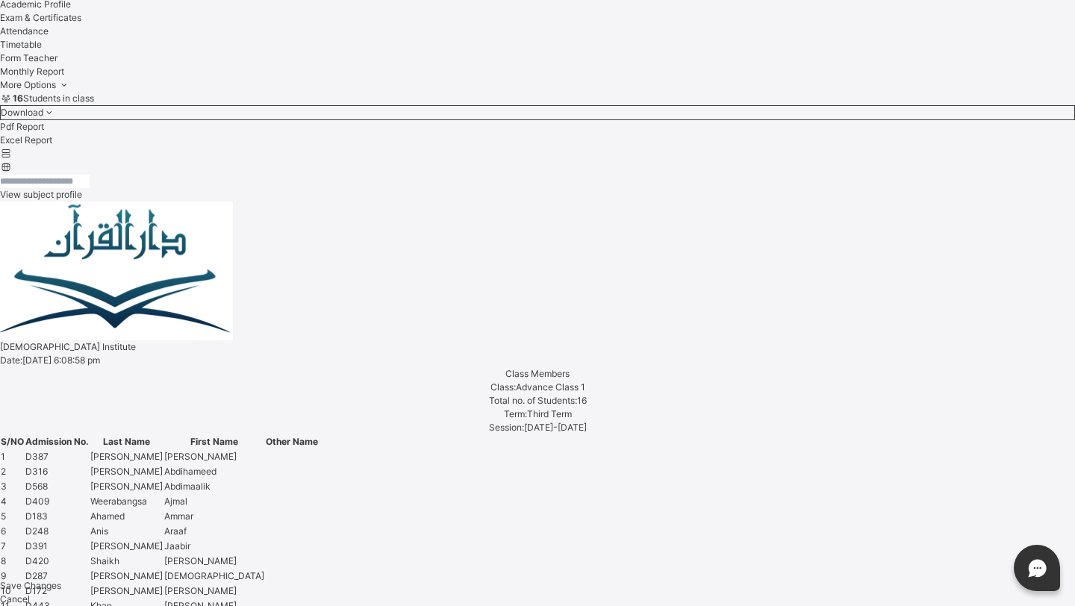
scroll to position [307, 0]
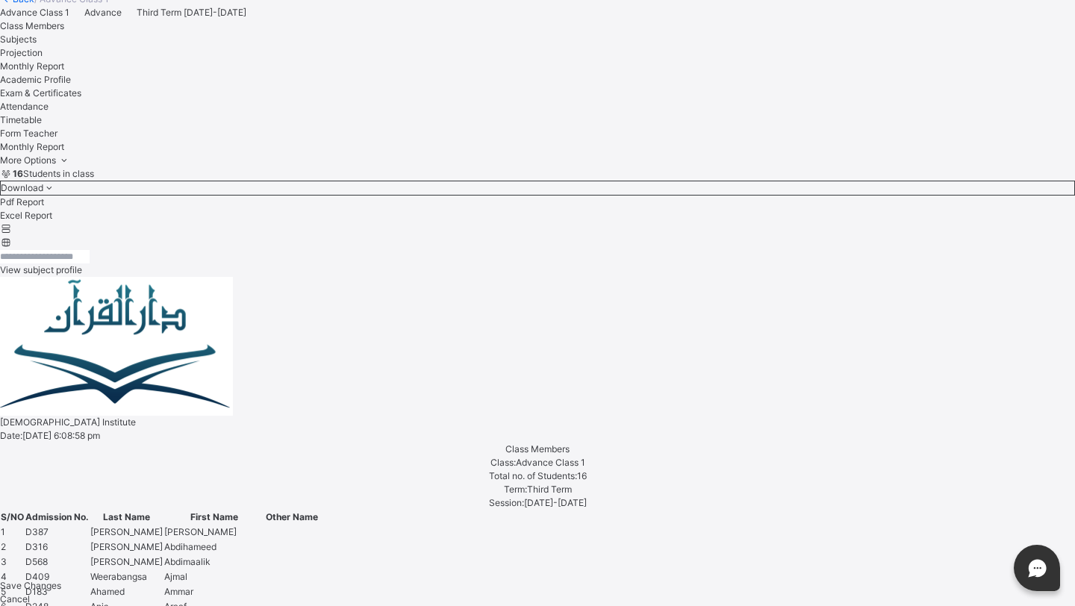
scroll to position [482, 0]
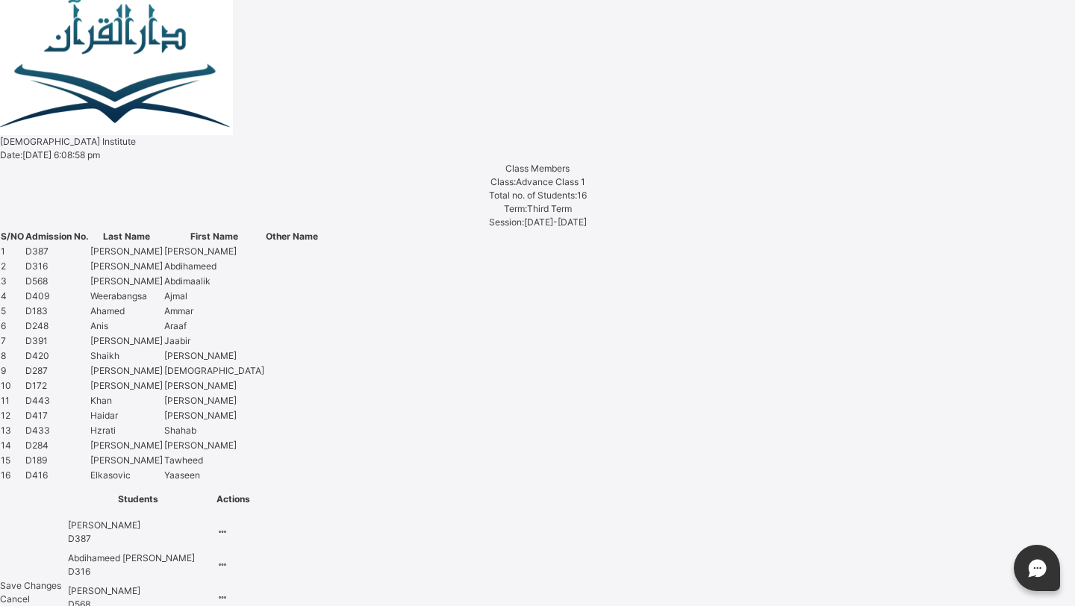
scroll to position [727, 0]
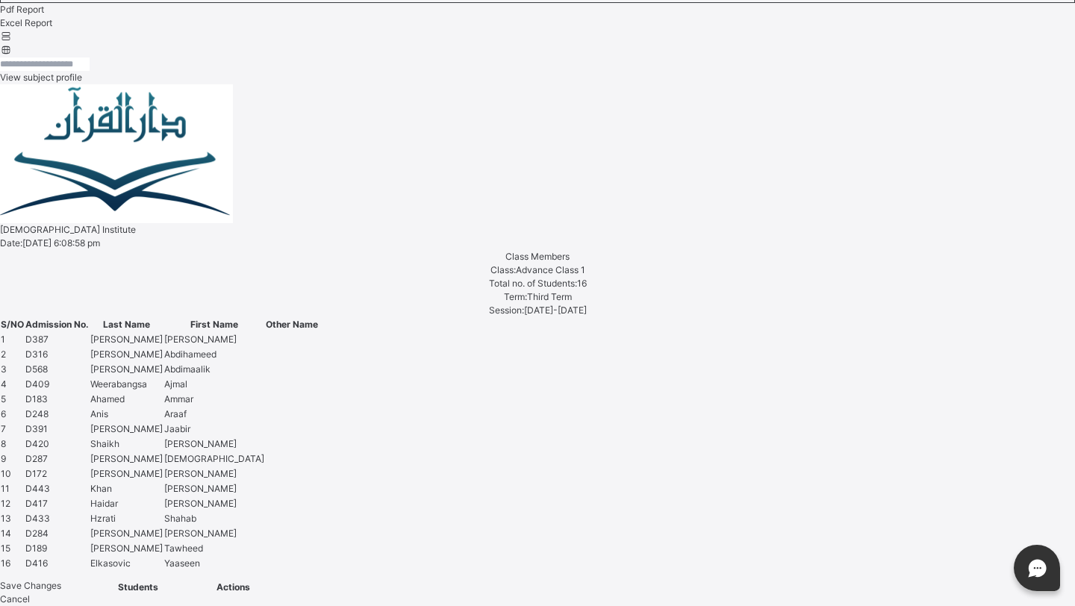
scroll to position [648, 0]
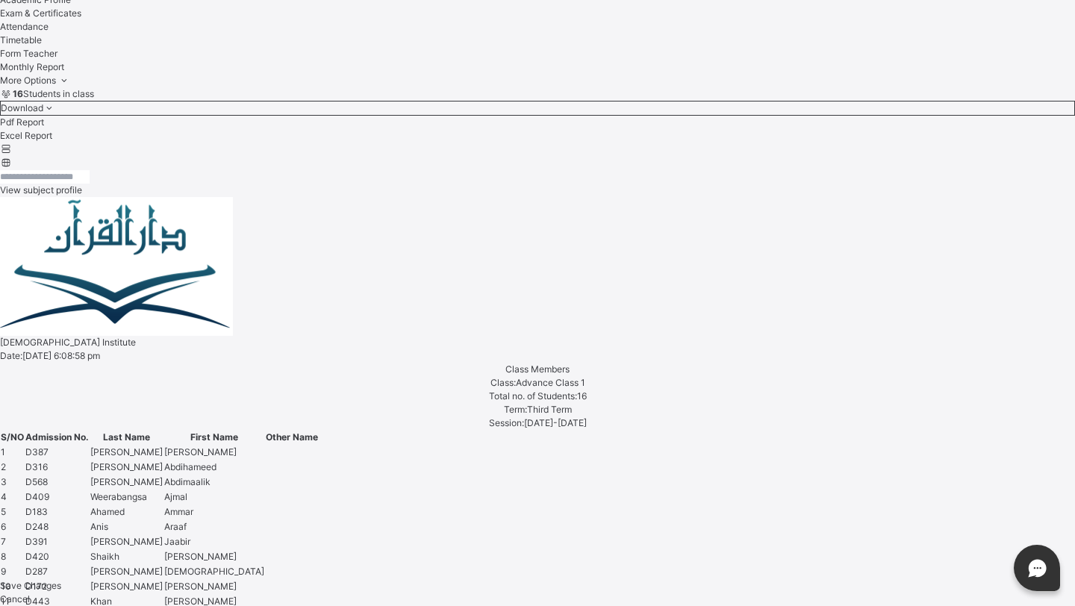
scroll to position [516, 0]
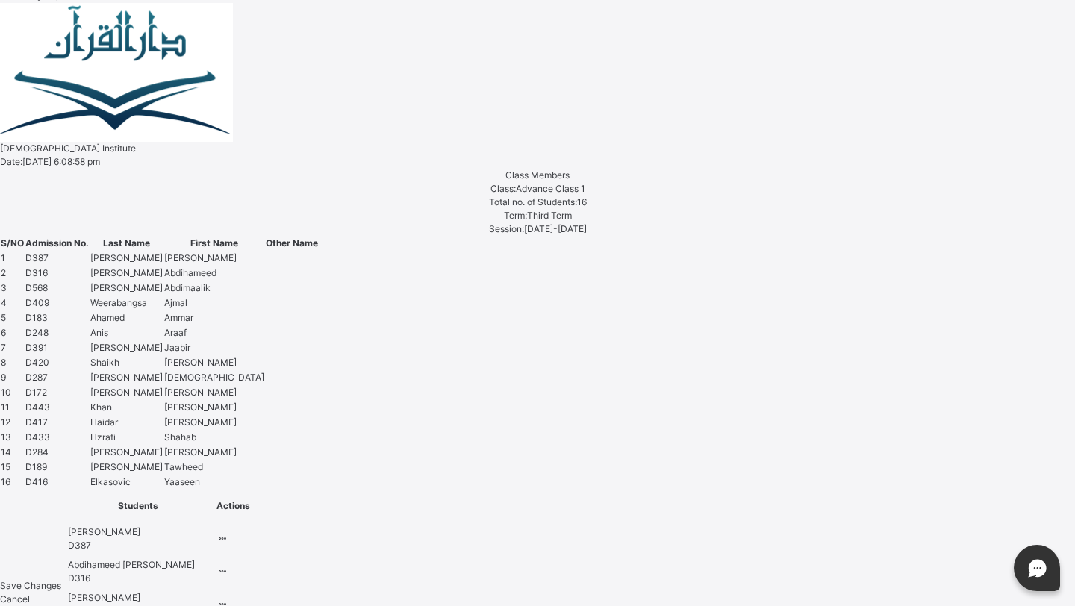
scroll to position [723, 0]
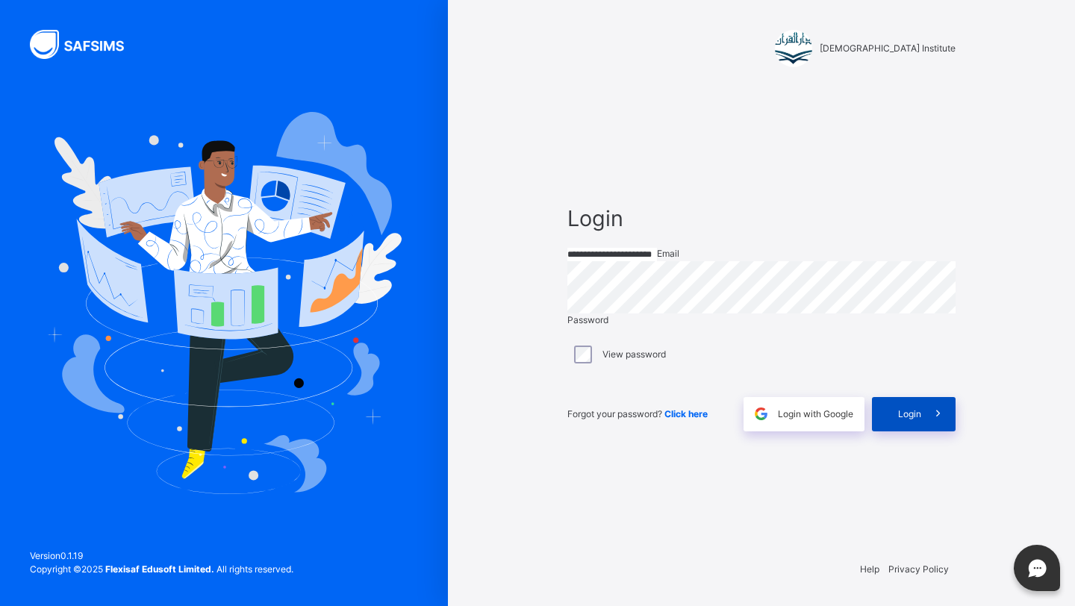
click at [896, 429] on div "Login" at bounding box center [914, 414] width 84 height 34
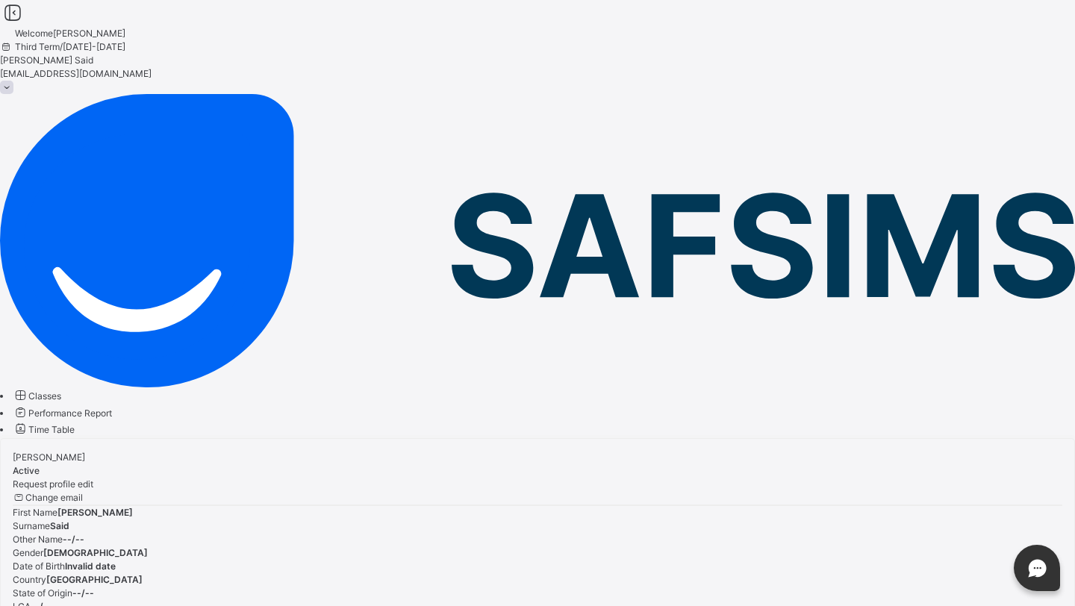
scroll to position [9, 0]
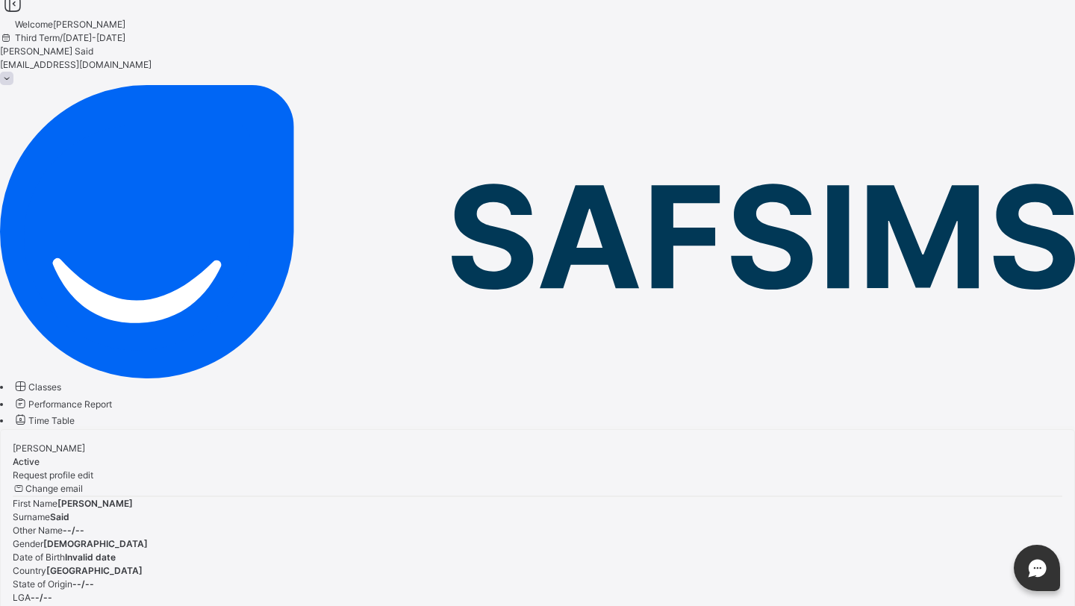
click at [61, 381] on span "Classes" at bounding box center [44, 386] width 33 height 11
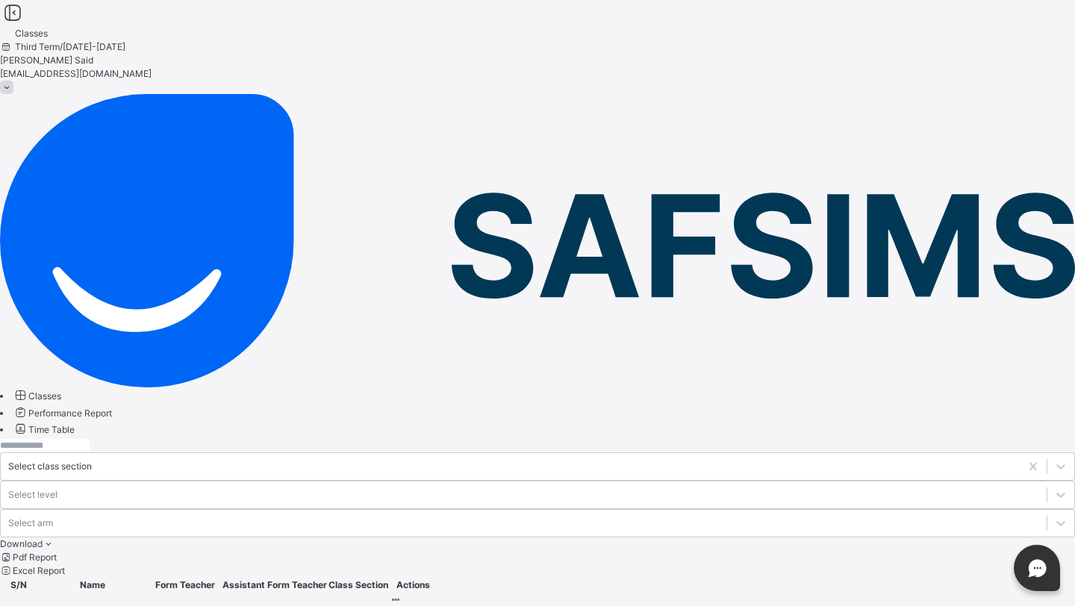
click at [148, 593] on td "Advance Class 1 Advance" at bounding box center [92, 615] width 110 height 44
click at [110, 605] on span "Advance Class 1" at bounding box center [74, 613] width 72 height 11
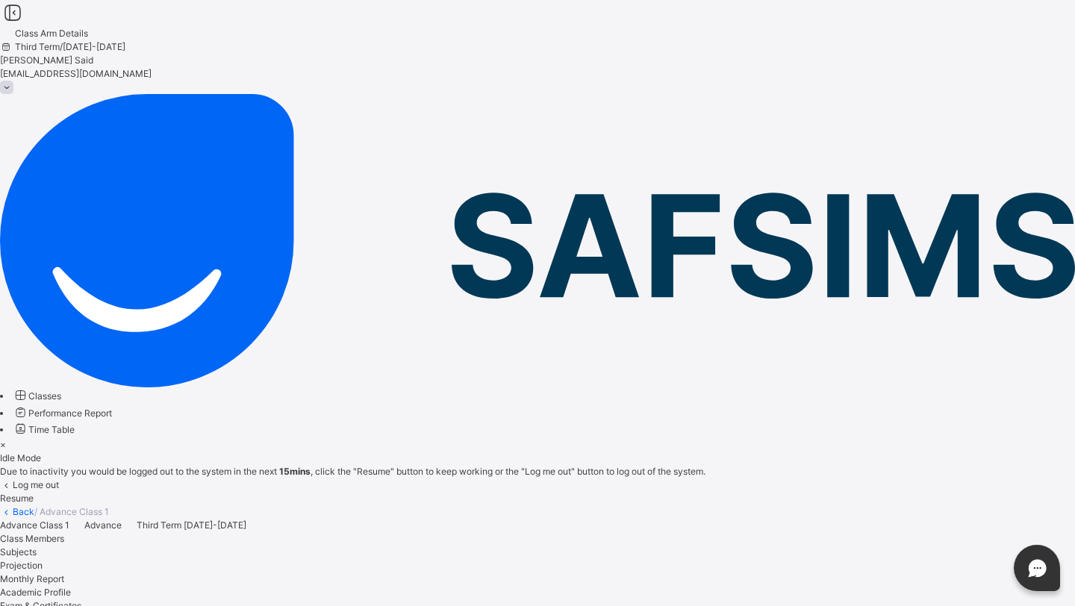
click at [702, 438] on div "×" at bounding box center [537, 444] width 1075 height 13
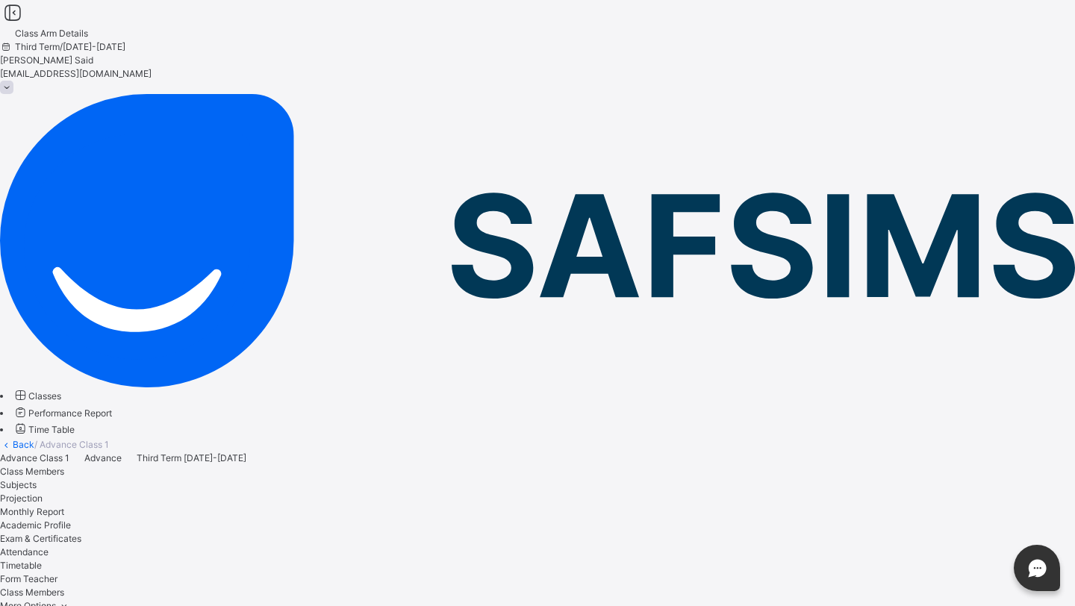
click at [43, 493] on span "Projection" at bounding box center [21, 498] width 43 height 11
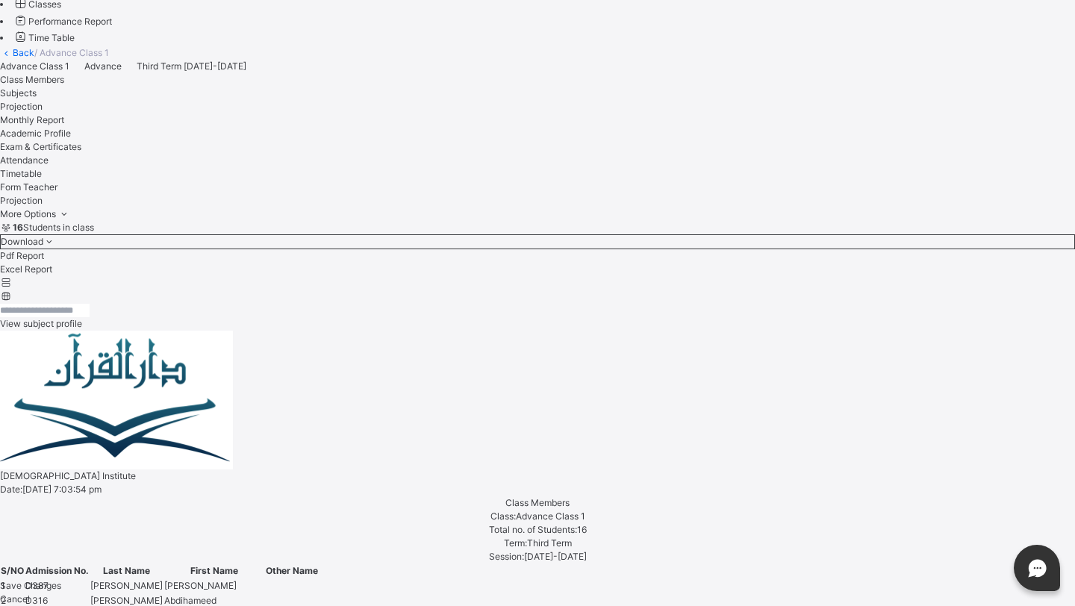
scroll to position [404, 0]
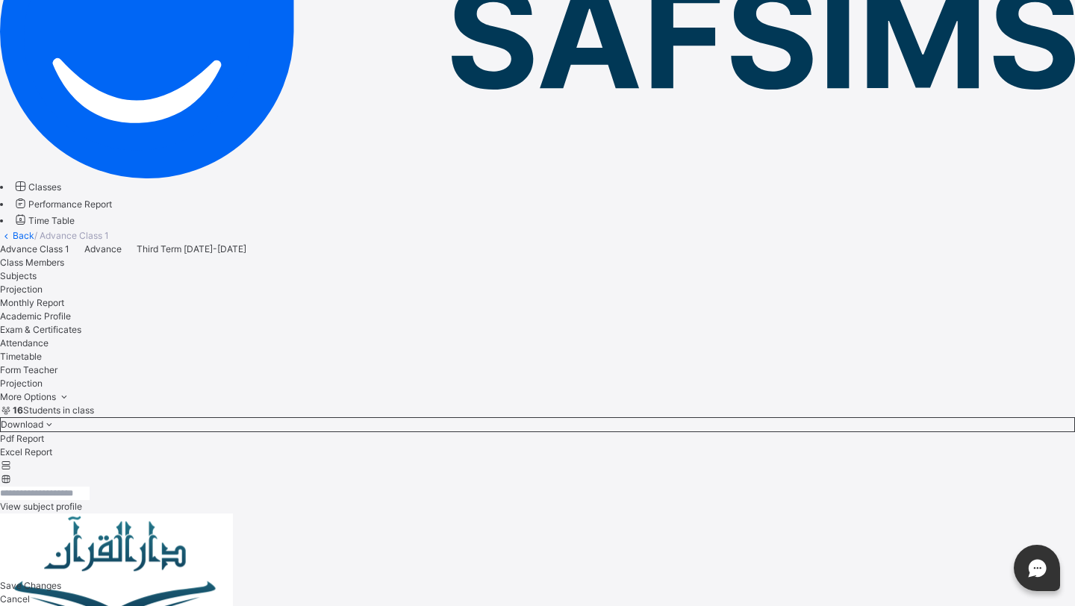
scroll to position [188, 0]
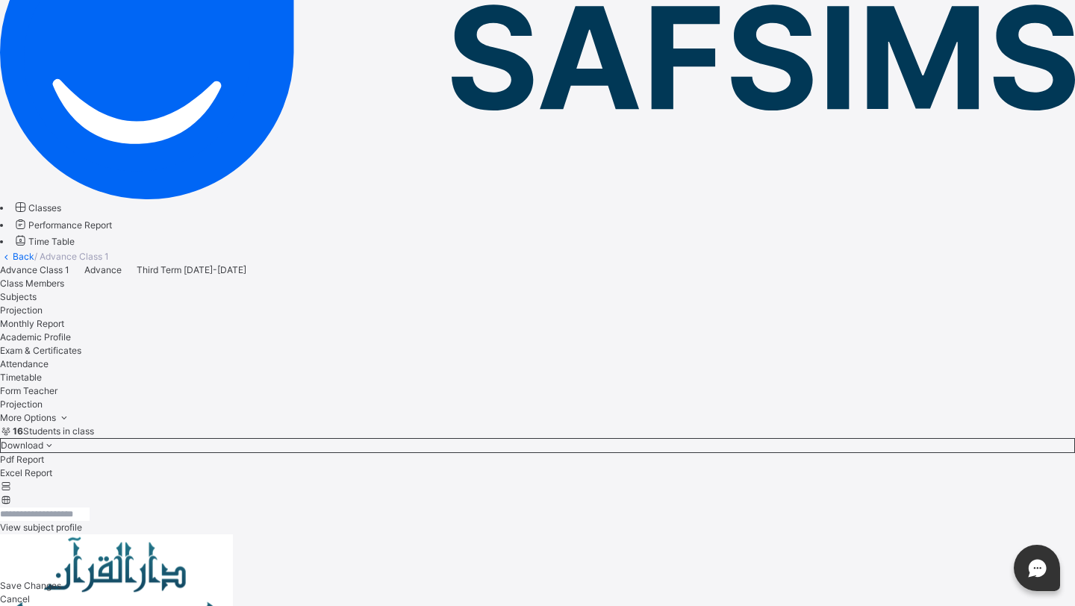
select select "****"
select select "*"
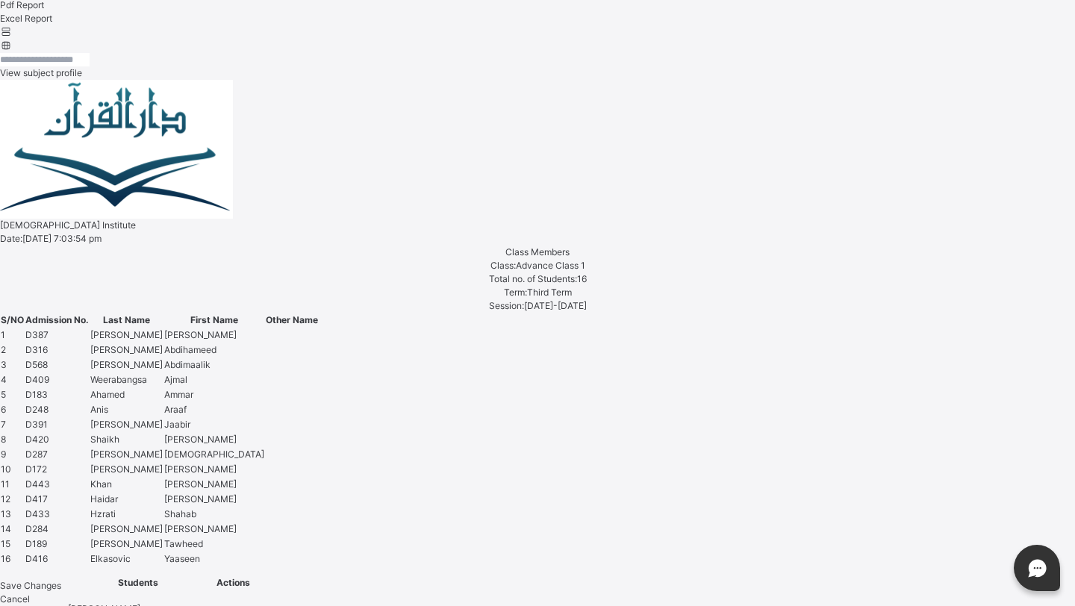
scroll to position [675, 0]
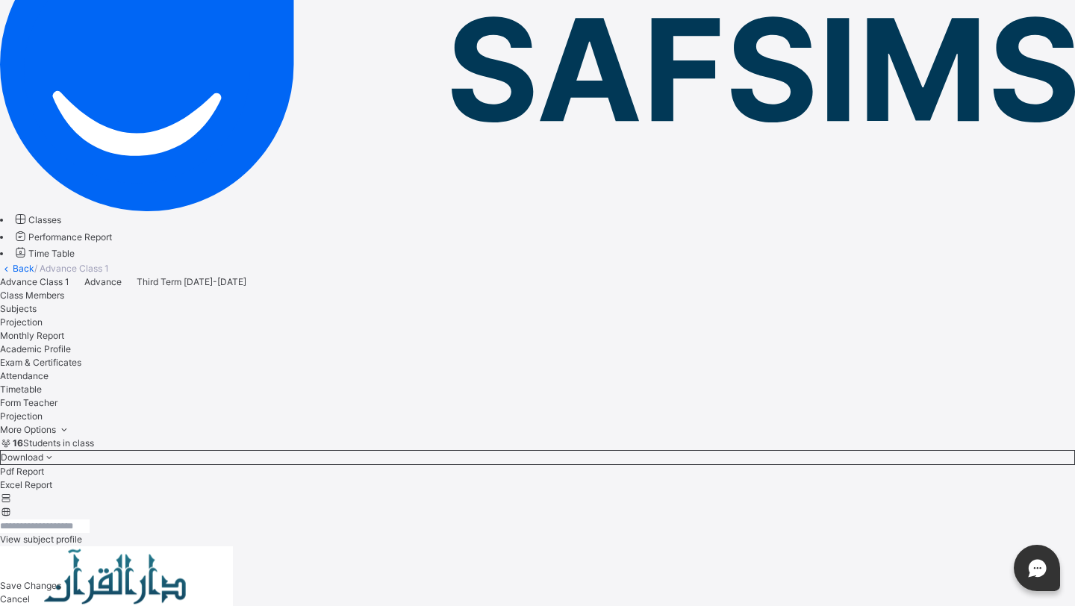
scroll to position [172, 0]
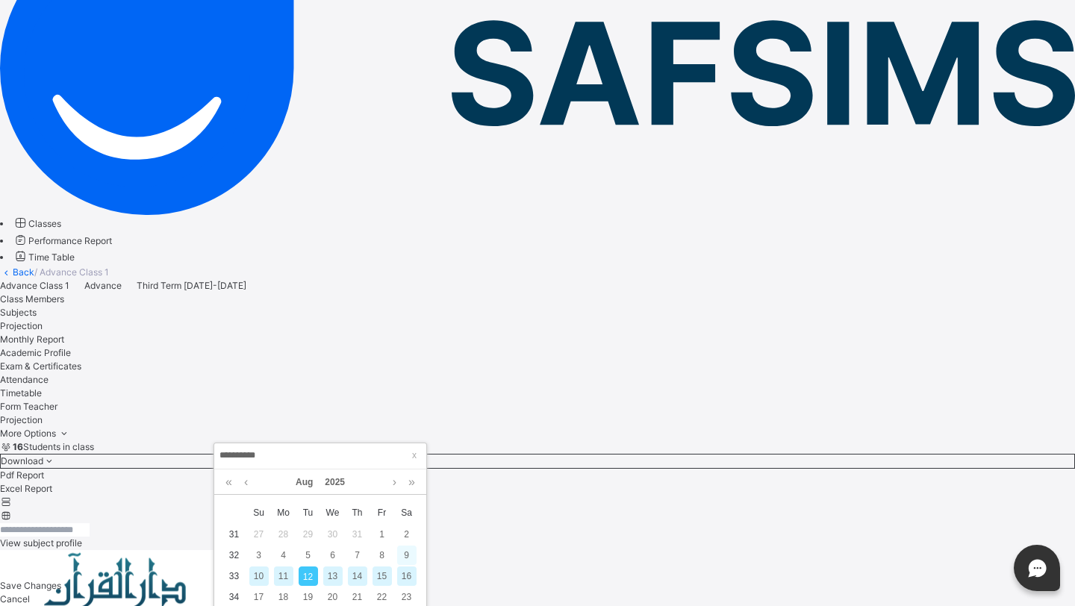
click at [404, 555] on div "9" at bounding box center [406, 555] width 19 height 19
type input "**********"
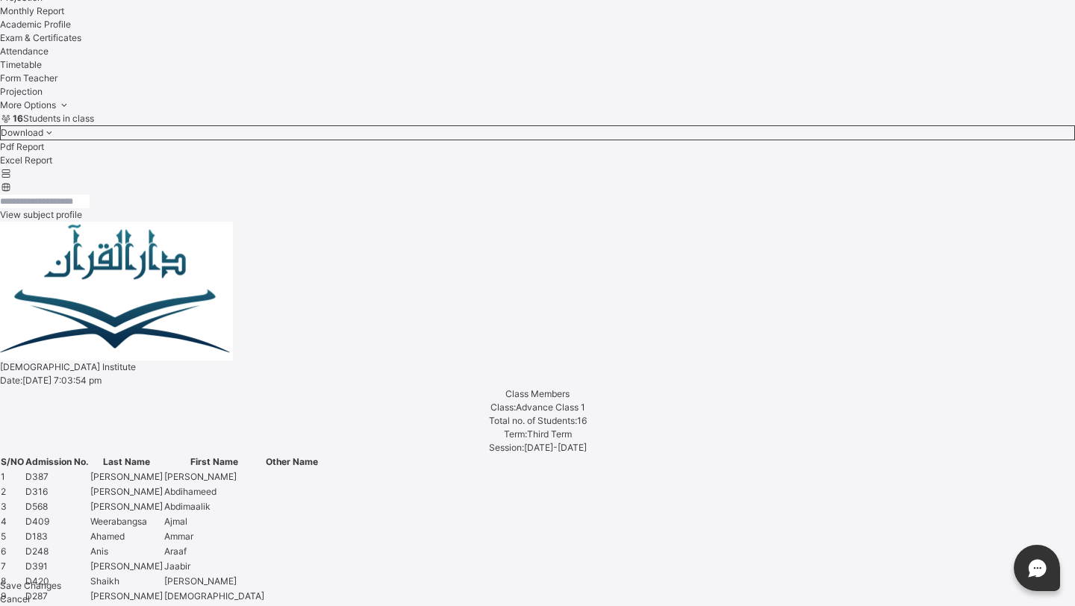
scroll to position [515, 0]
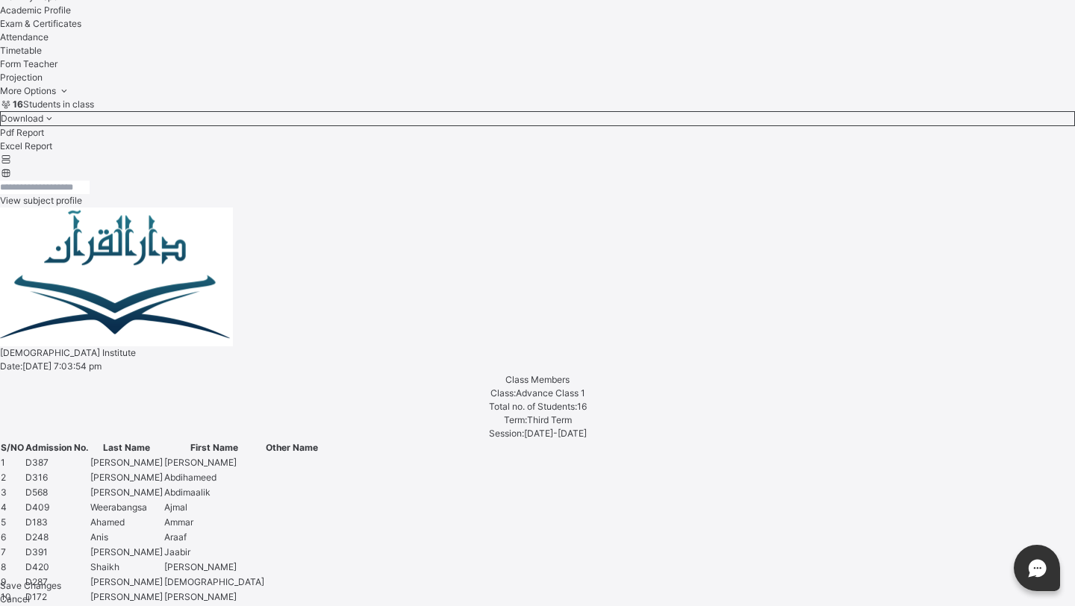
type input "**"
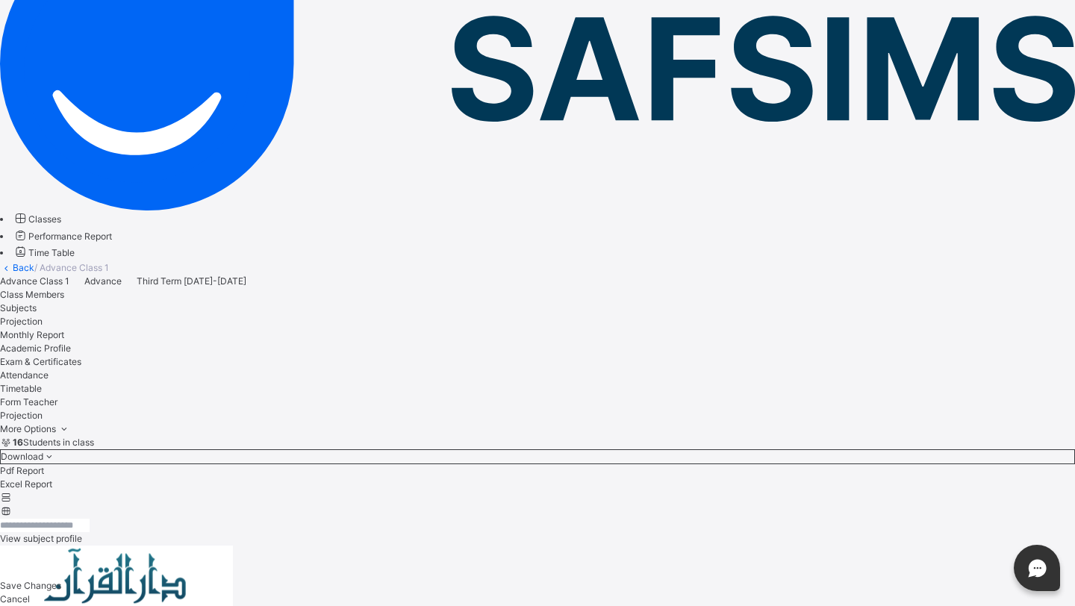
scroll to position [515, 0]
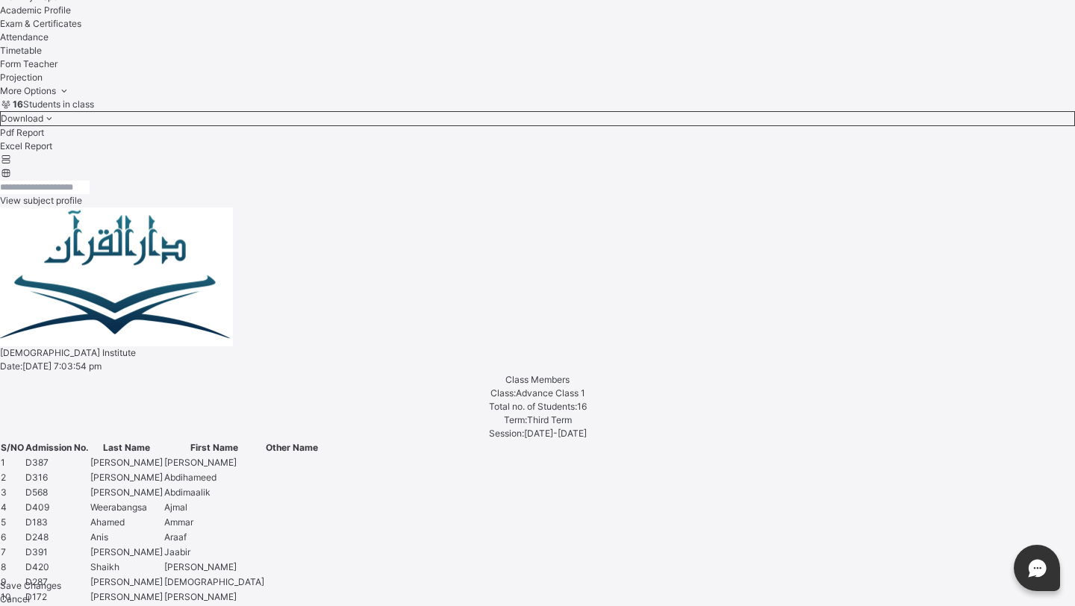
type input "**"
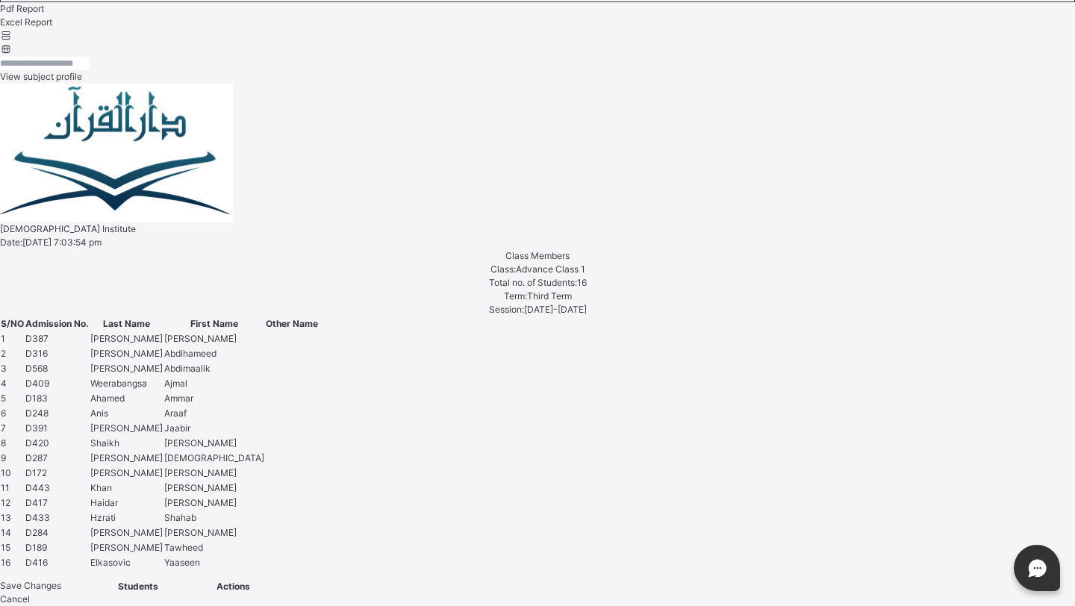
scroll to position [640, 0]
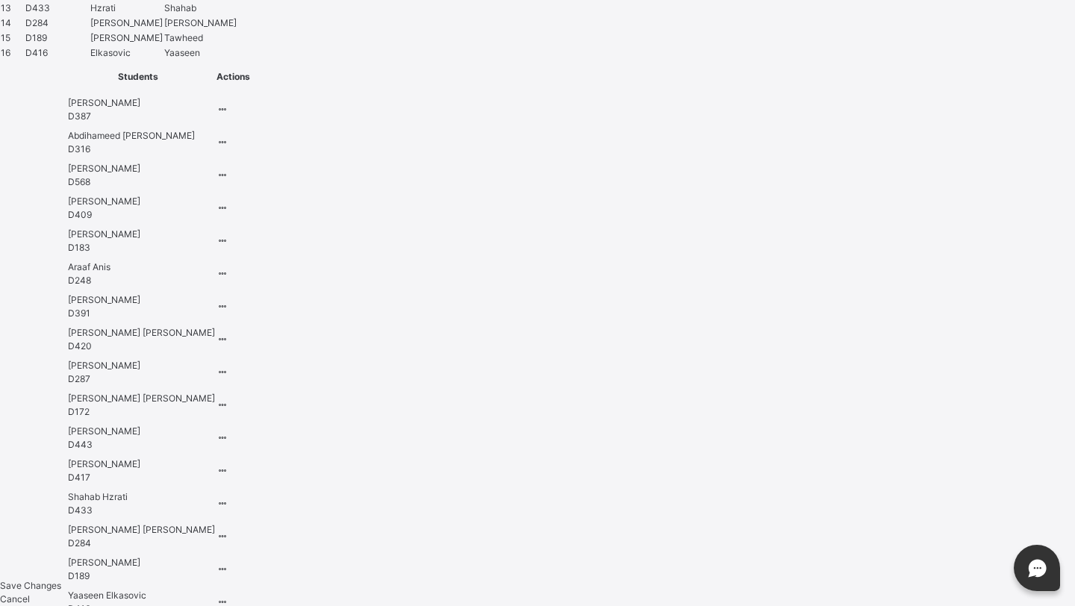
scroll to position [1173, 0]
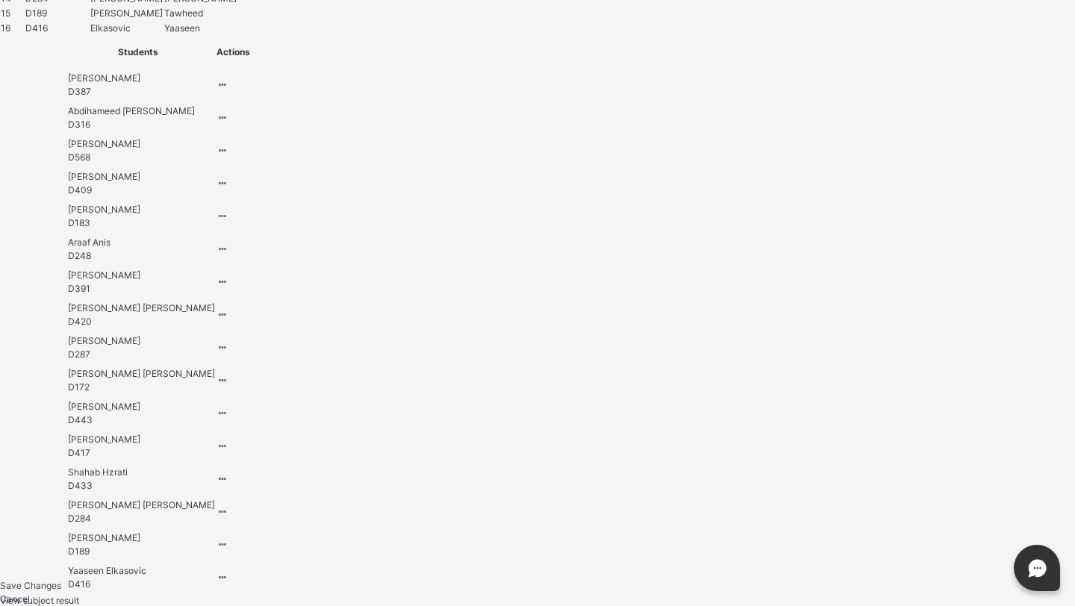
type input "**"
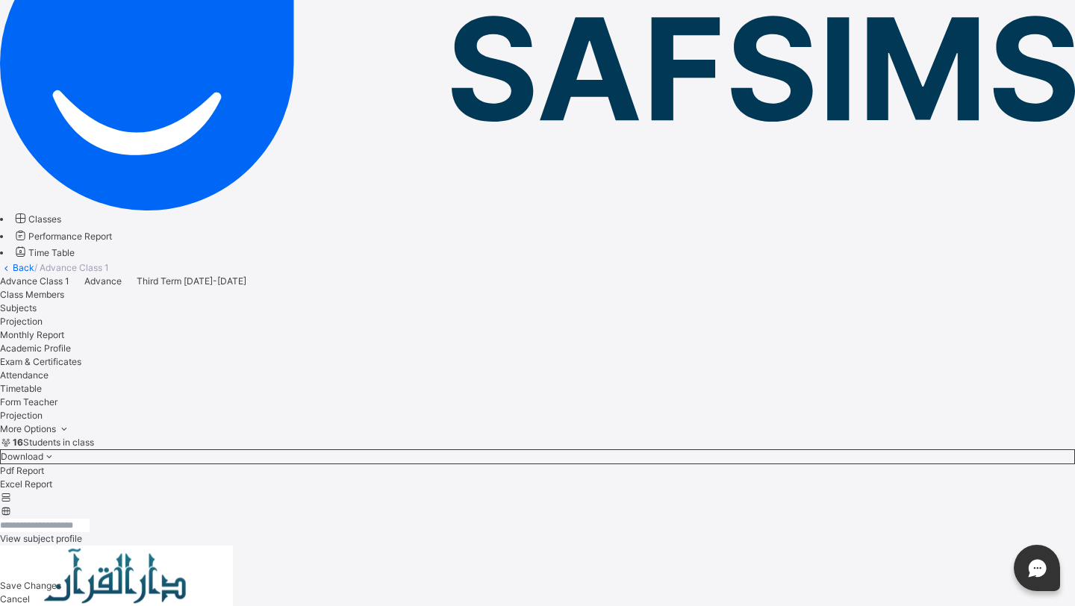
scroll to position [515, 0]
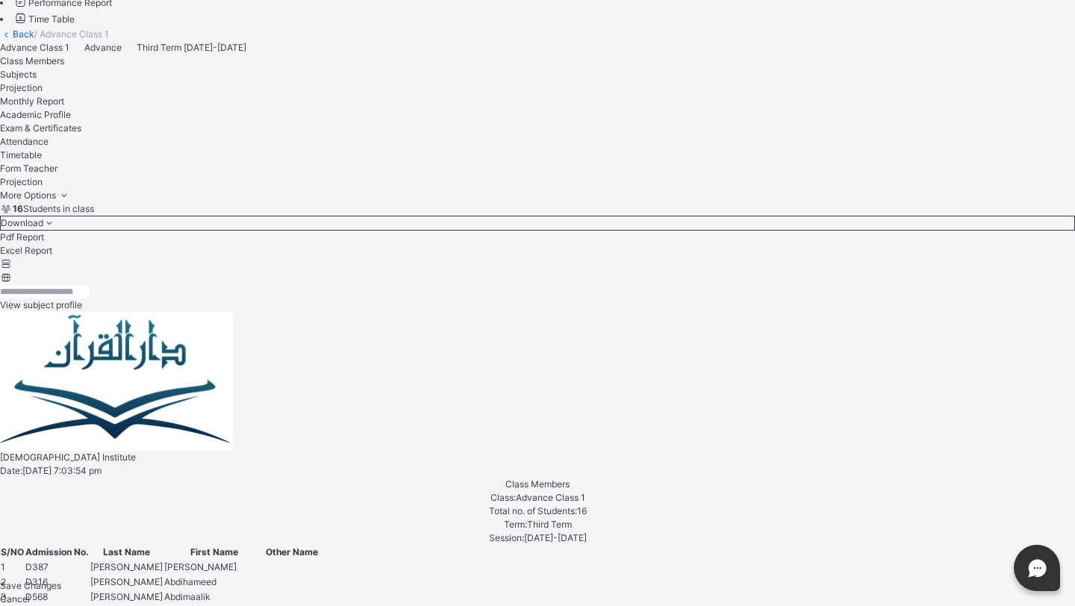
scroll to position [421, 0]
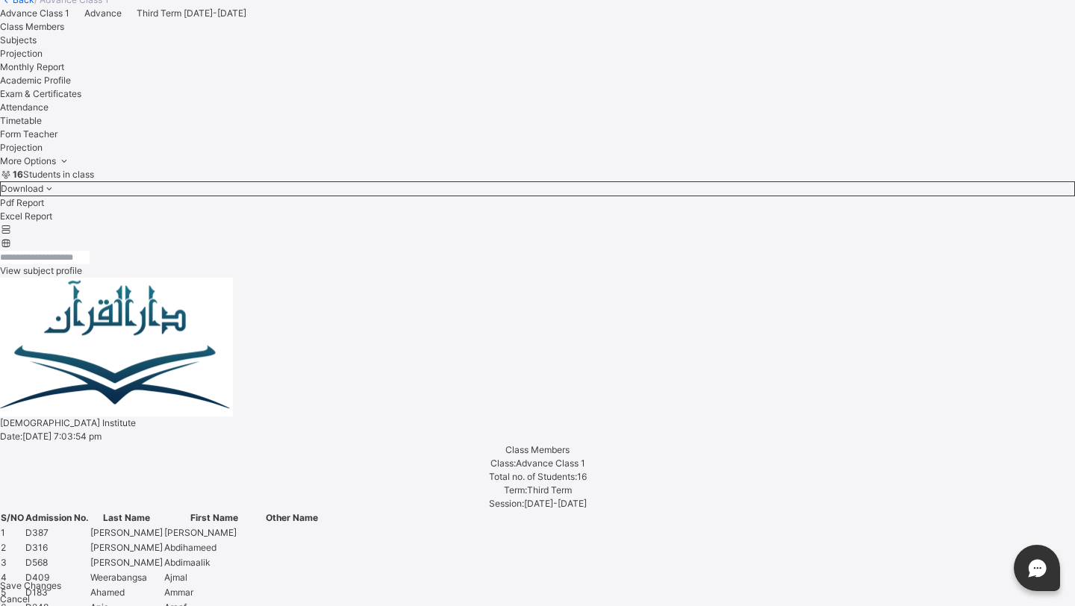
scroll to position [147, 0]
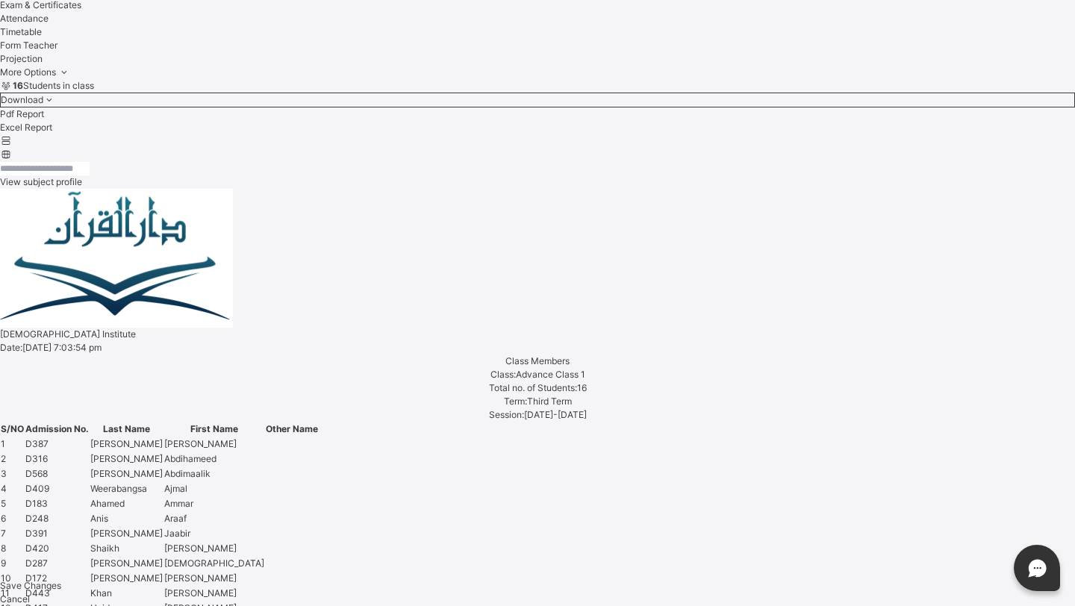
scroll to position [576, 0]
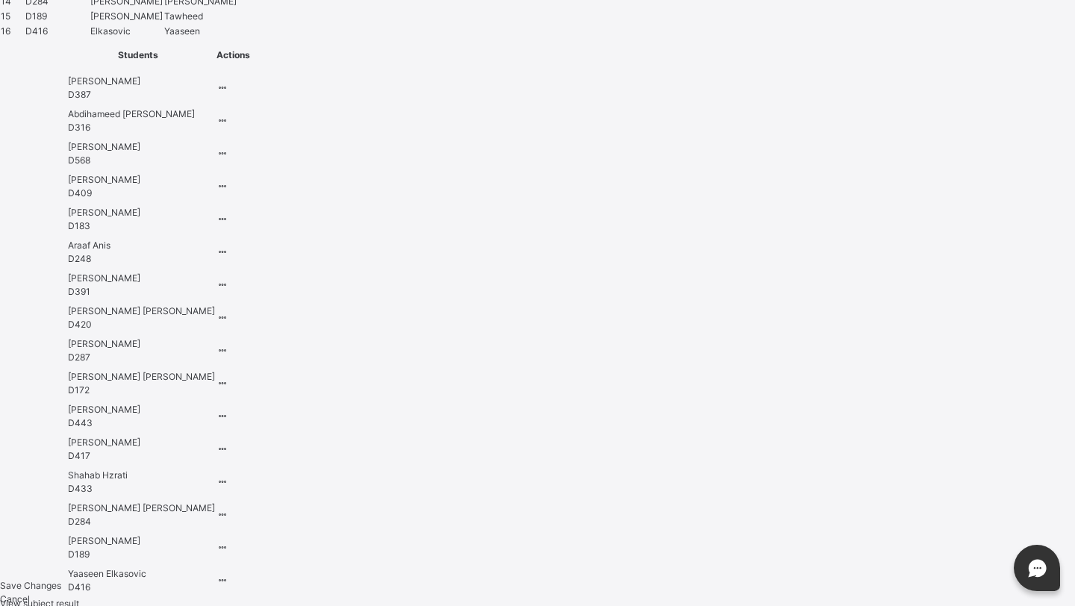
scroll to position [1173, 0]
type input "**"
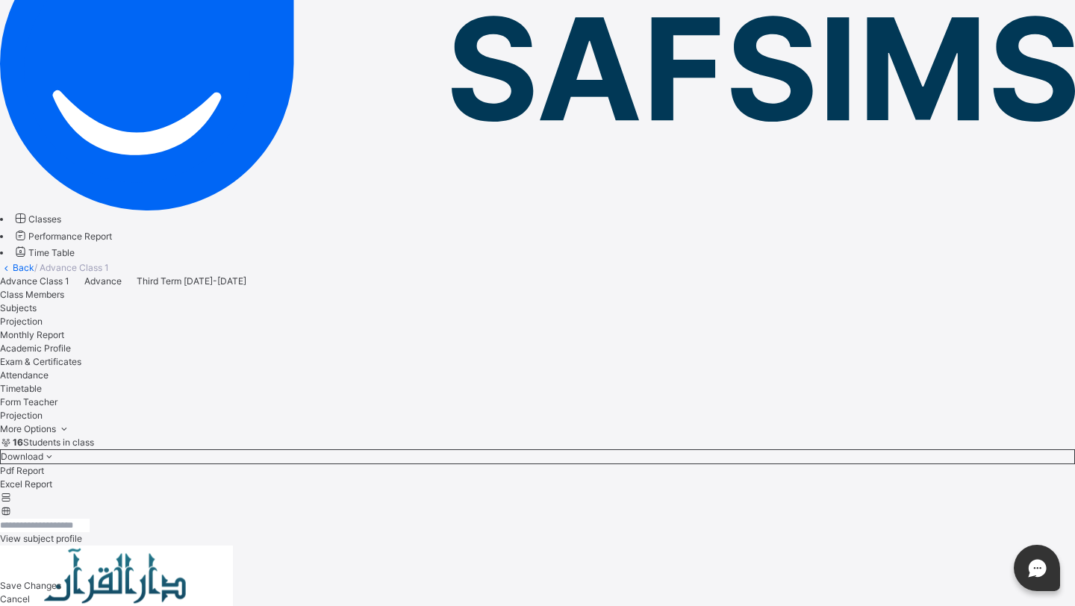
scroll to position [515, 0]
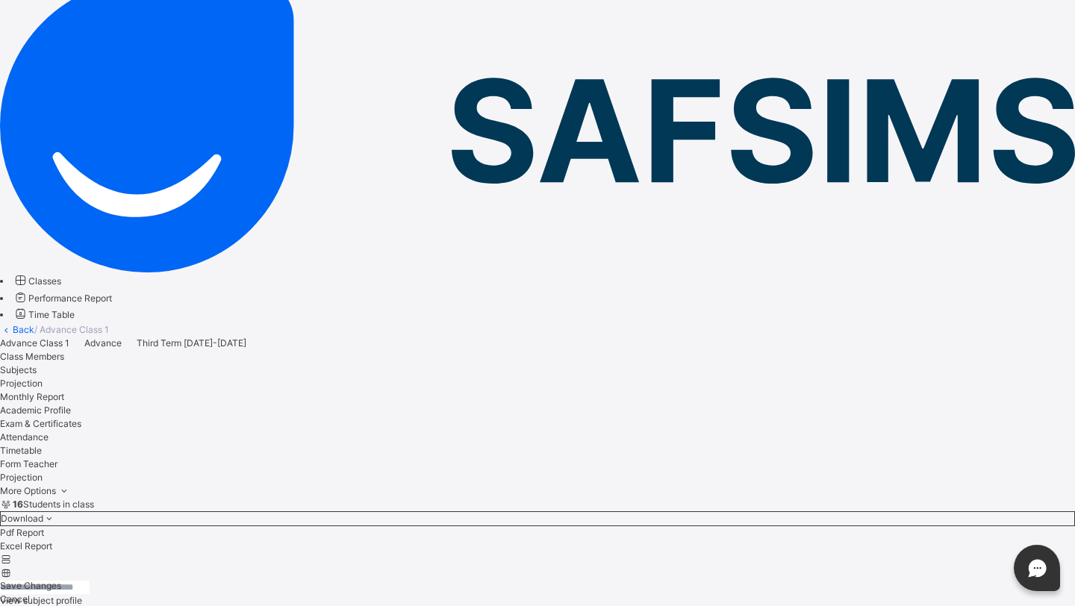
scroll to position [119, 0]
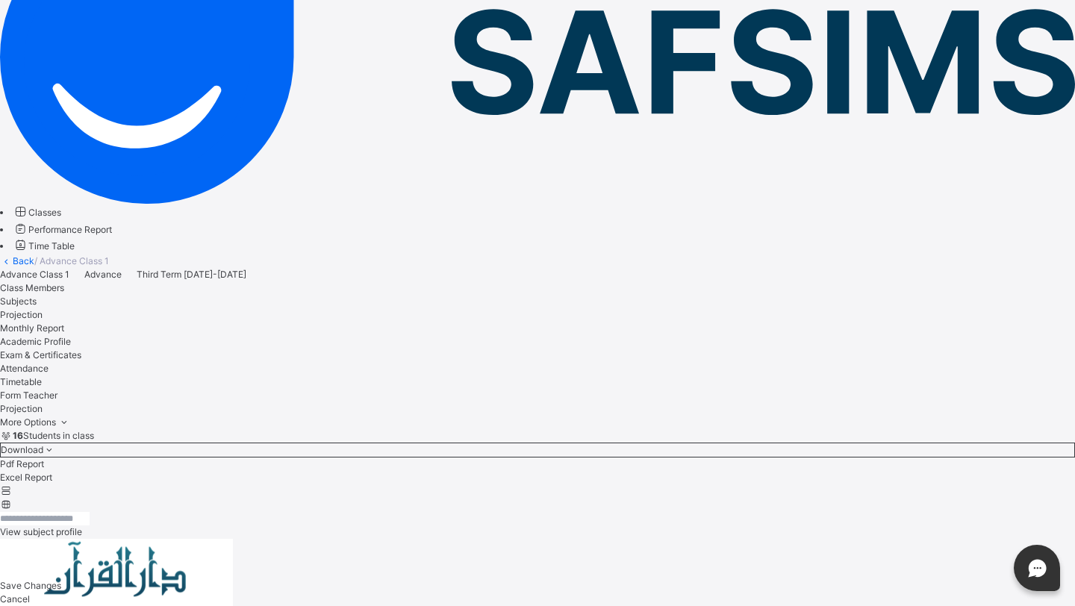
scroll to position [186, 0]
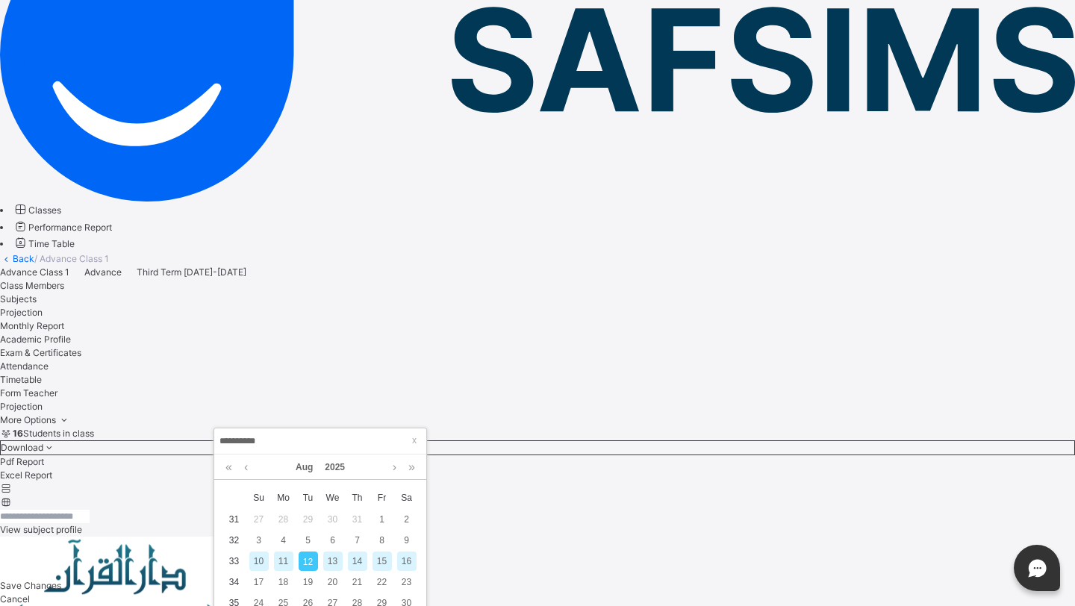
click at [252, 566] on div "10" at bounding box center [258, 561] width 19 height 19
type input "**********"
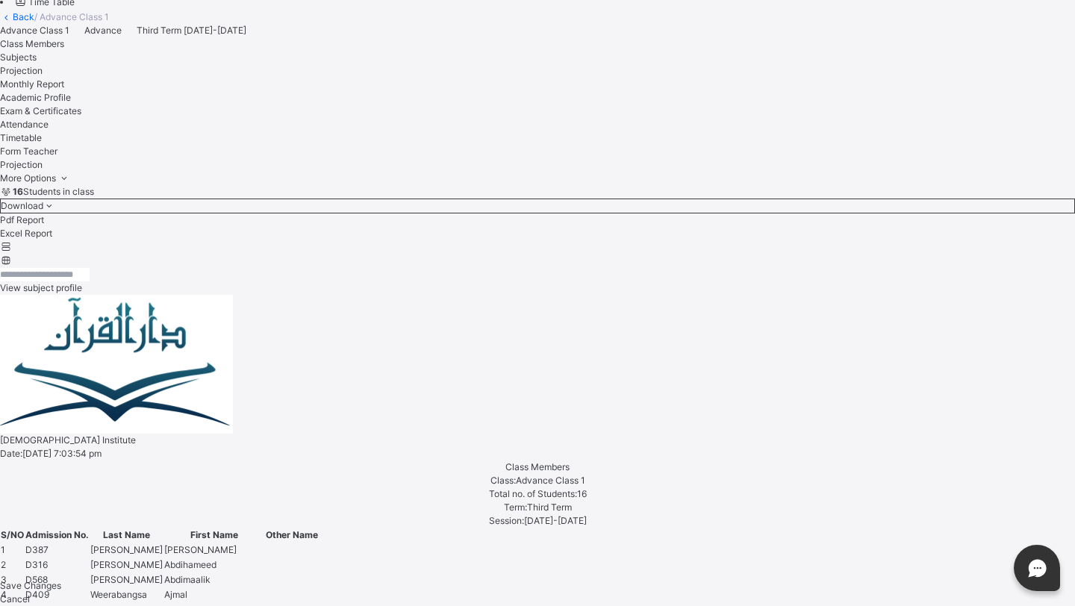
scroll to position [433, 0]
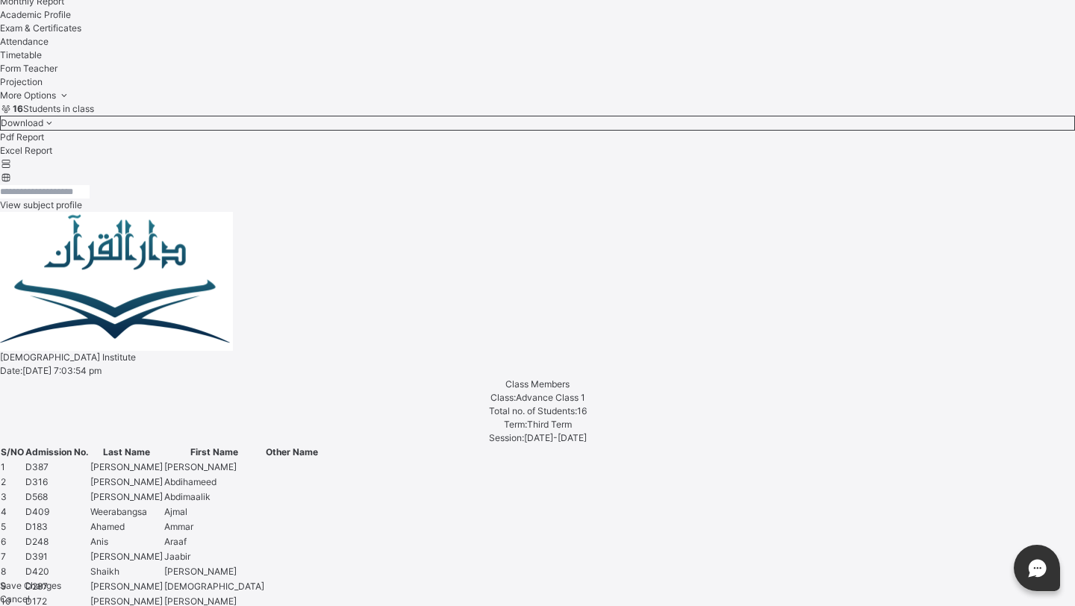
scroll to position [515, 0]
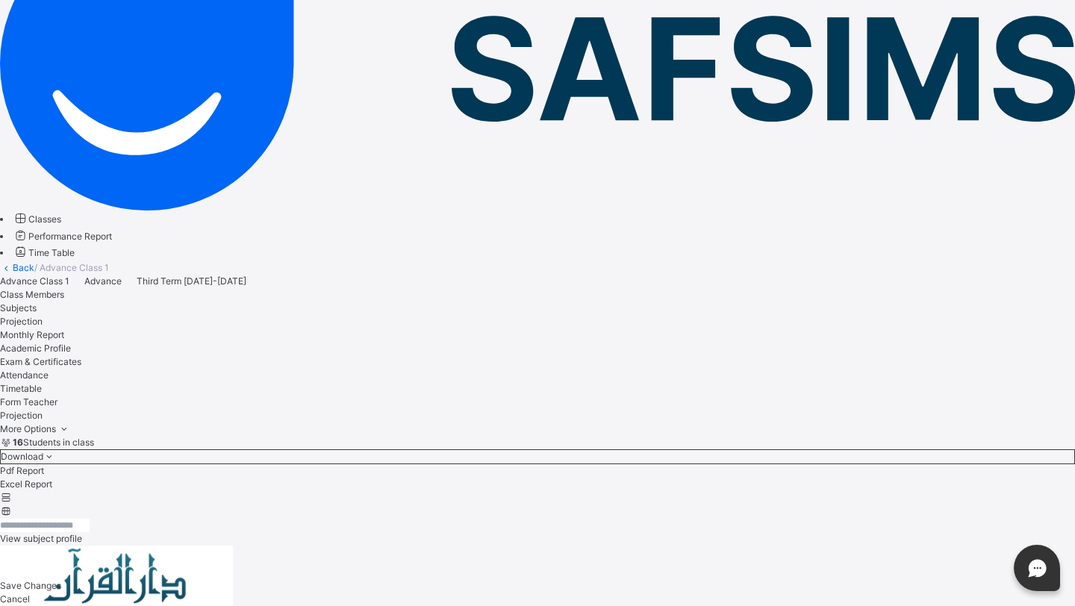
scroll to position [515, 0]
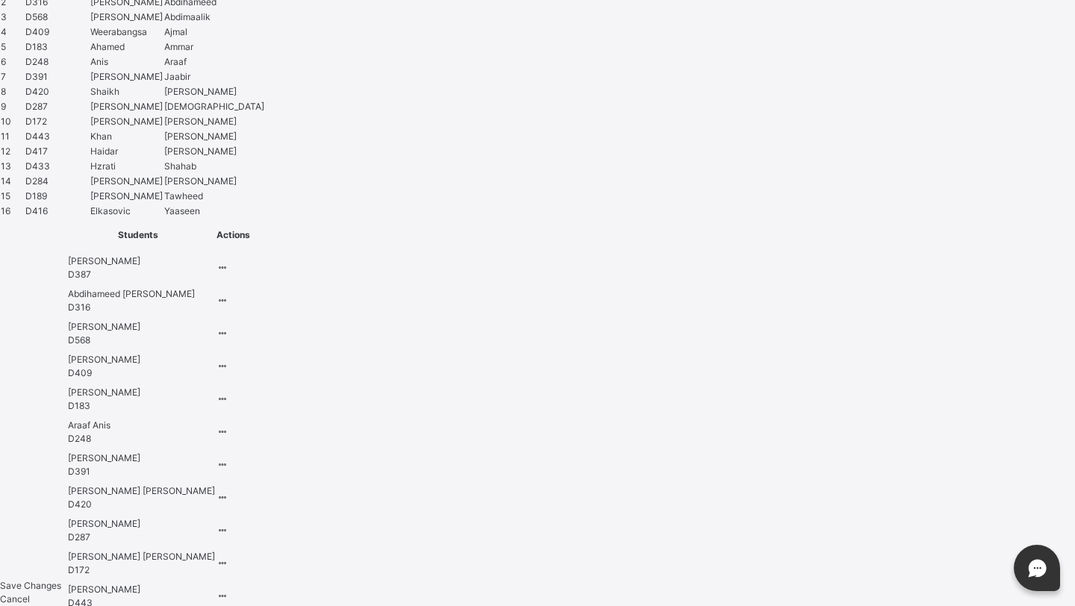
scroll to position [996, 0]
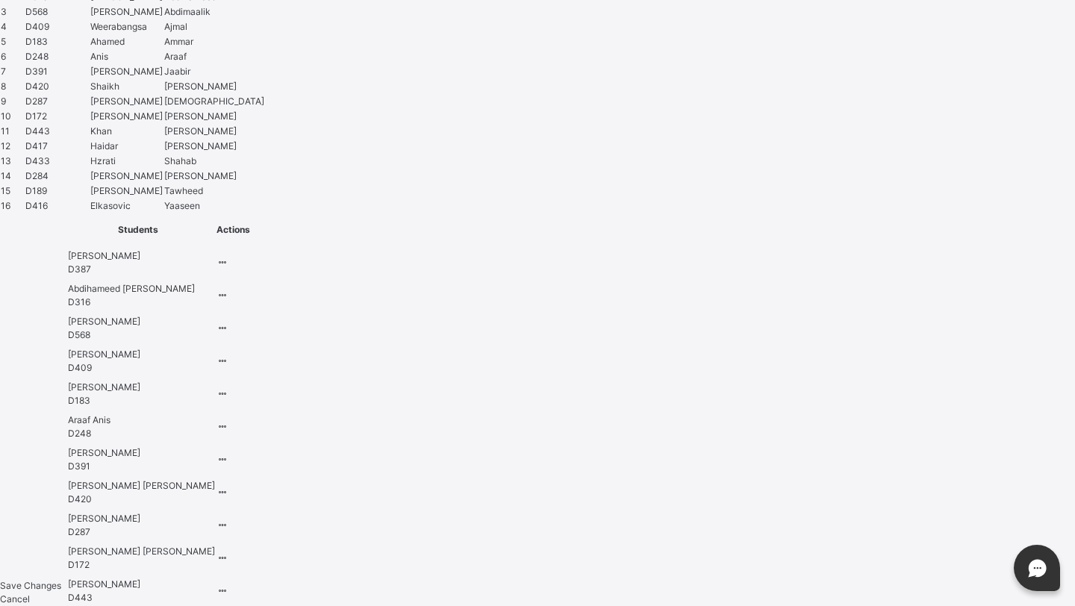
type input "*****"
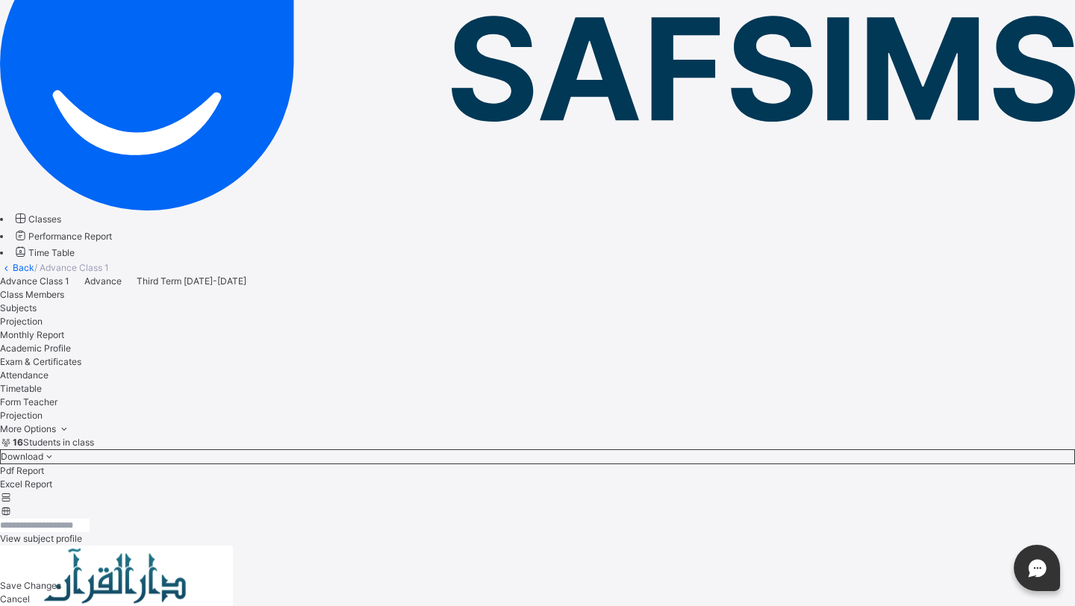
scroll to position [515, 0]
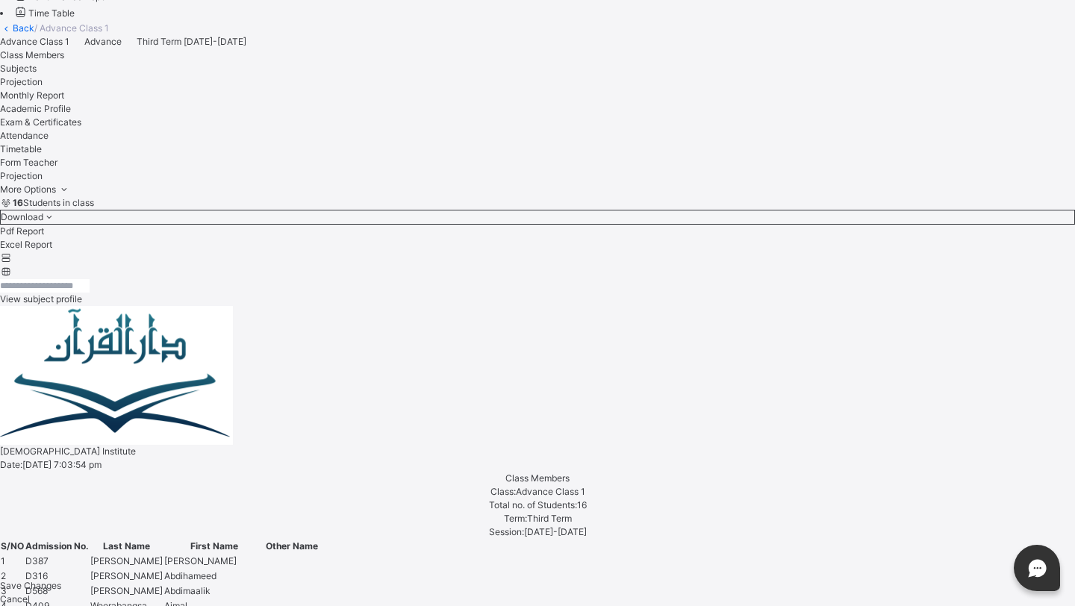
scroll to position [427, 0]
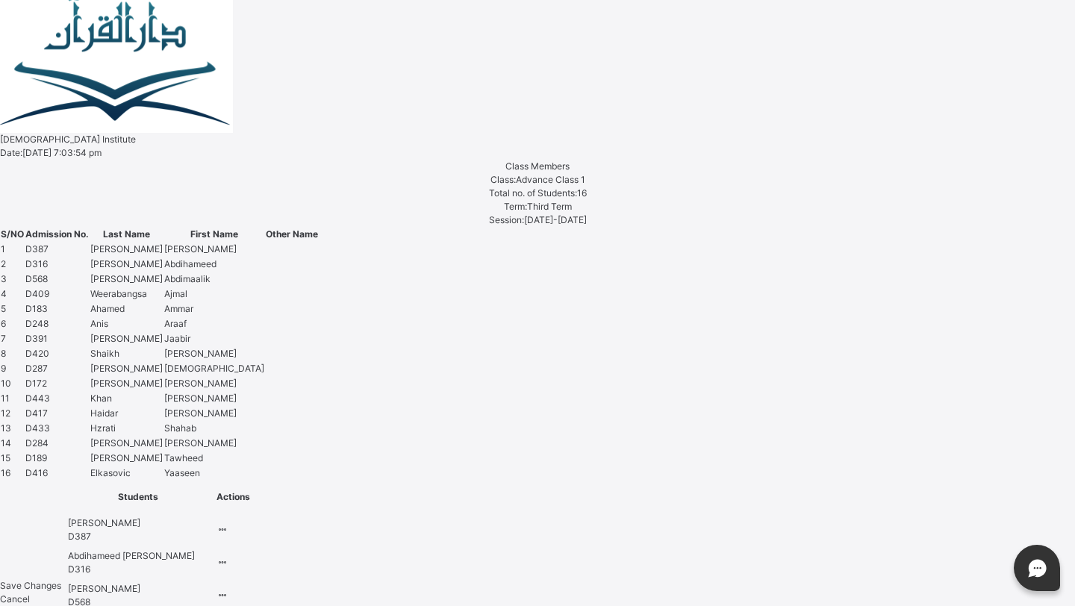
scroll to position [731, 0]
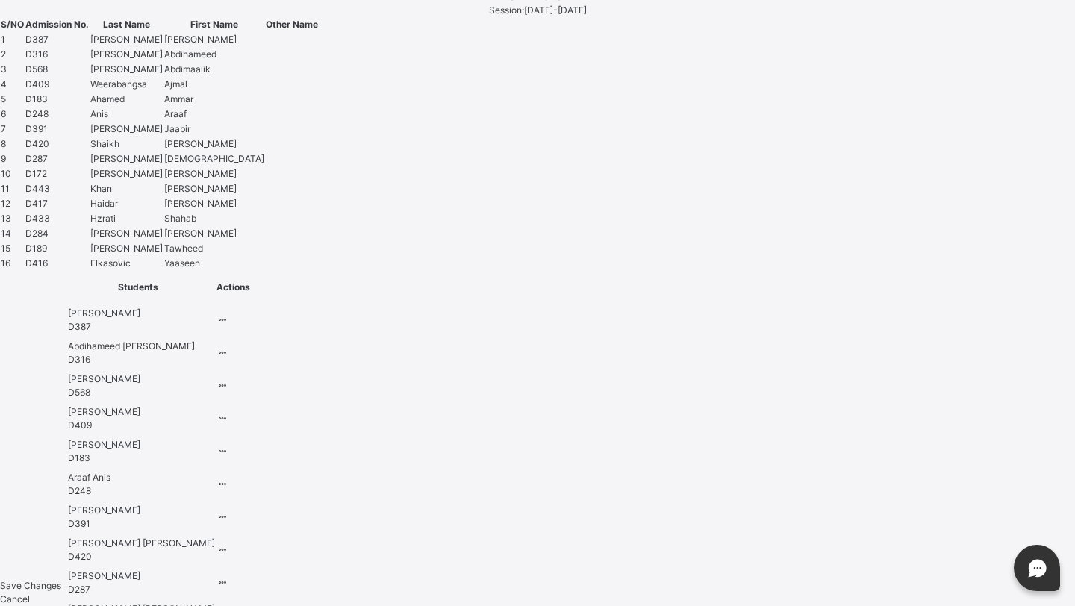
scroll to position [943, 0]
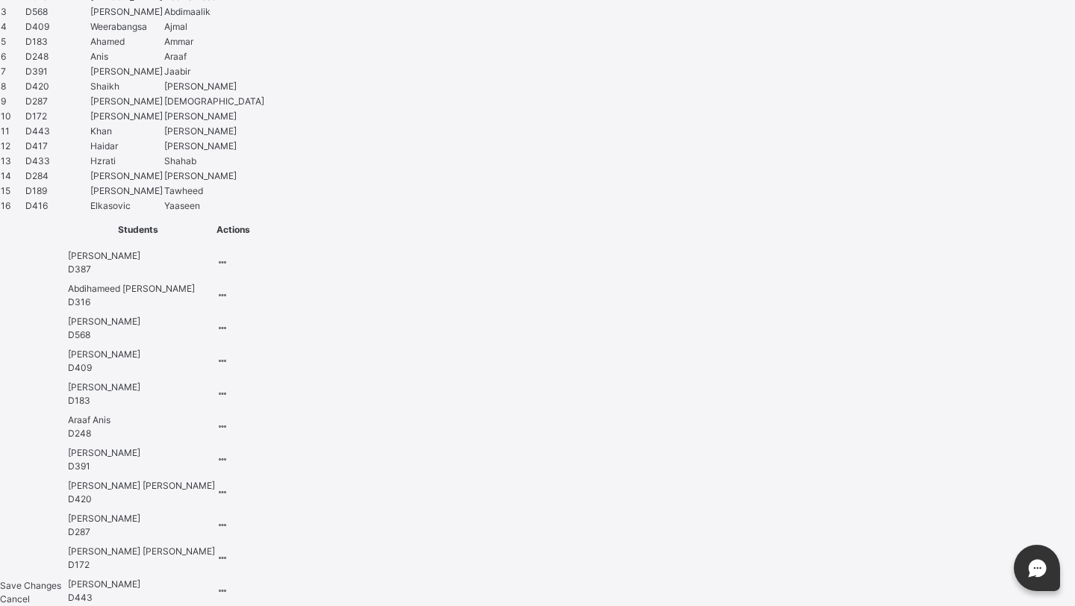
type input "*****"
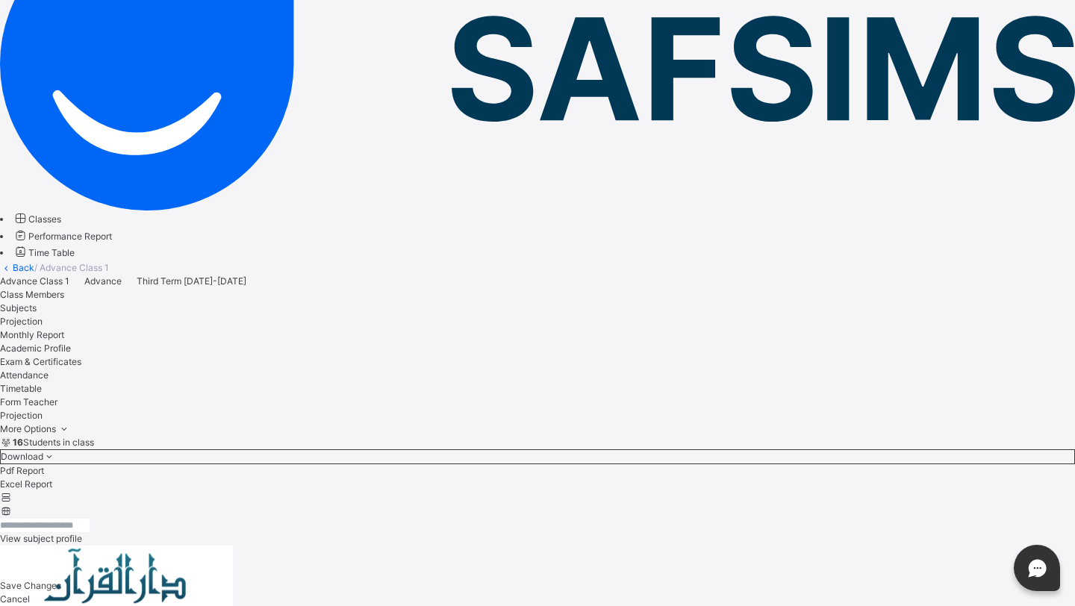
scroll to position [515, 0]
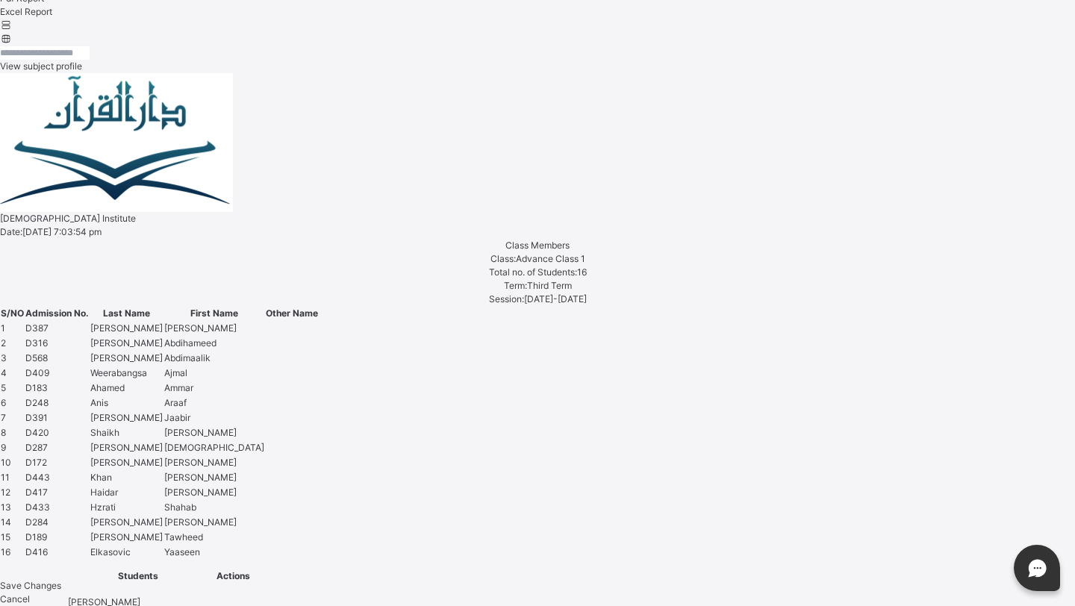
scroll to position [646, 0]
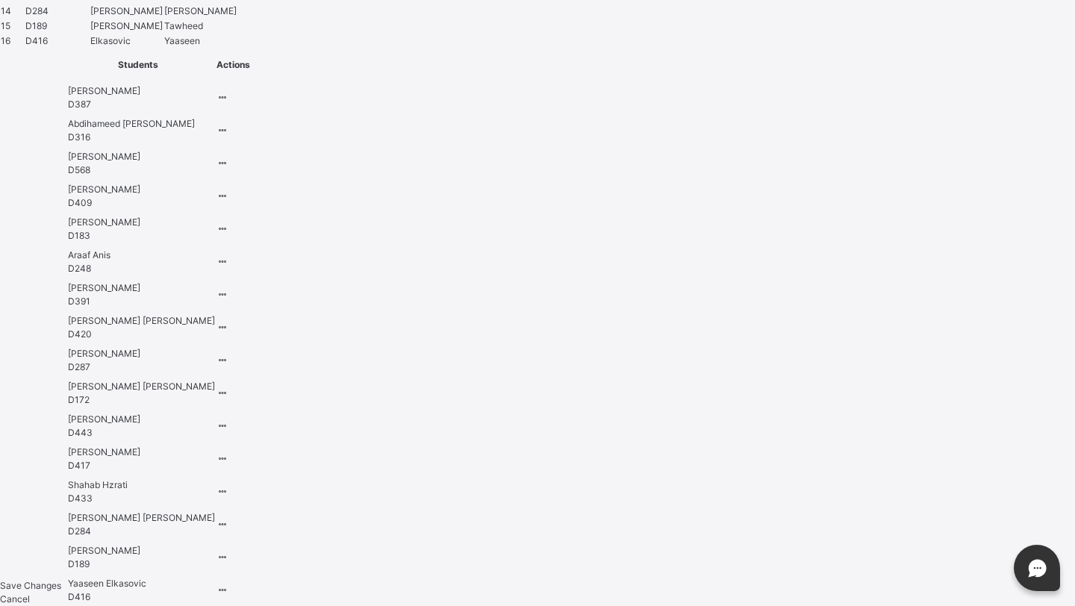
scroll to position [1173, 0]
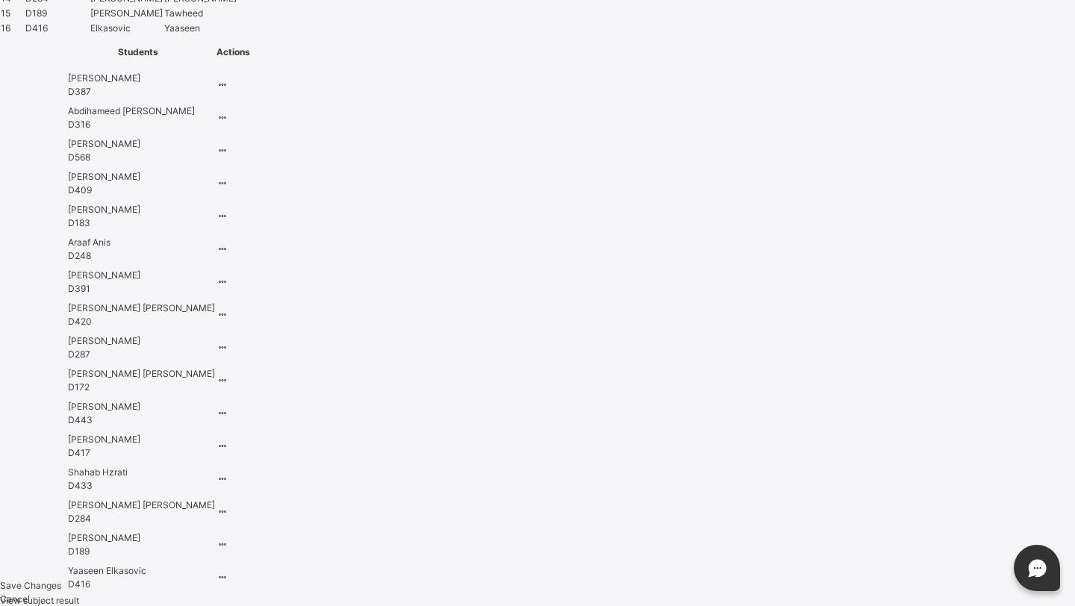
type input "*"
type input "*****"
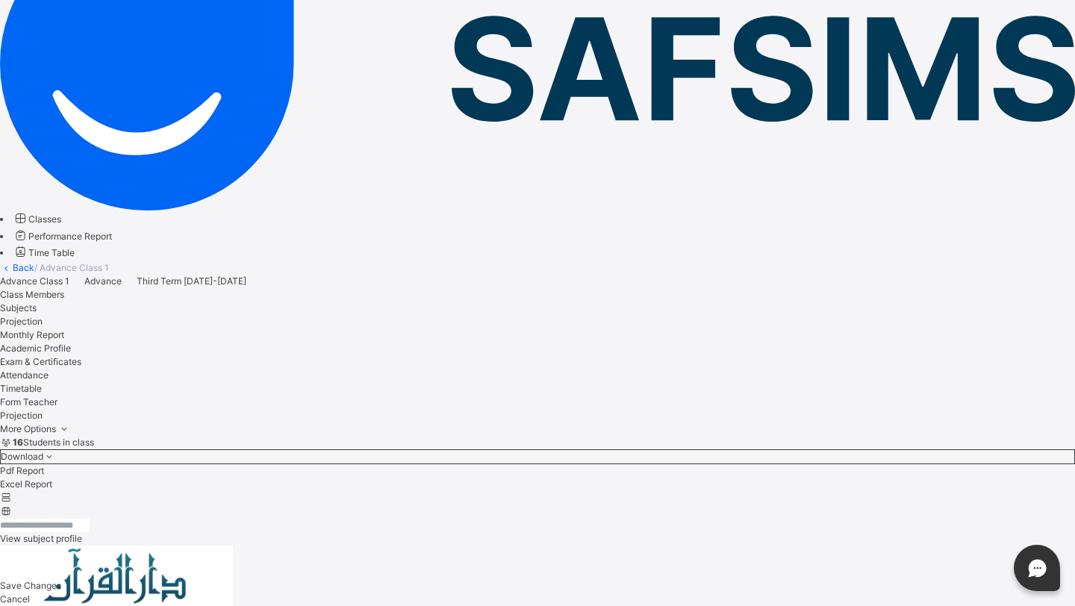
scroll to position [515, 0]
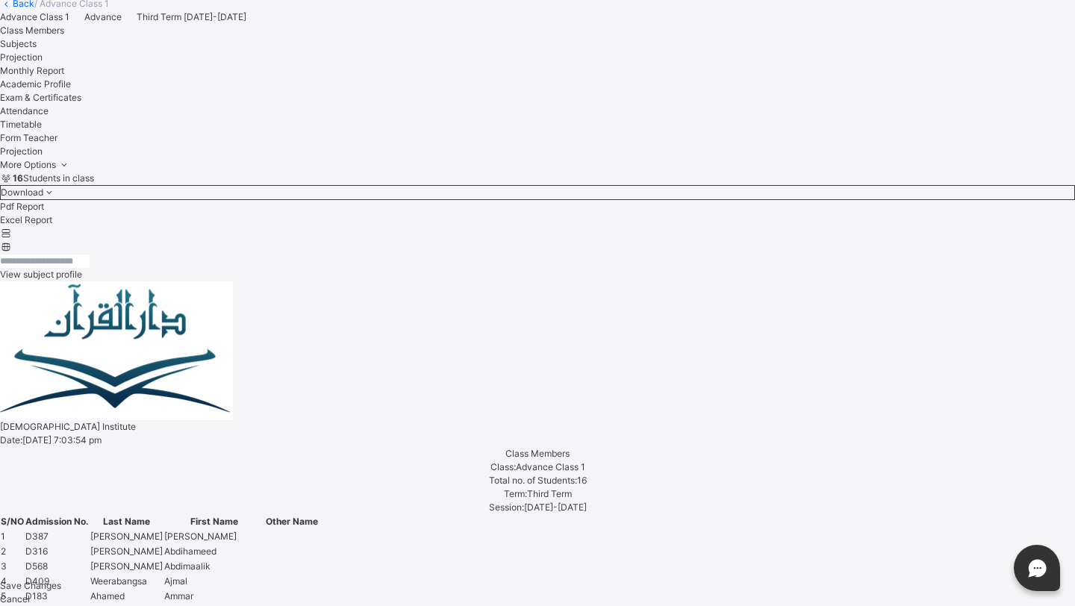
scroll to position [444, 0]
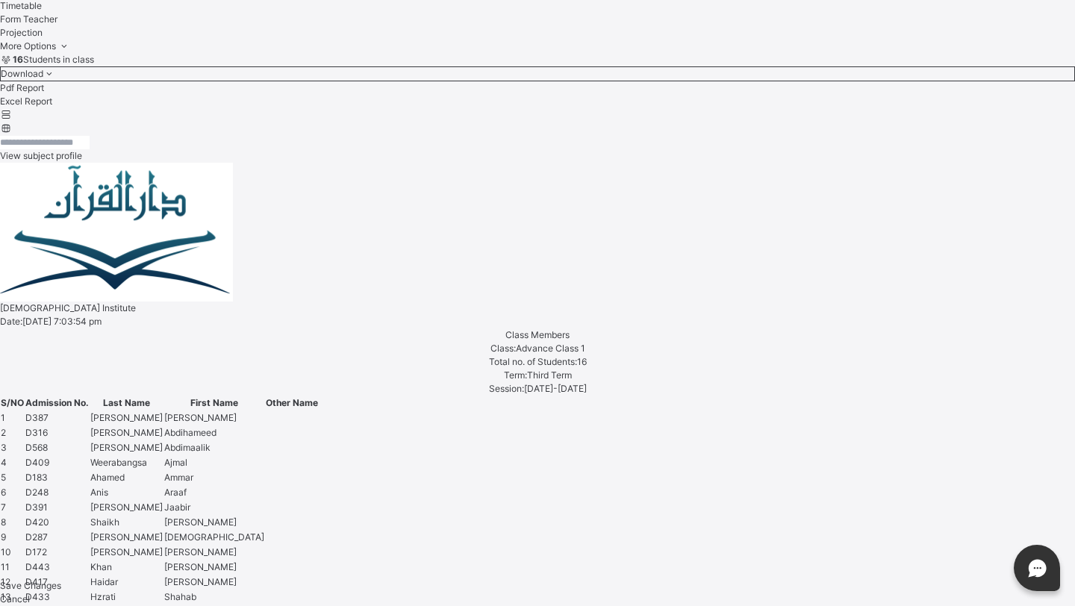
scroll to position [576, 0]
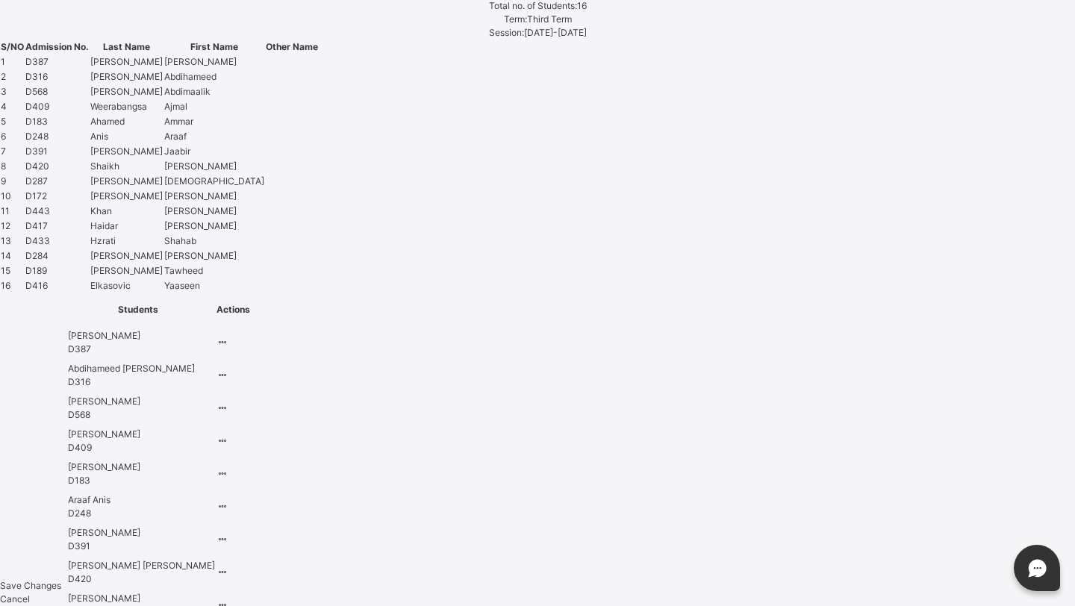
scroll to position [917, 0]
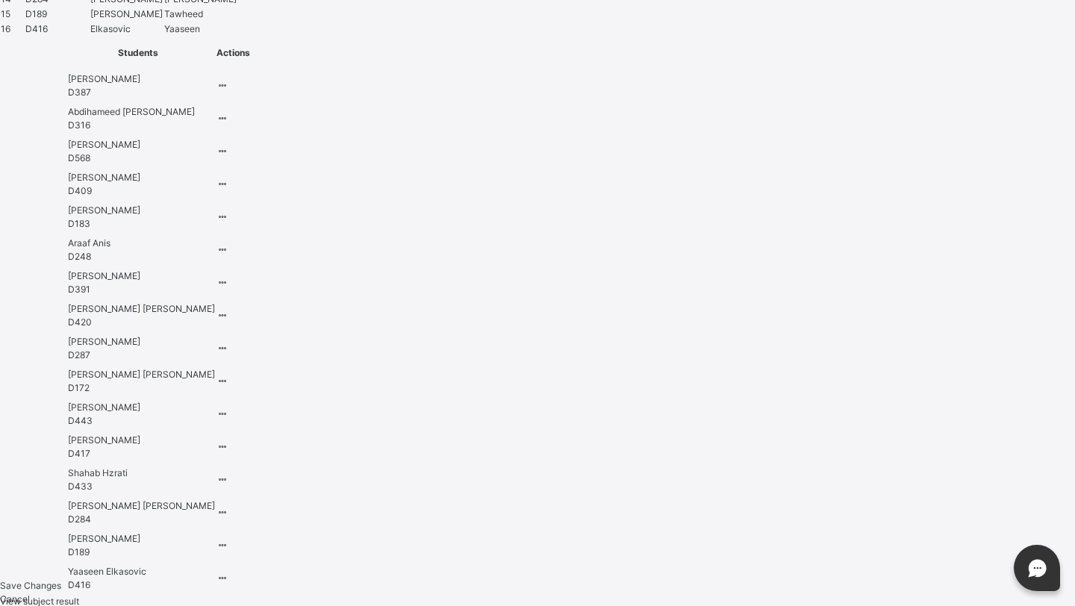
scroll to position [1173, 0]
type input "*****"
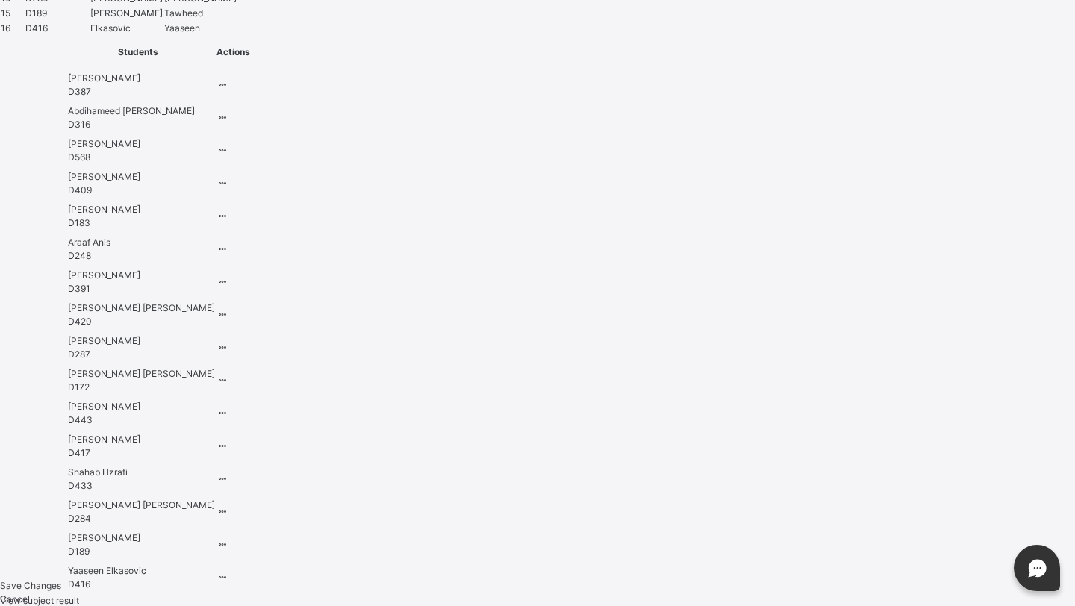
type input "****"
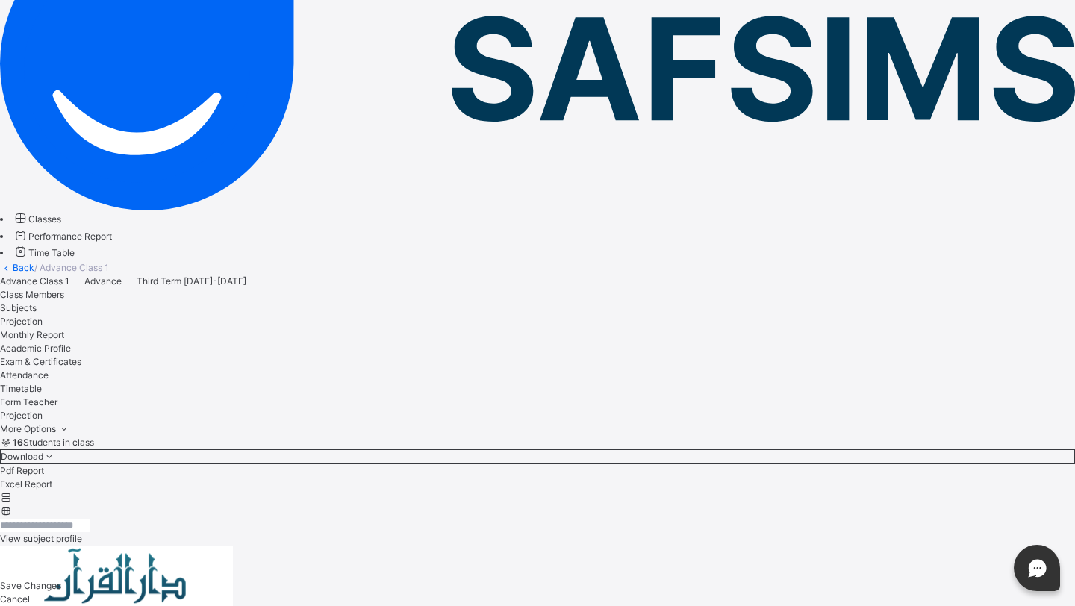
scroll to position [515, 0]
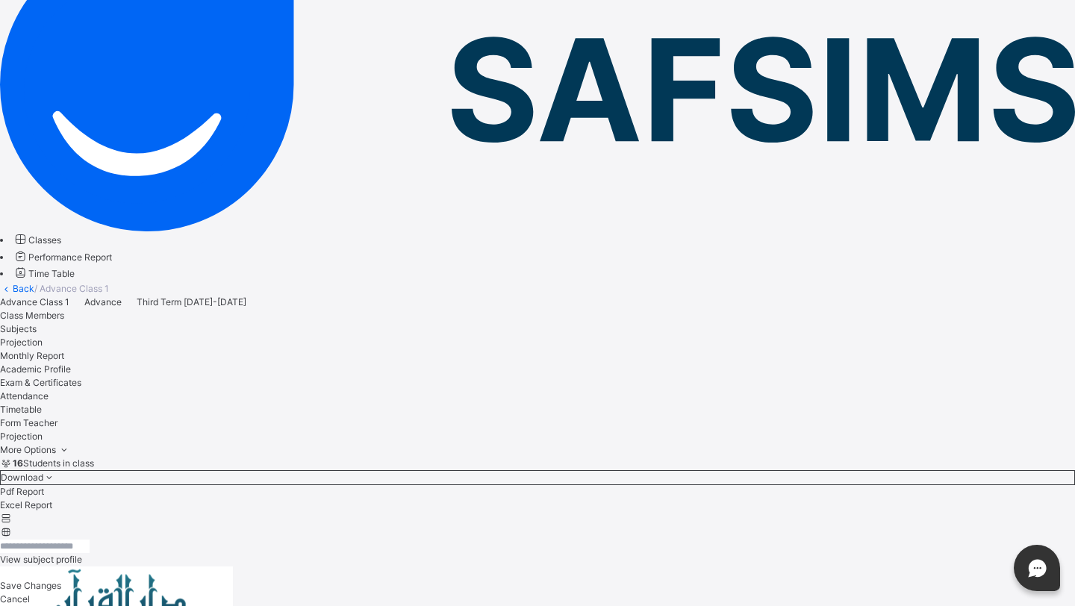
scroll to position [408, 0]
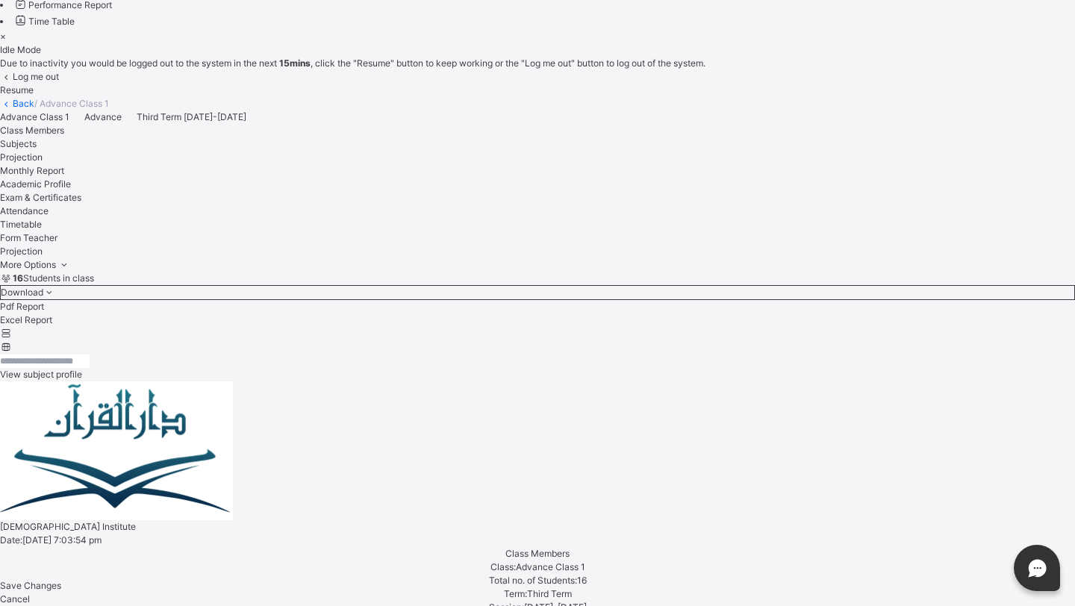
click at [713, 97] on div "Log me out Resume" at bounding box center [537, 83] width 1075 height 27
click at [34, 96] on span "Resume" at bounding box center [17, 89] width 34 height 11
click at [685, 97] on div "Resume" at bounding box center [537, 90] width 1075 height 13
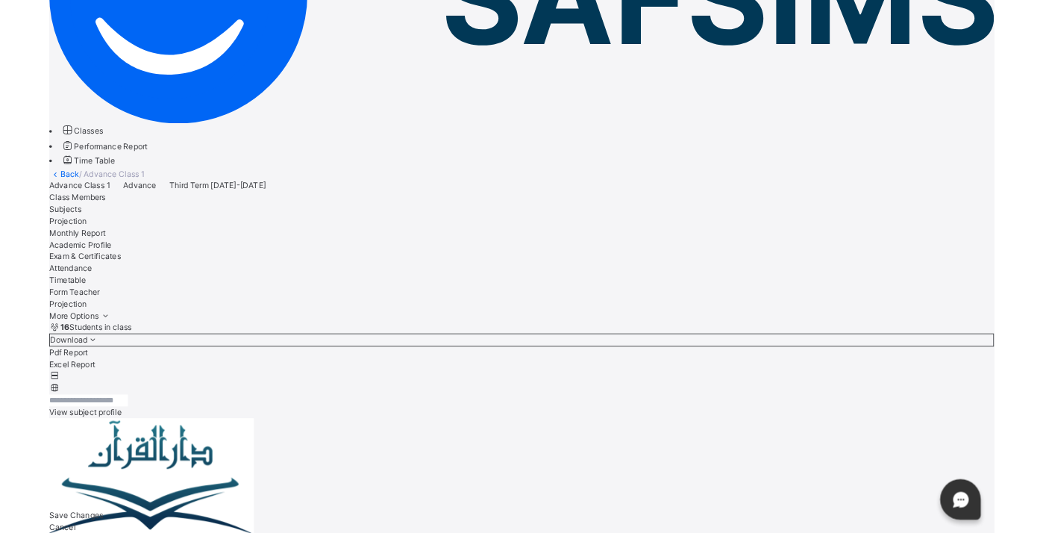
scroll to position [243, 0]
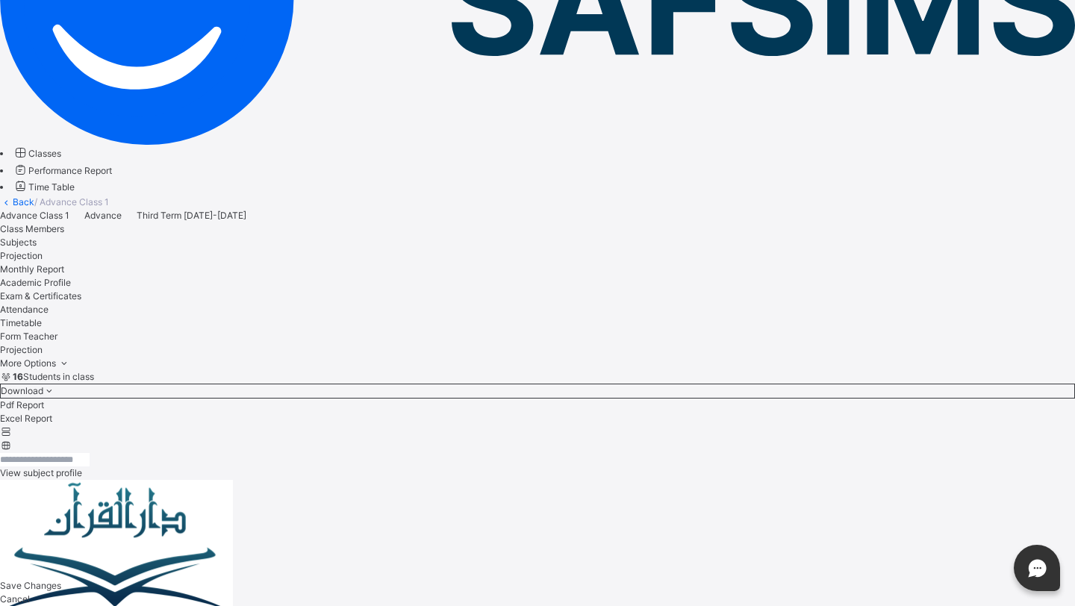
click at [678, 303] on div "Attendance" at bounding box center [537, 309] width 1075 height 13
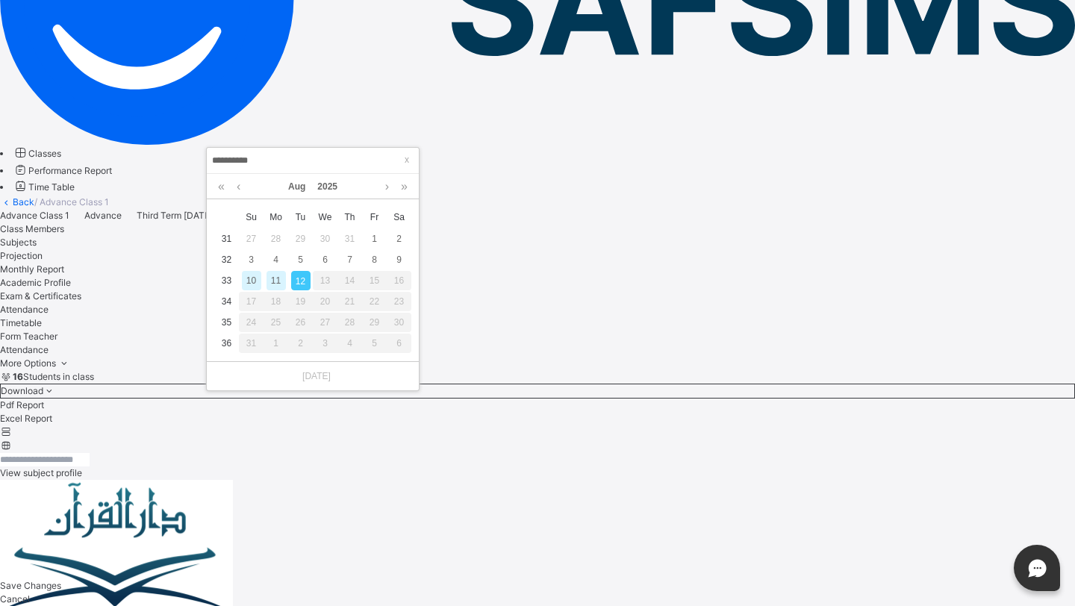
click at [363, 255] on td "8" at bounding box center [374, 259] width 25 height 21
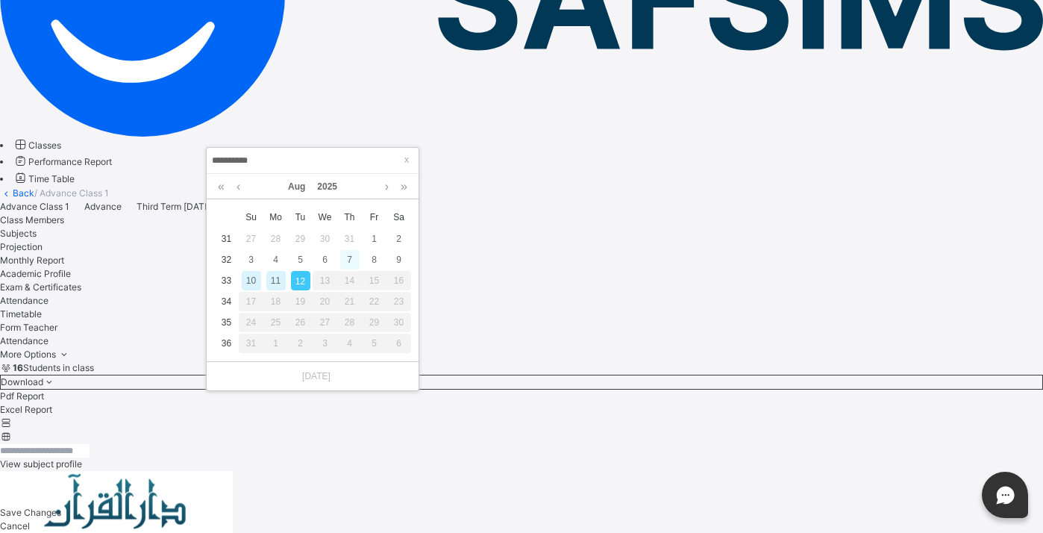
click at [354, 258] on div "7" at bounding box center [349, 259] width 19 height 19
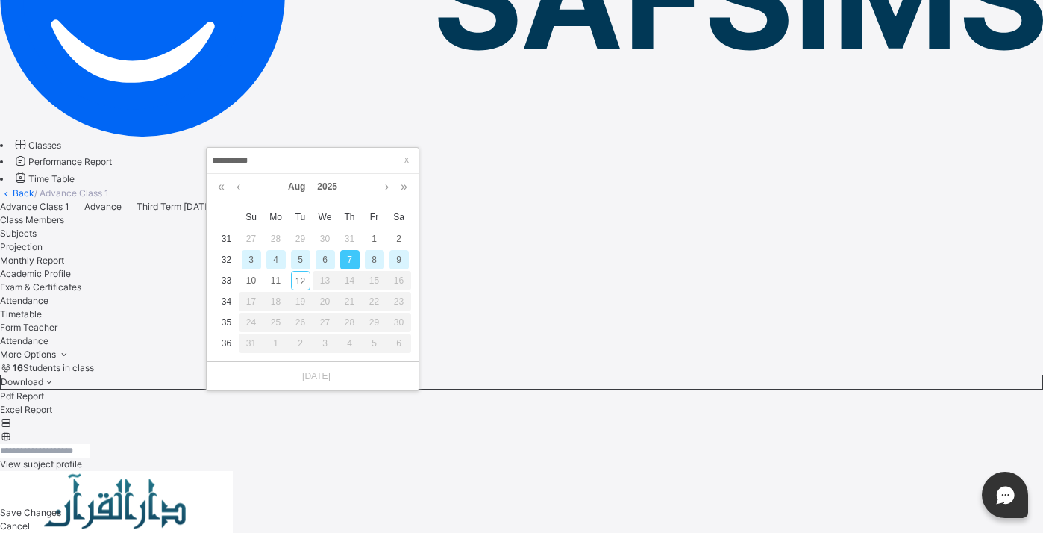
click at [394, 258] on div "9" at bounding box center [399, 259] width 19 height 19
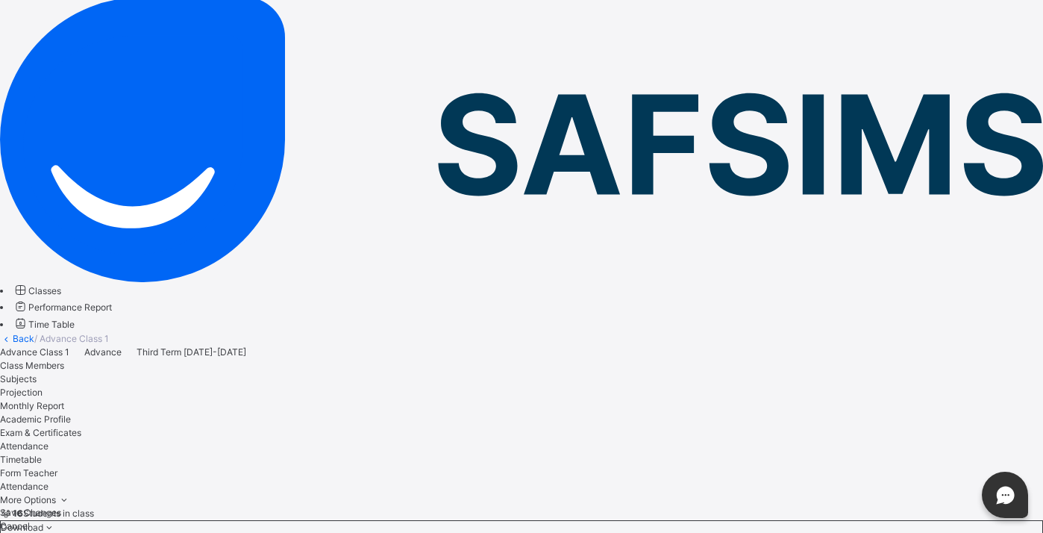
scroll to position [0, 0]
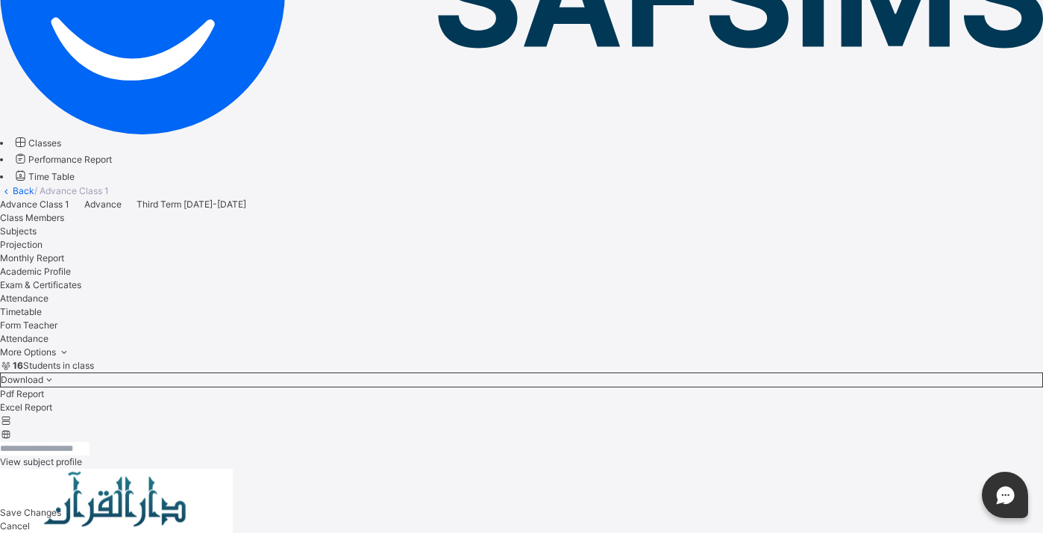
scroll to position [295, 0]
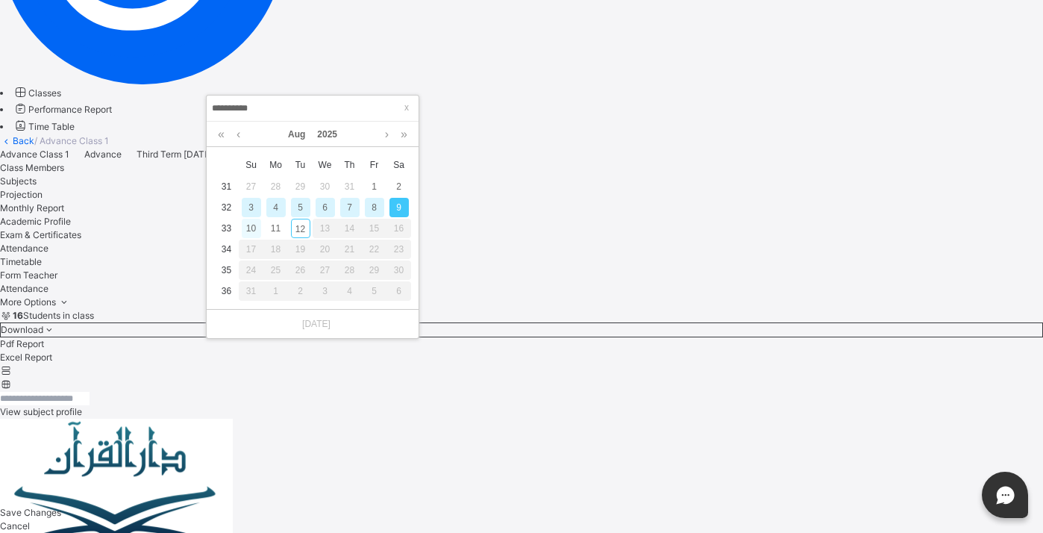
click at [247, 228] on div "10" at bounding box center [251, 228] width 19 height 19
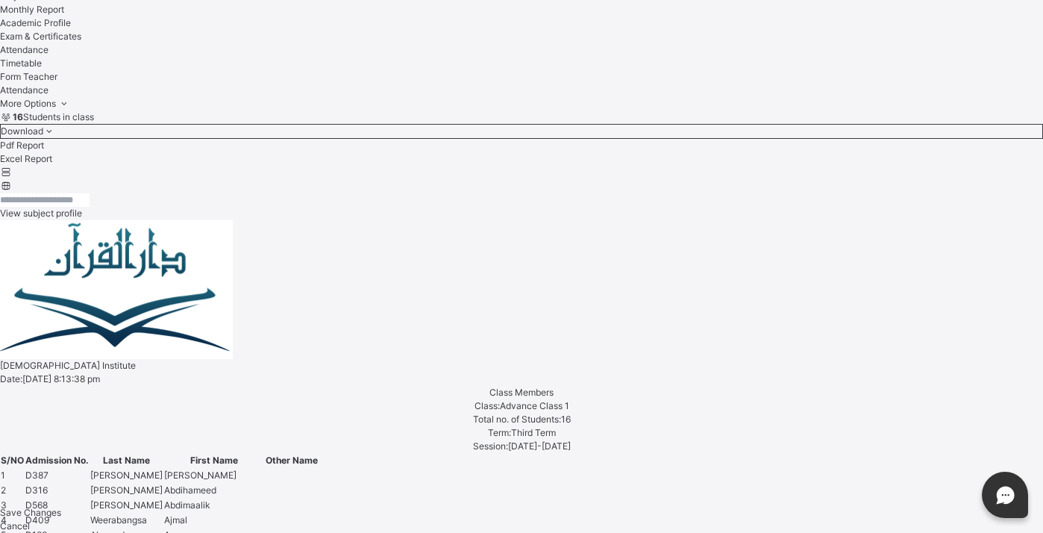
scroll to position [374, 0]
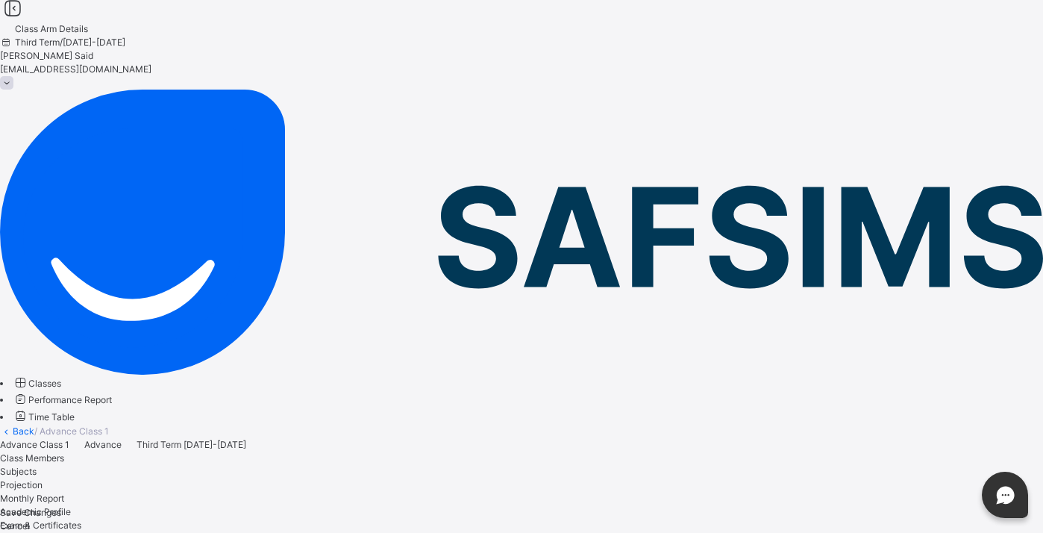
scroll to position [0, 0]
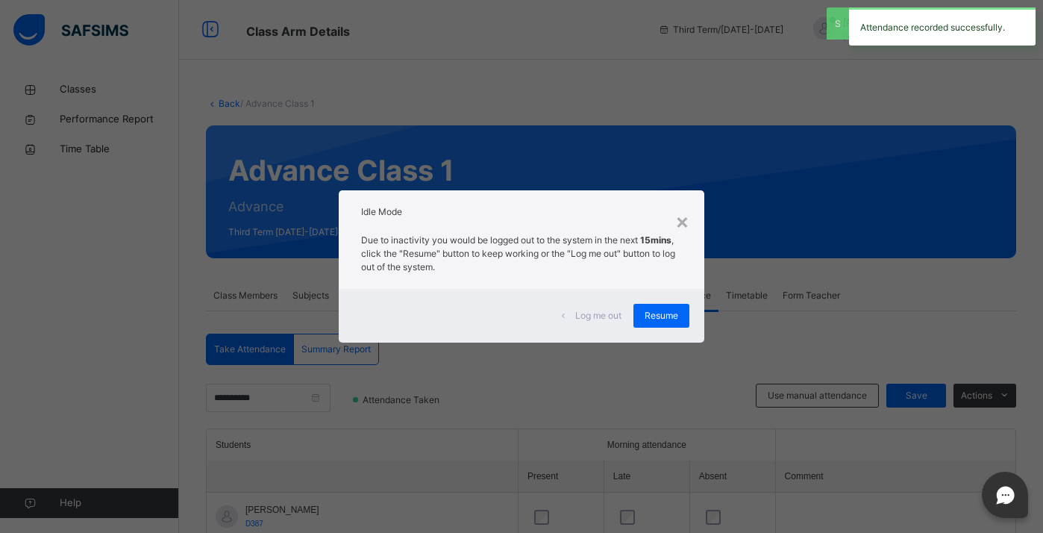
click at [963, 99] on div "× Idle Mode Due to inactivity you would be logged out to the system in the next…" at bounding box center [521, 266] width 1043 height 533
click at [652, 311] on span "Resume" at bounding box center [662, 315] width 34 height 13
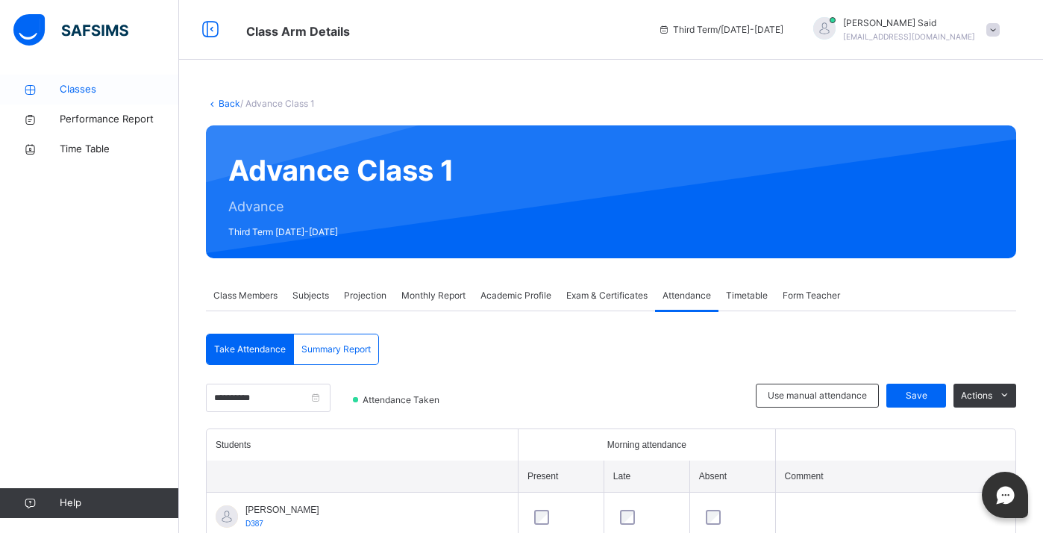
click at [117, 92] on span "Classes" at bounding box center [119, 89] width 119 height 15
